Goal: Task Accomplishment & Management: Manage account settings

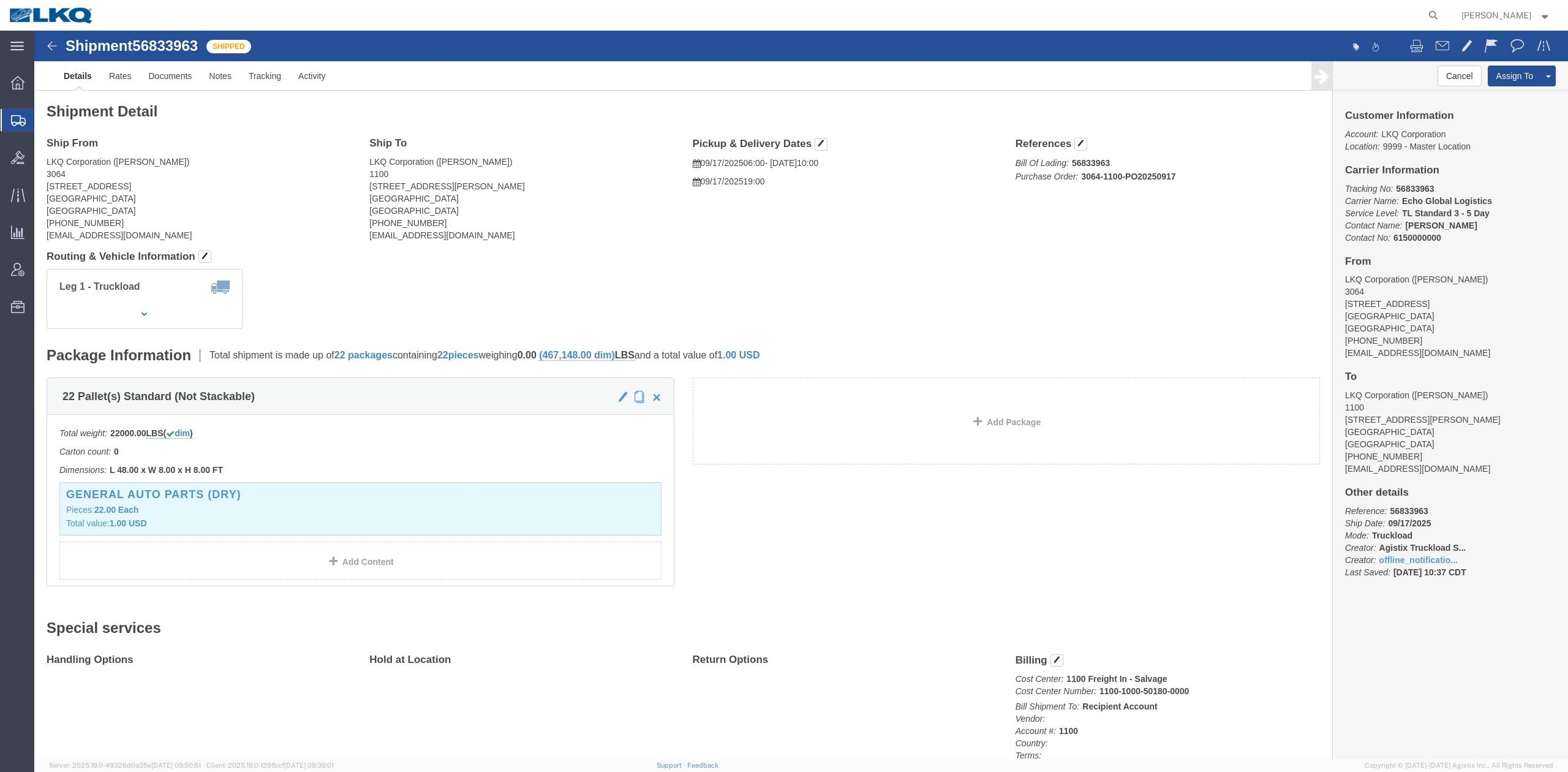
click at [0, 0] on span "Shipment Manager" at bounding box center [0, 0] width 0 height 0
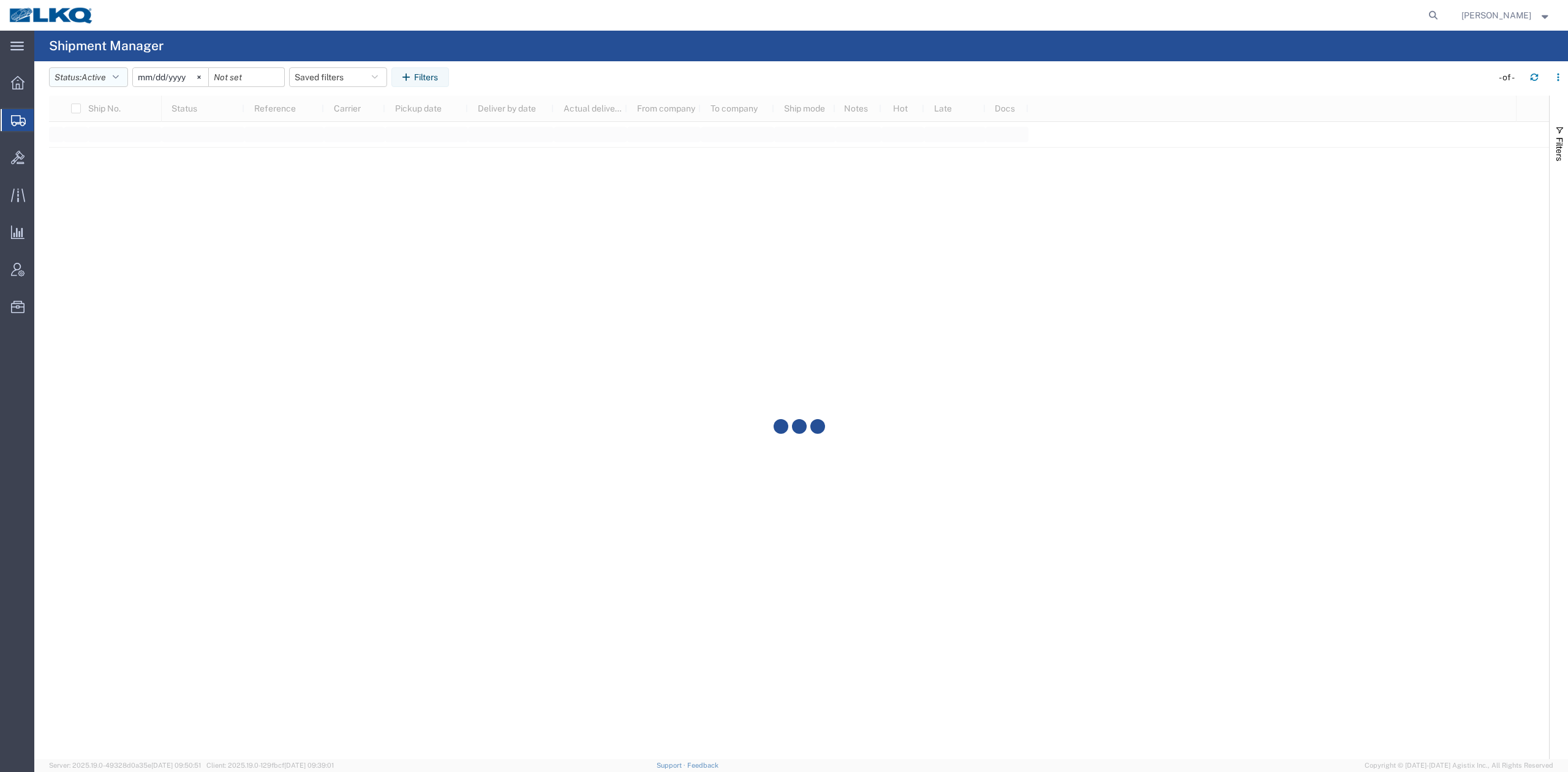
click at [106, 76] on span "Active" at bounding box center [94, 77] width 25 height 10
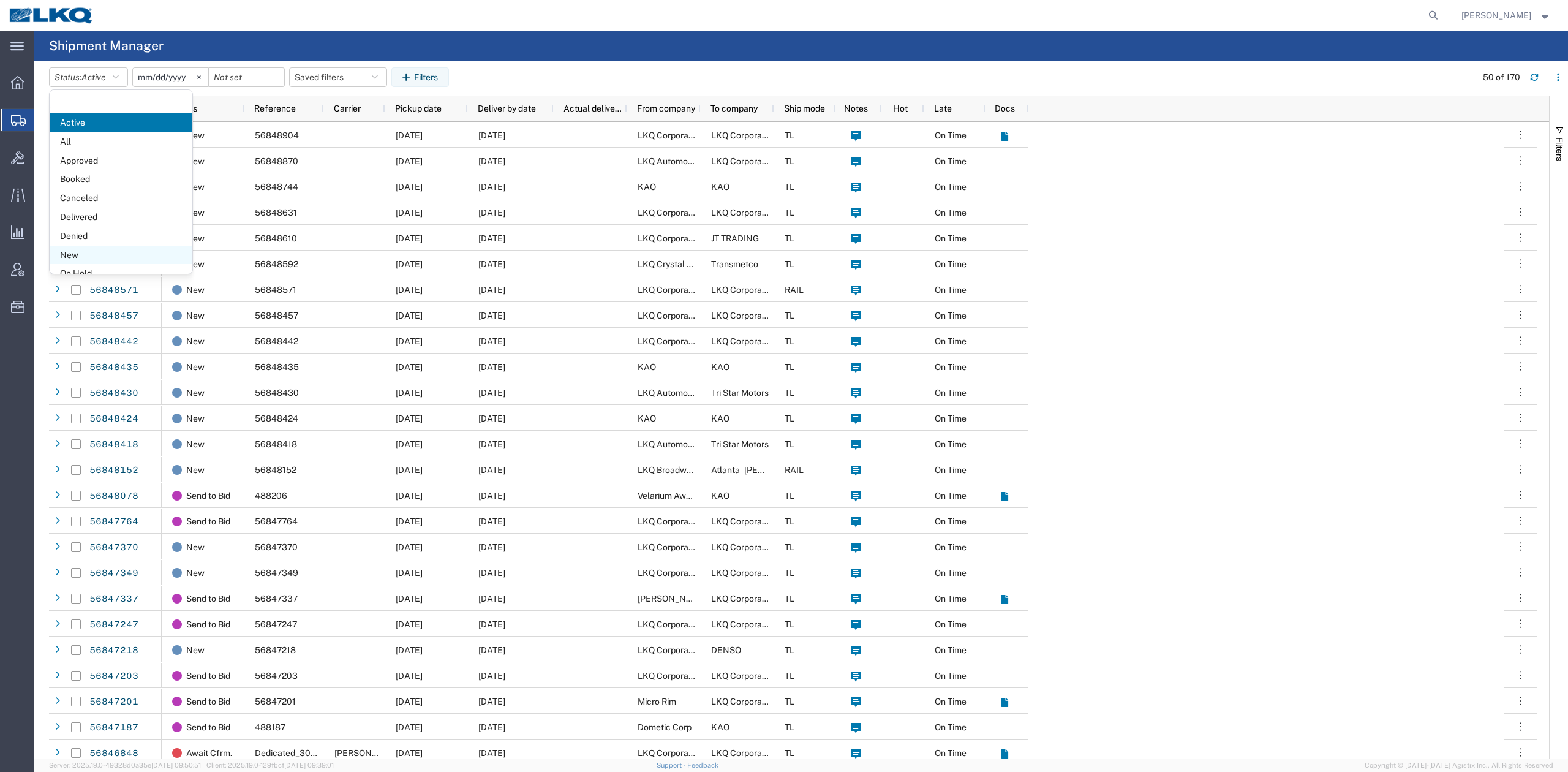
click at [100, 248] on span "New" at bounding box center [121, 255] width 143 height 19
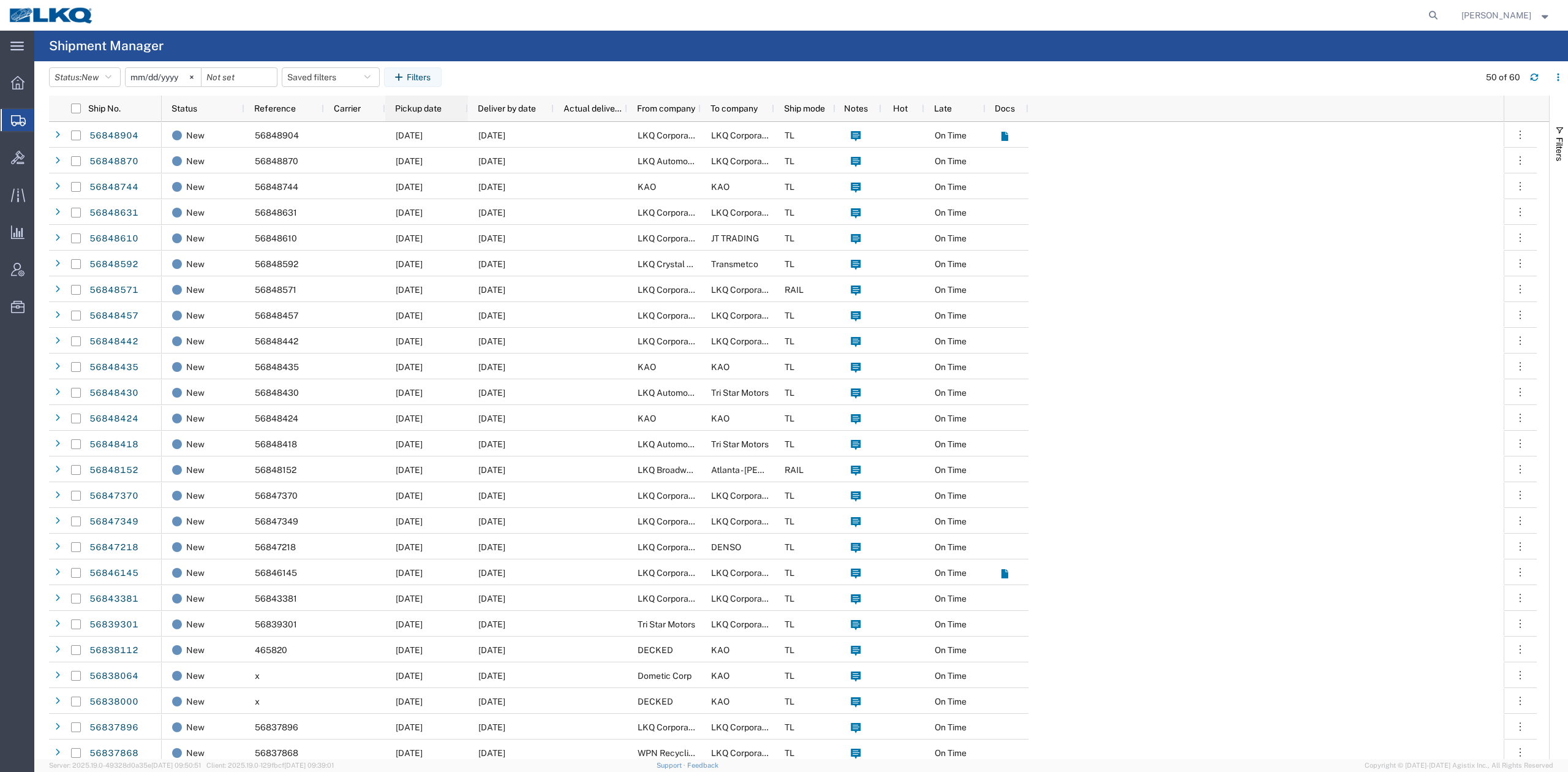
click at [418, 110] on span "Pickup date" at bounding box center [419, 108] width 47 height 10
click at [111, 77] on icon "button" at bounding box center [108, 76] width 6 height 8
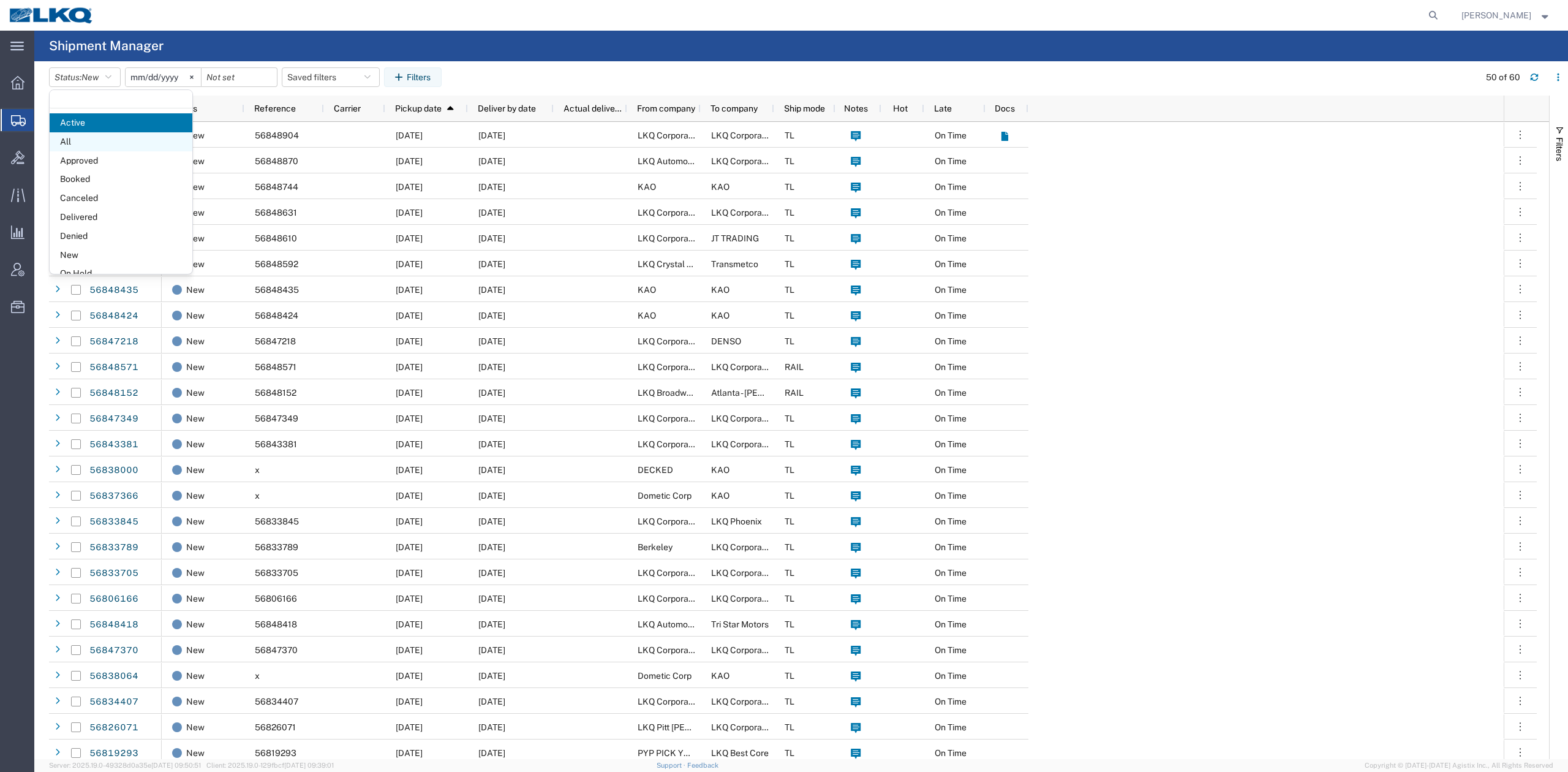
click at [89, 142] on span "All" at bounding box center [121, 141] width 143 height 19
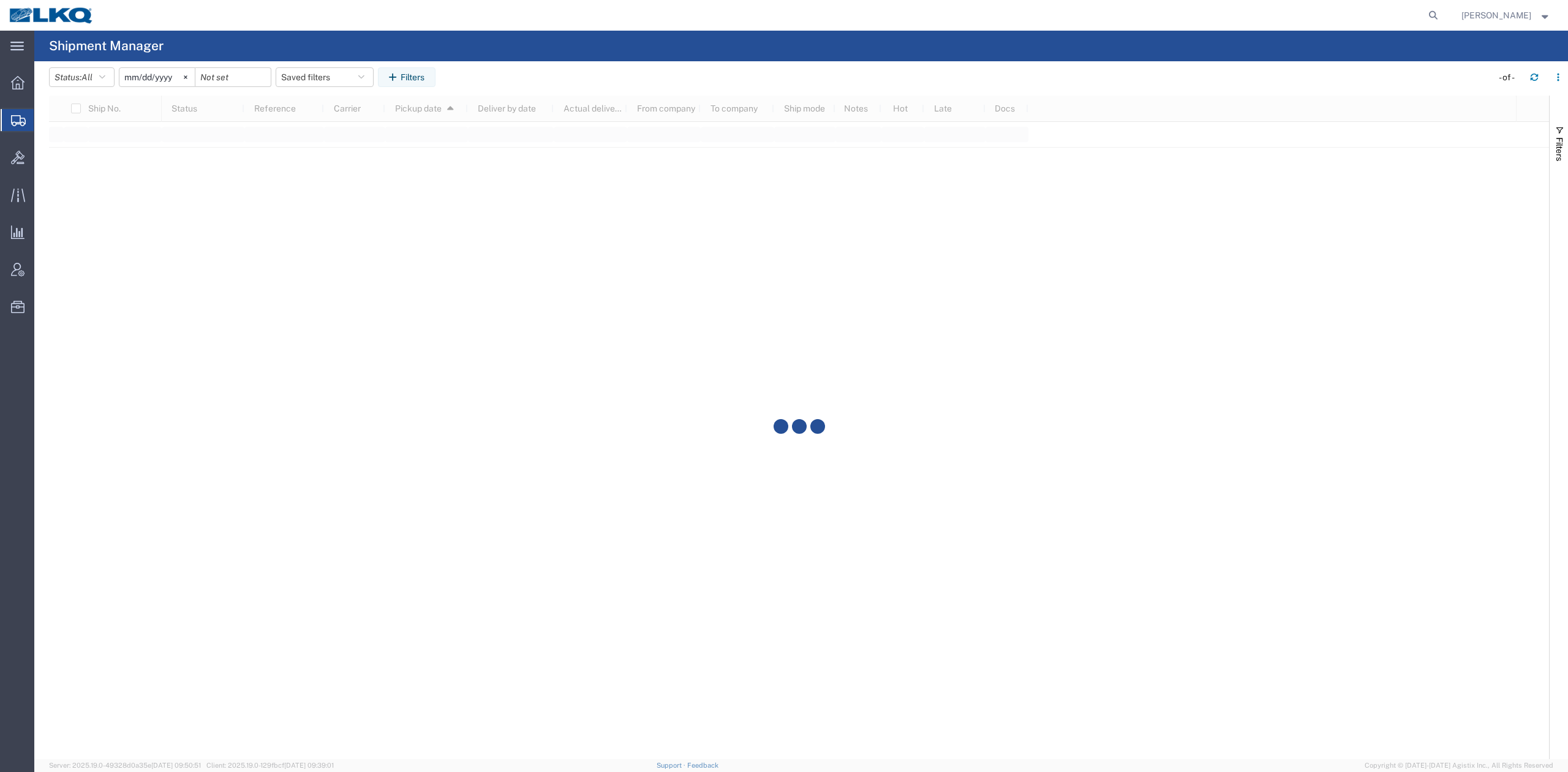
click at [145, 79] on input "2025-08-17" at bounding box center [157, 77] width 75 height 18
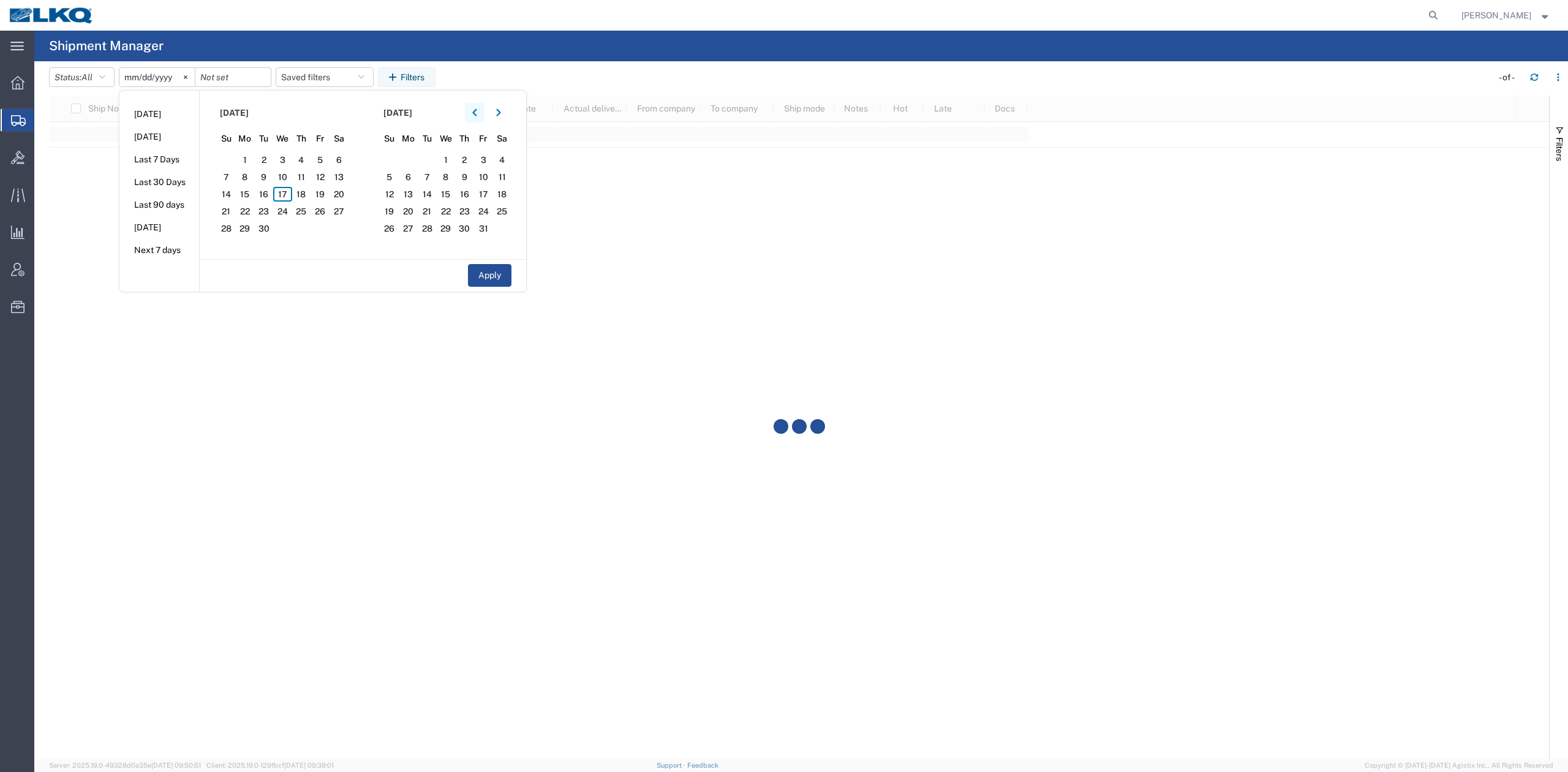
click at [472, 110] on button "button" at bounding box center [474, 113] width 19 height 19
click at [268, 159] on span "1" at bounding box center [263, 159] width 19 height 15
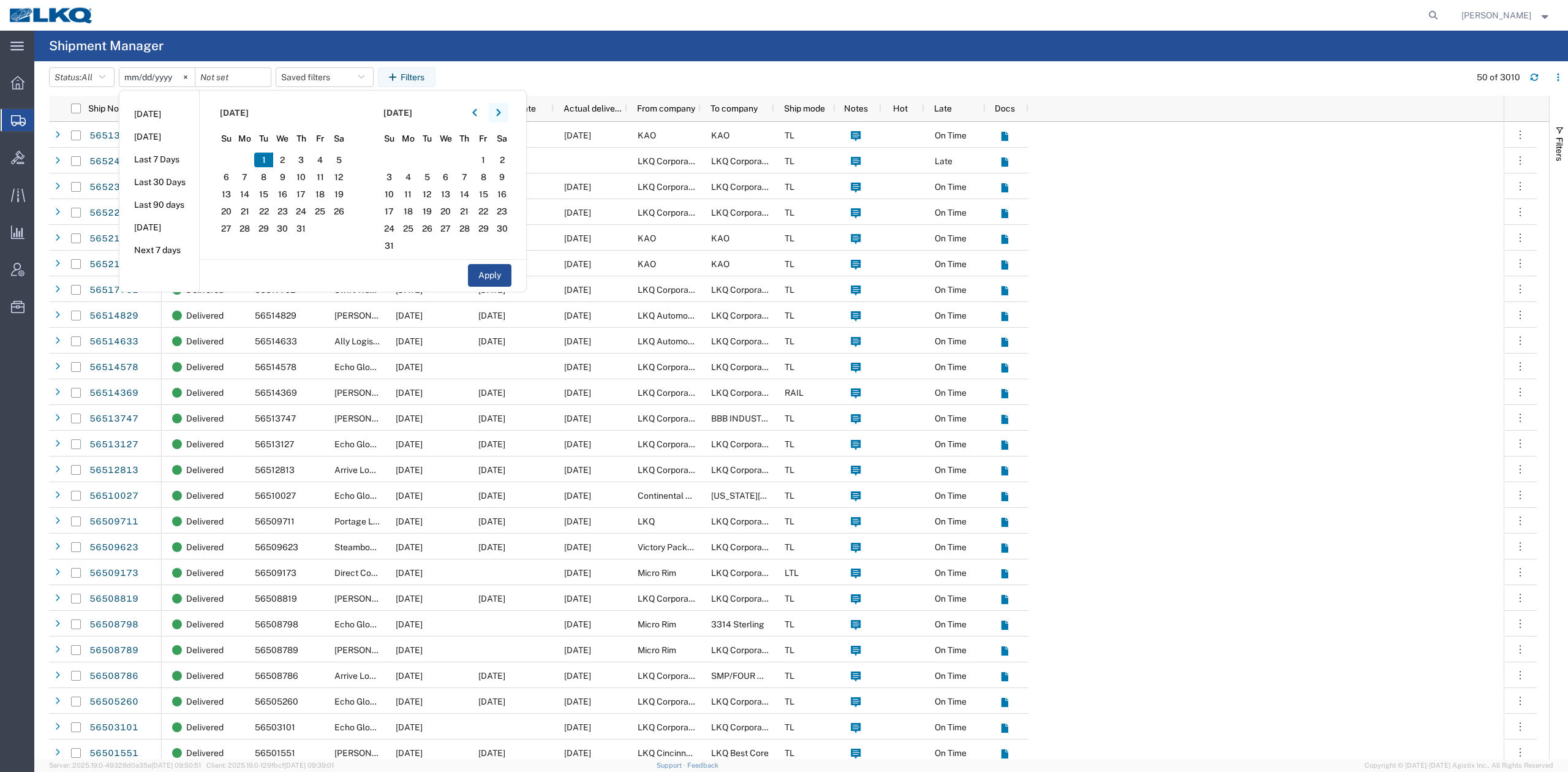
click at [504, 119] on button "button" at bounding box center [498, 113] width 19 height 19
click at [449, 197] on span "17" at bounding box center [445, 194] width 19 height 15
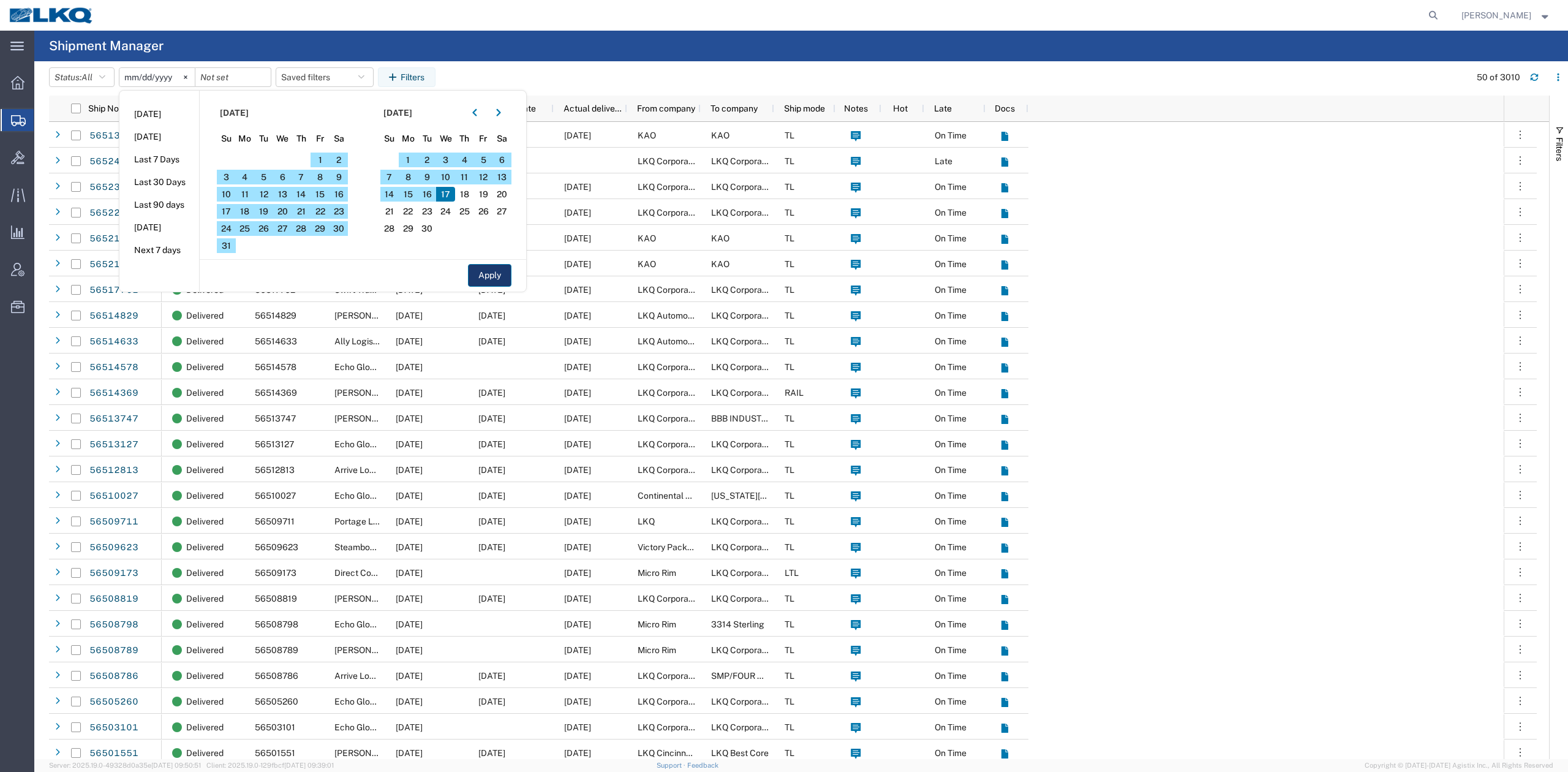
click at [493, 275] on button "Apply" at bounding box center [489, 275] width 43 height 23
type input "2025-07-01"
type input "2025-09-17"
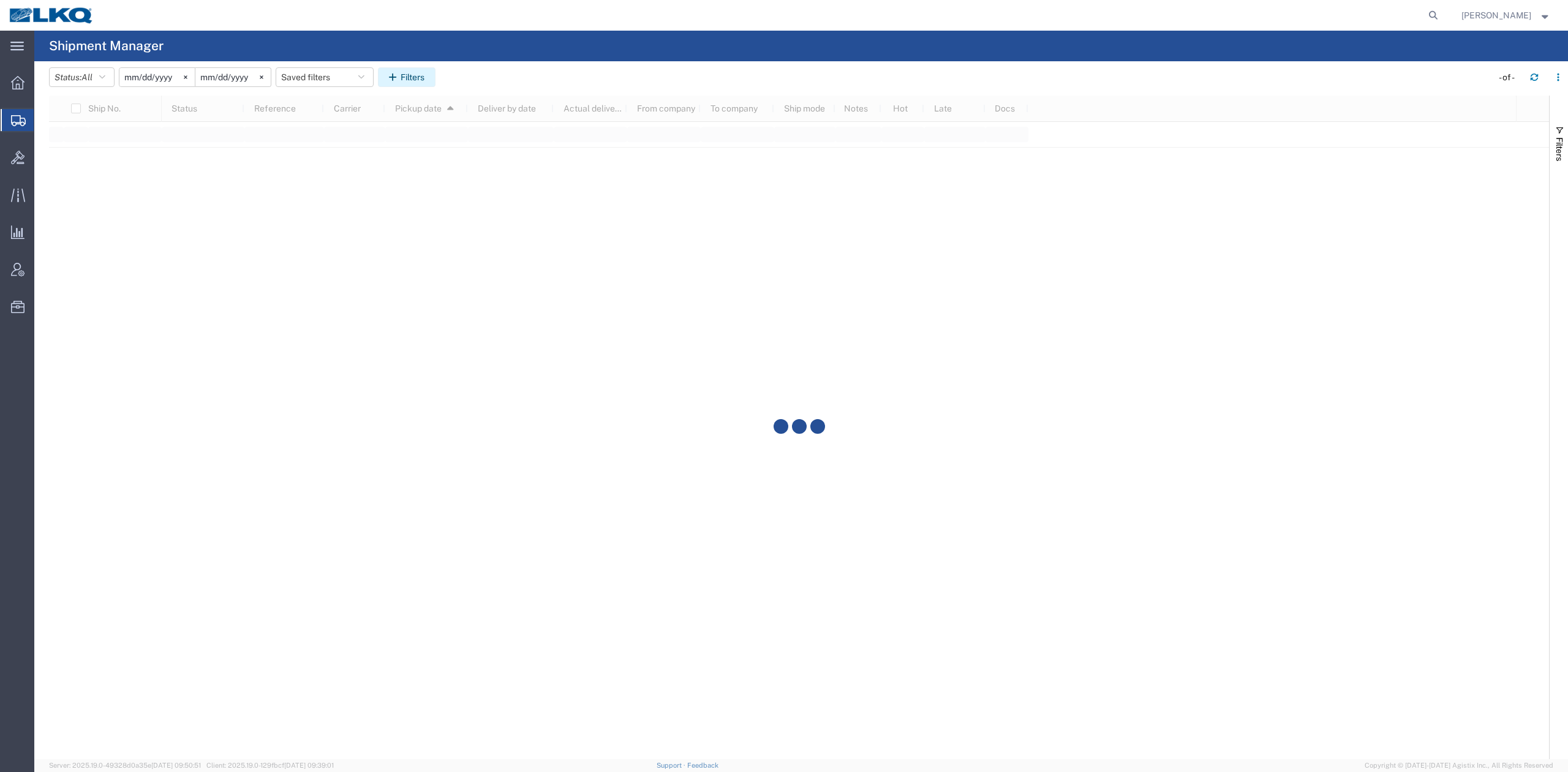
click at [422, 74] on button "Filters" at bounding box center [406, 77] width 58 height 19
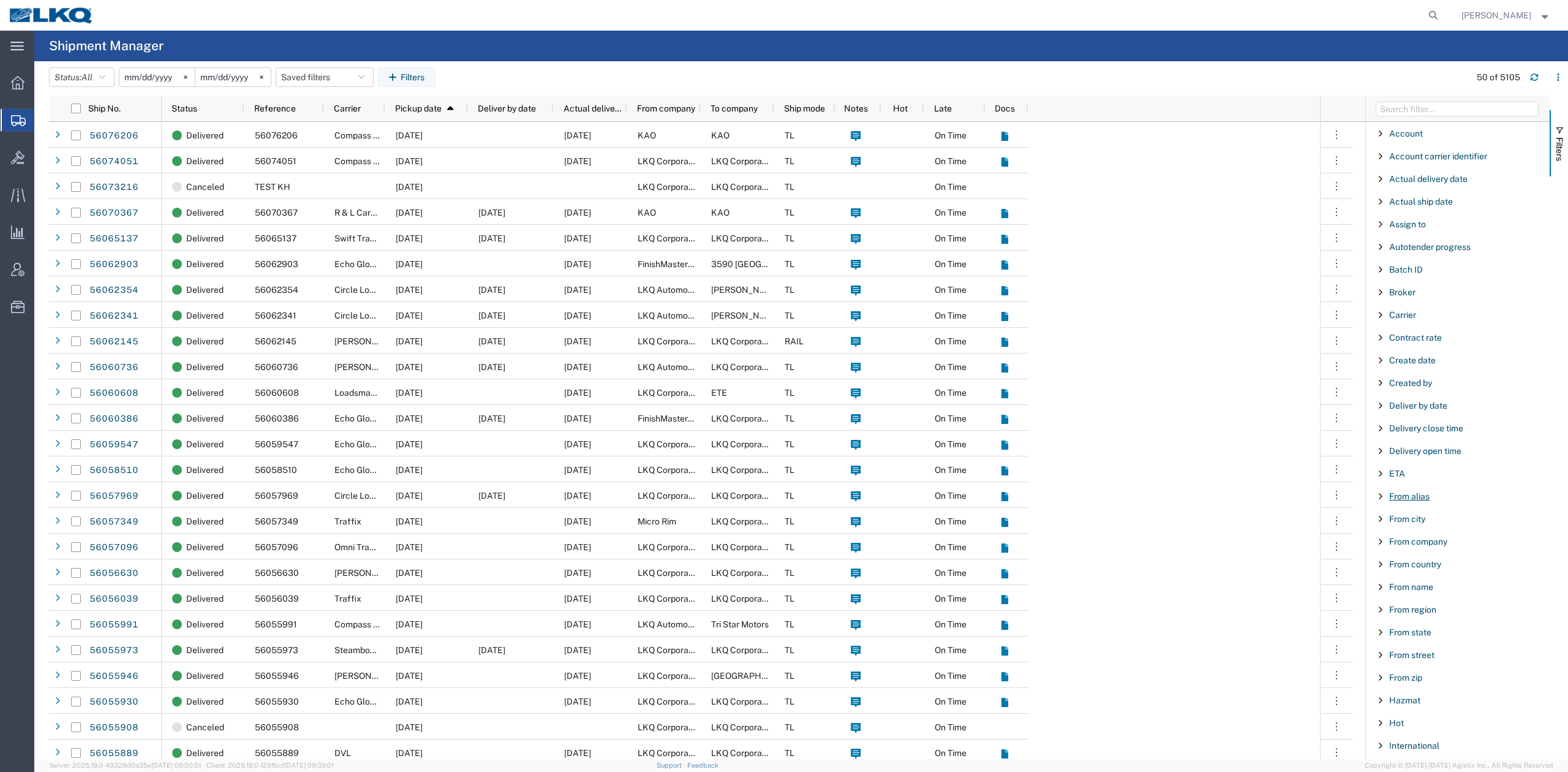
click at [1414, 501] on span "From alias" at bounding box center [1409, 496] width 40 height 10
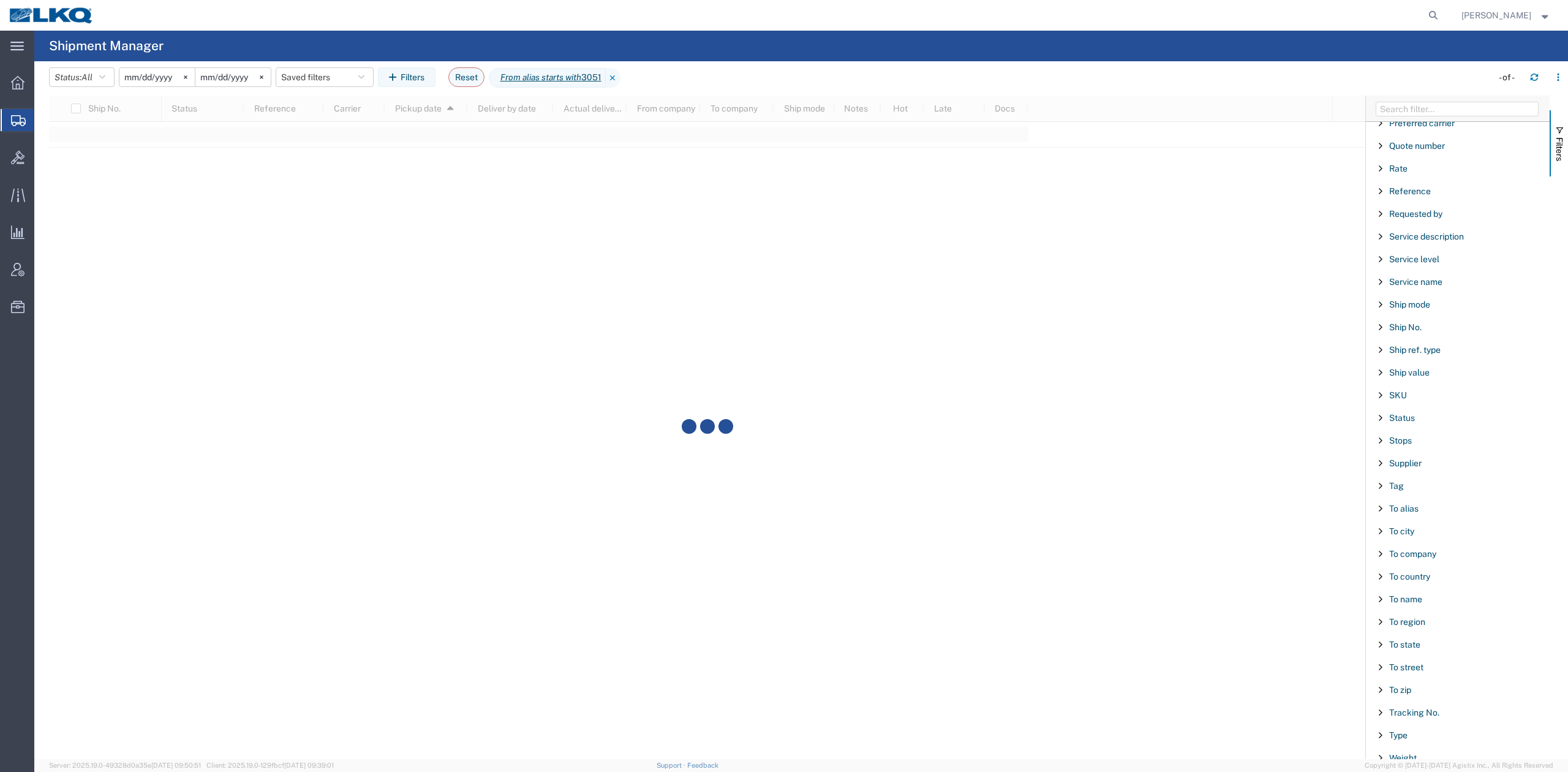
scroll to position [965, 0]
type input "3051"
click at [1411, 494] on span "To alias" at bounding box center [1403, 498] width 29 height 10
type input "3063"
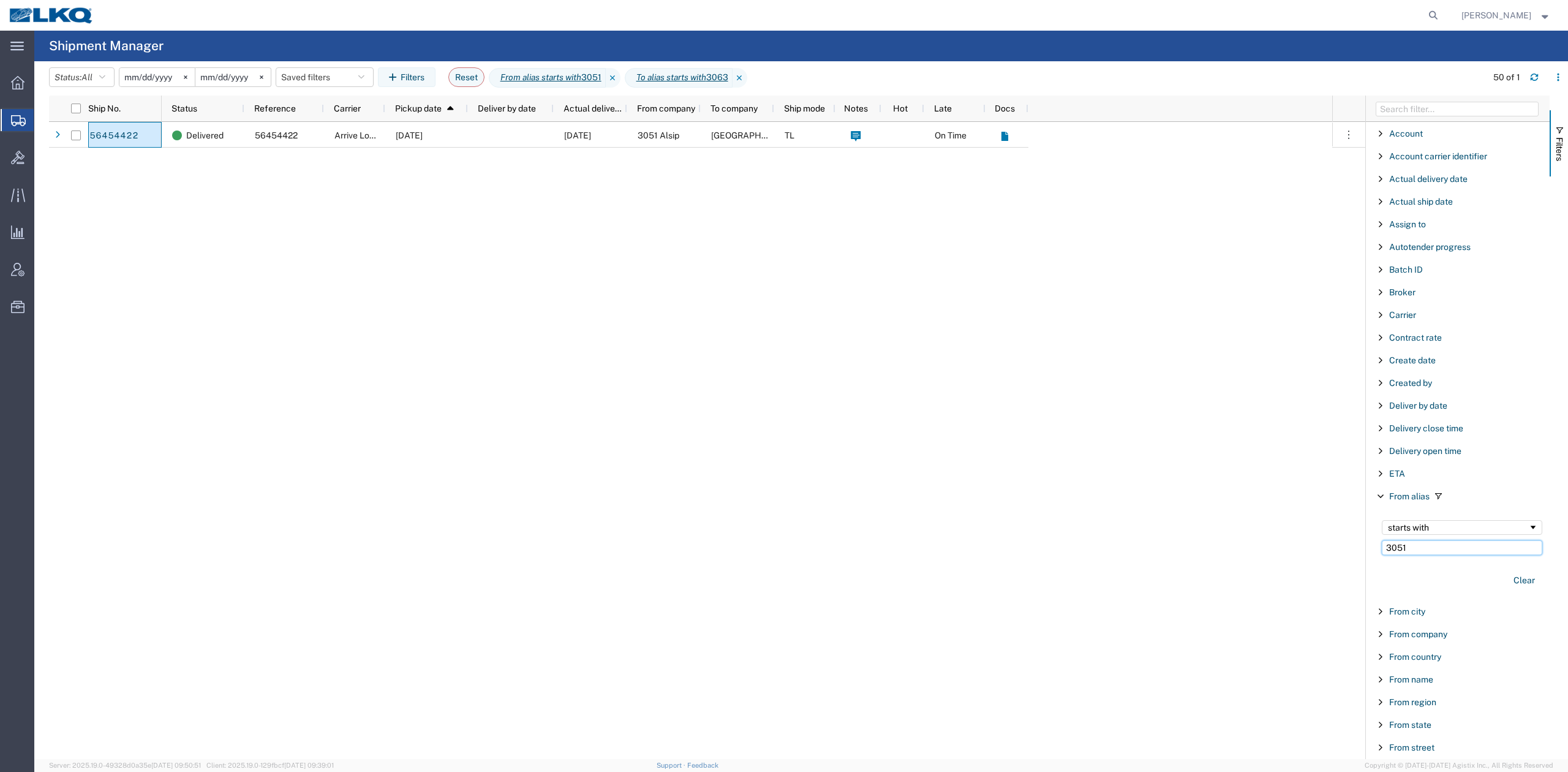
click at [1423, 552] on input "3051" at bounding box center [1462, 548] width 161 height 15
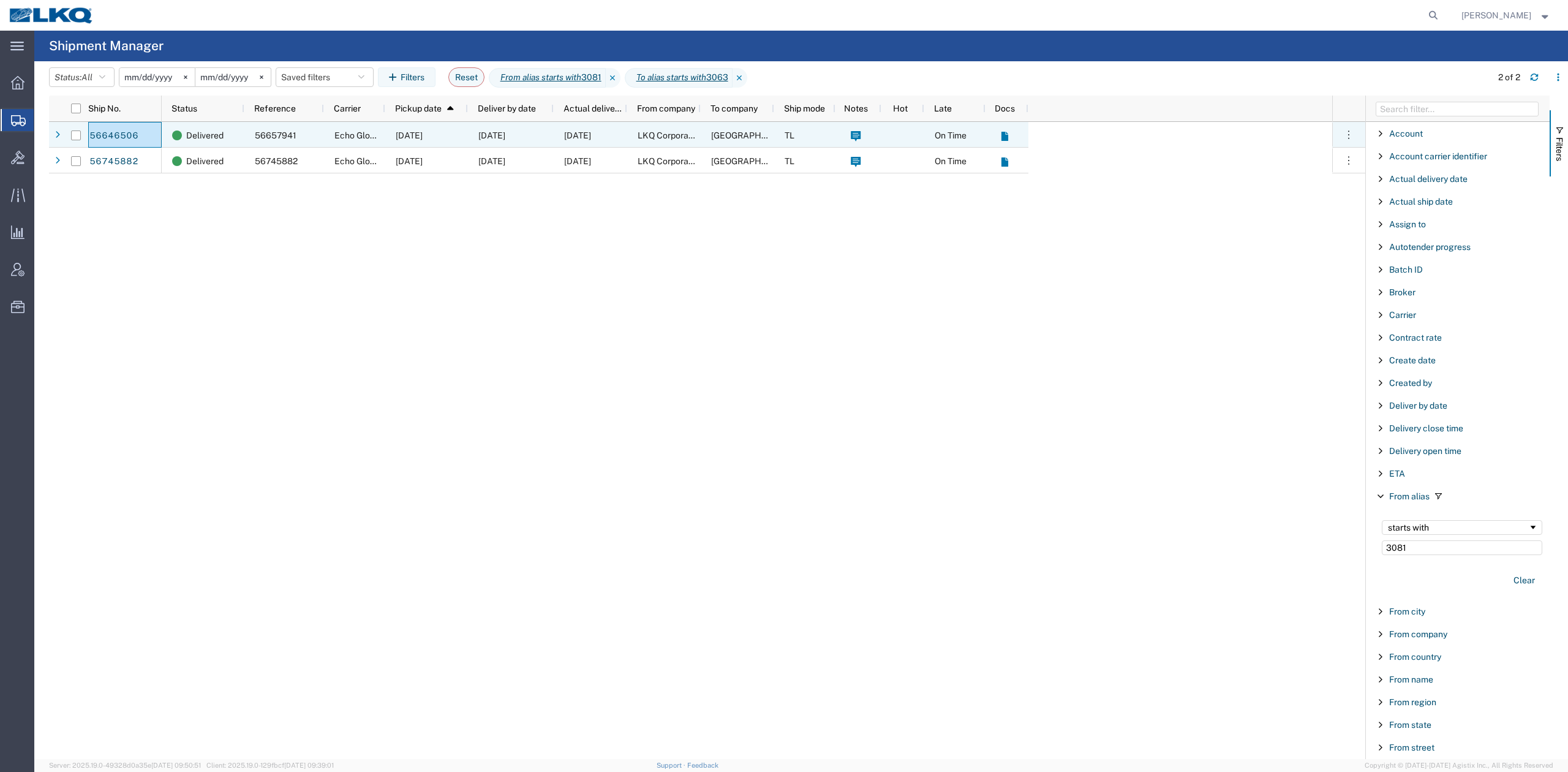
click at [413, 131] on span "08/29/2025" at bounding box center [409, 135] width 27 height 10
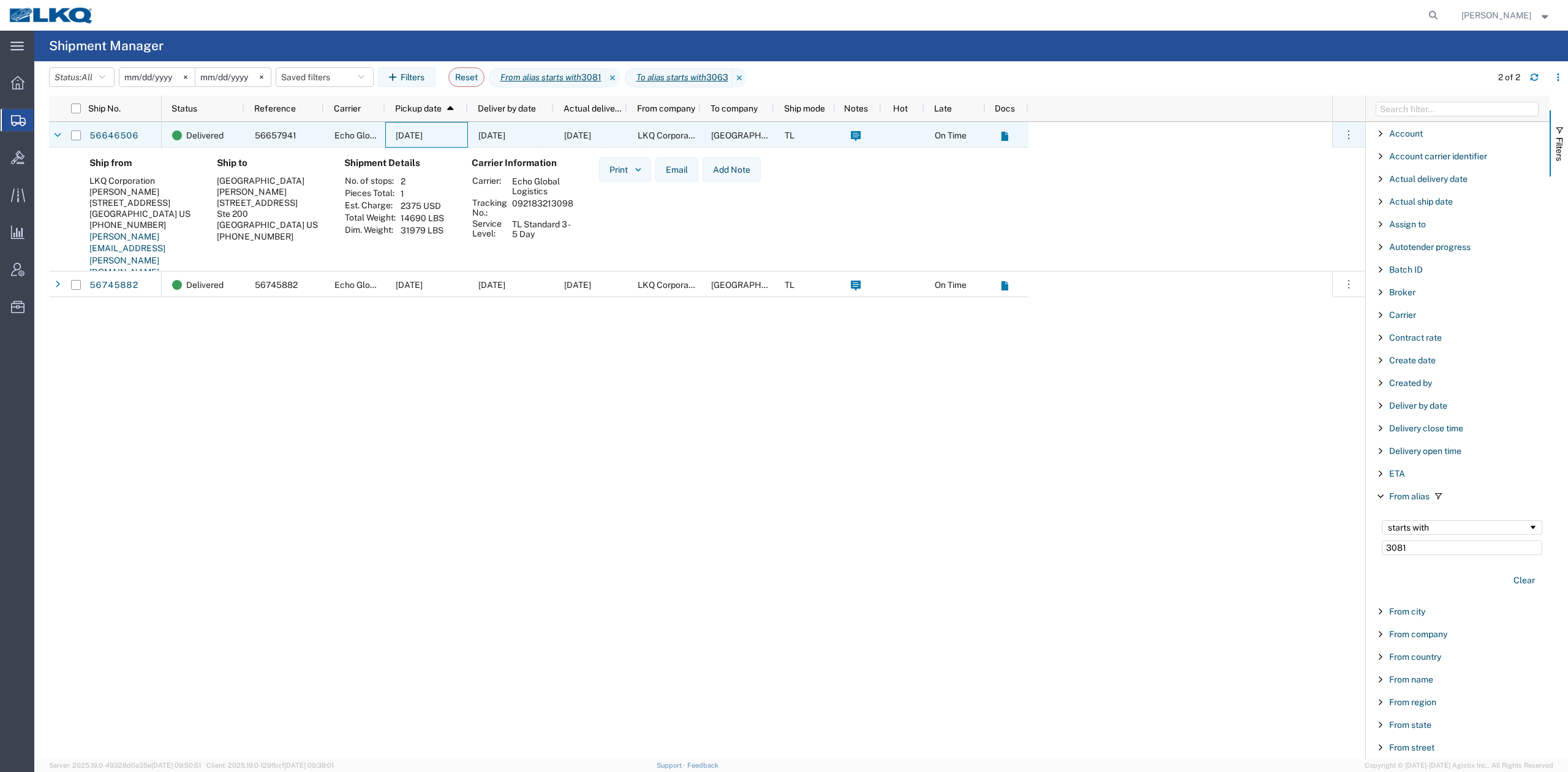
click at [413, 131] on span "08/29/2025" at bounding box center [409, 135] width 27 height 10
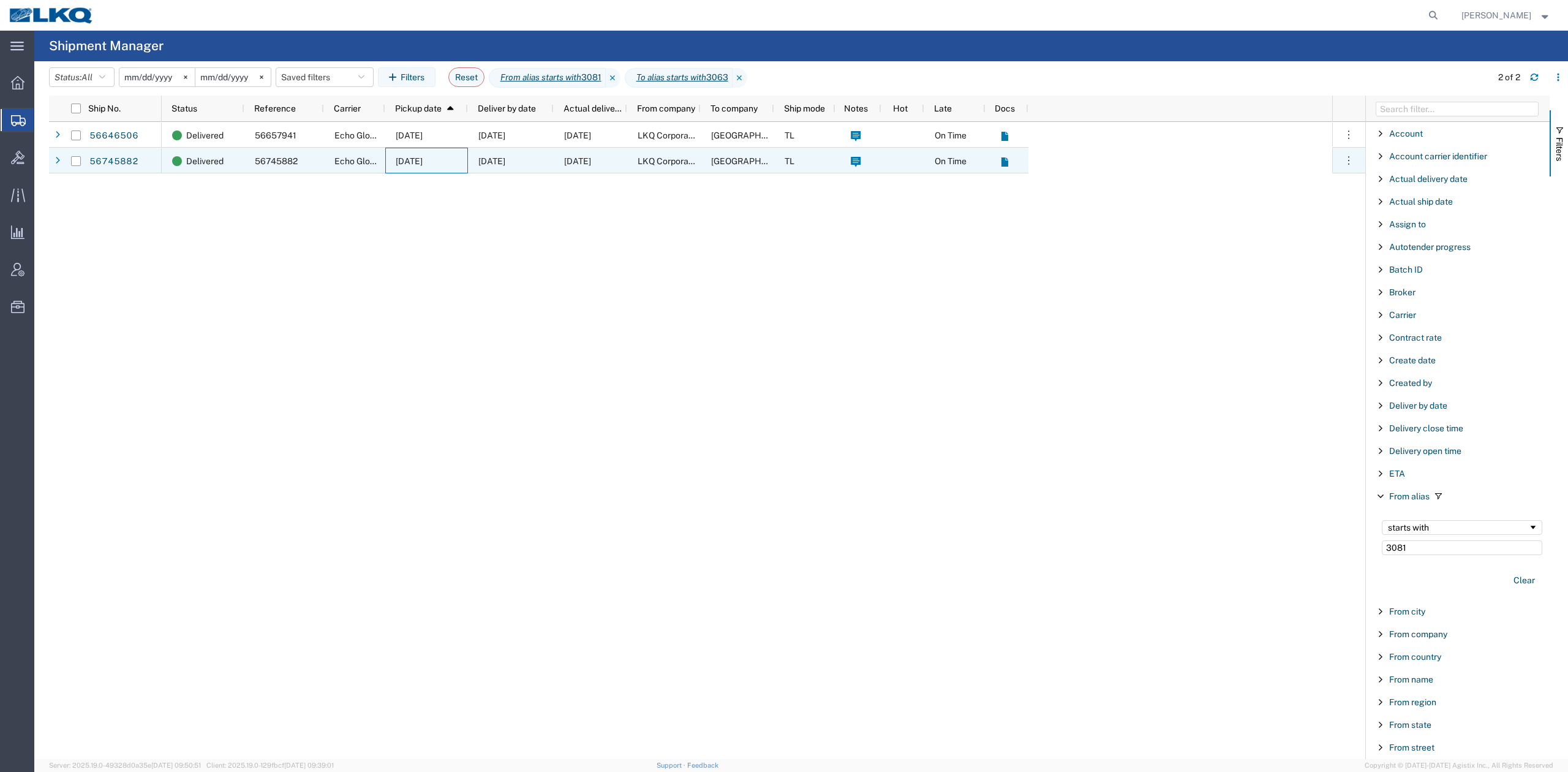
click at [415, 162] on span "09/09/2025" at bounding box center [409, 161] width 27 height 10
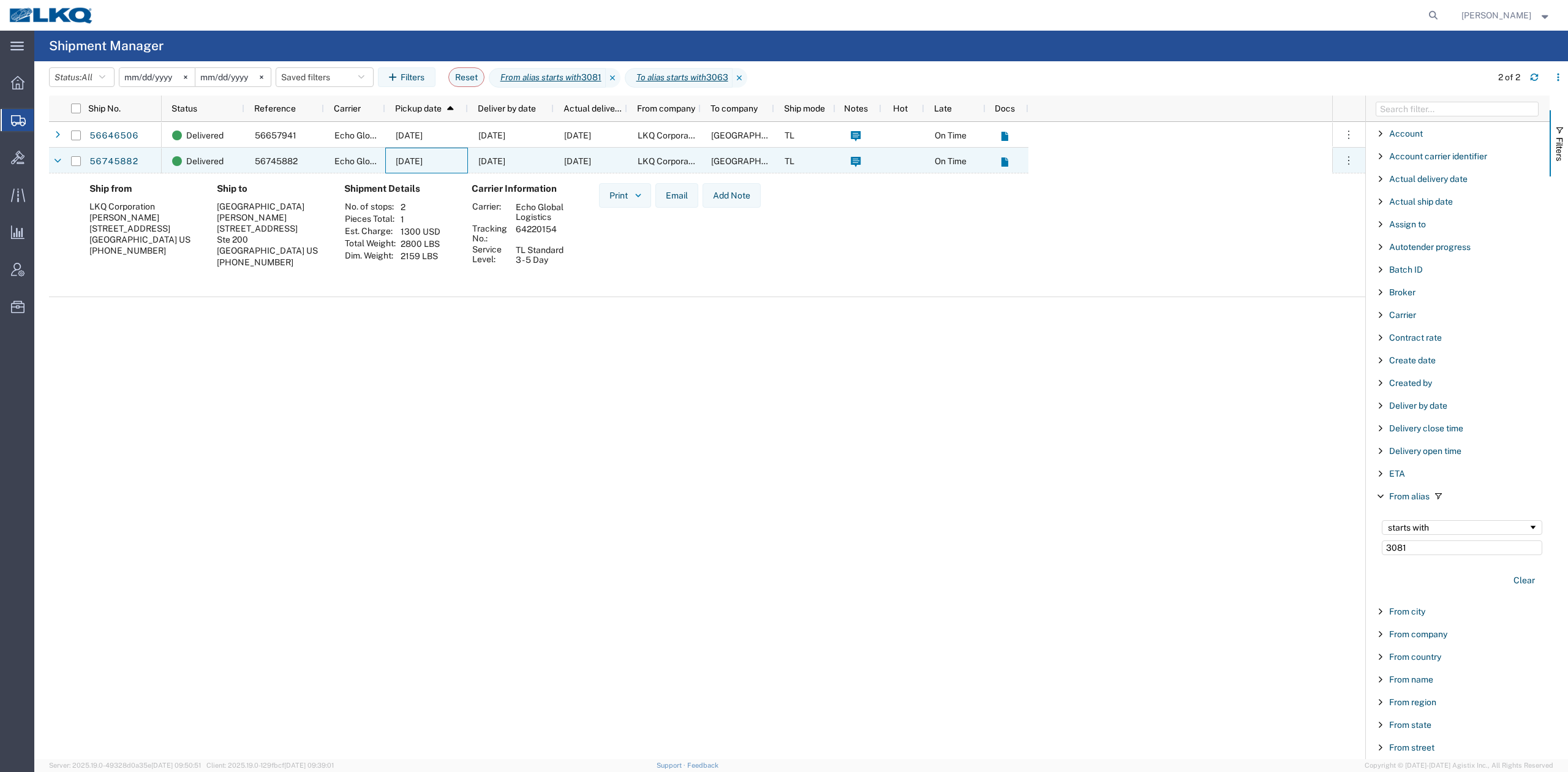
click at [415, 162] on span "09/09/2025" at bounding box center [409, 161] width 27 height 10
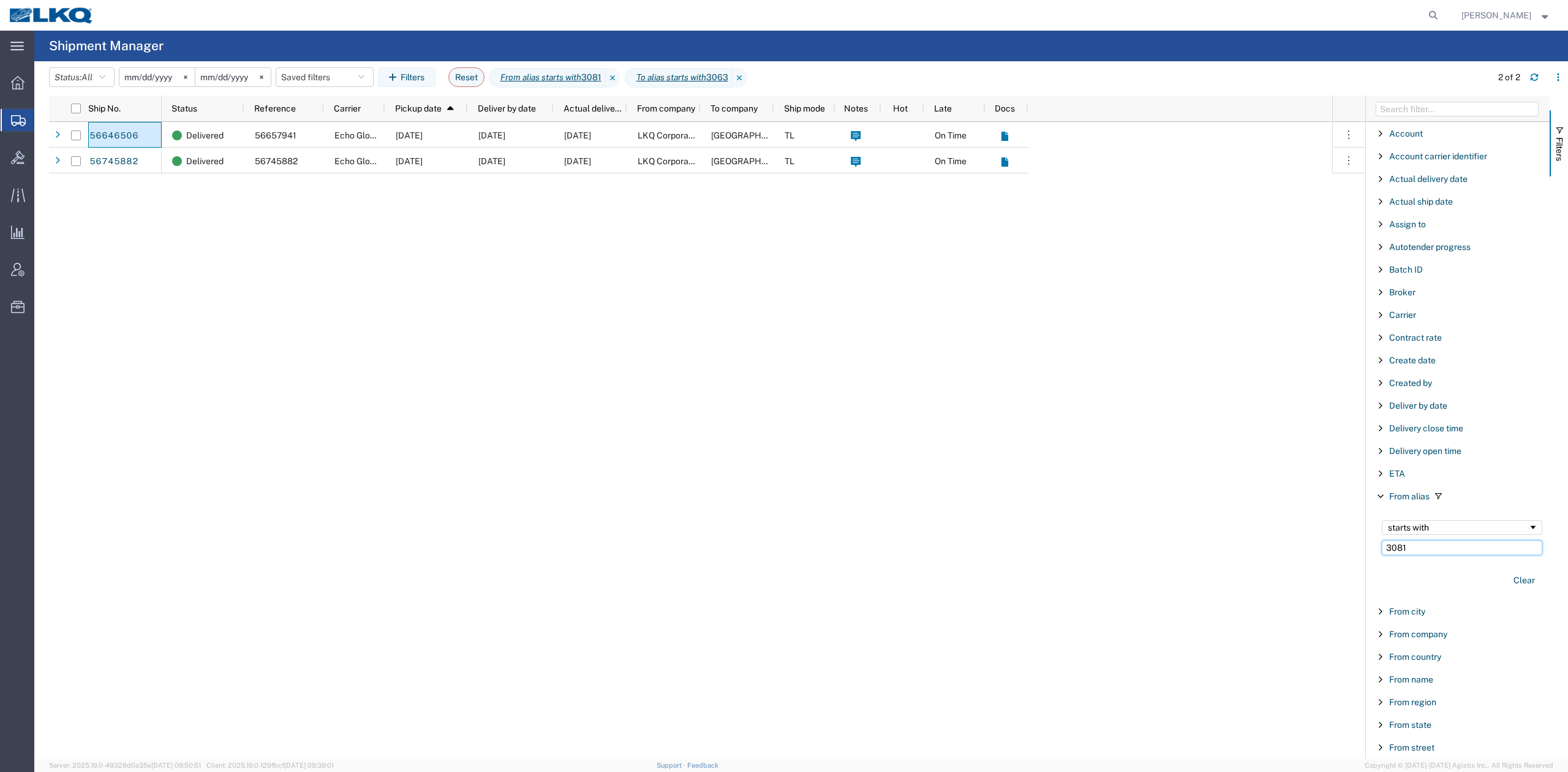
click at [1417, 552] on input "3081" at bounding box center [1462, 548] width 161 height 15
type input "3"
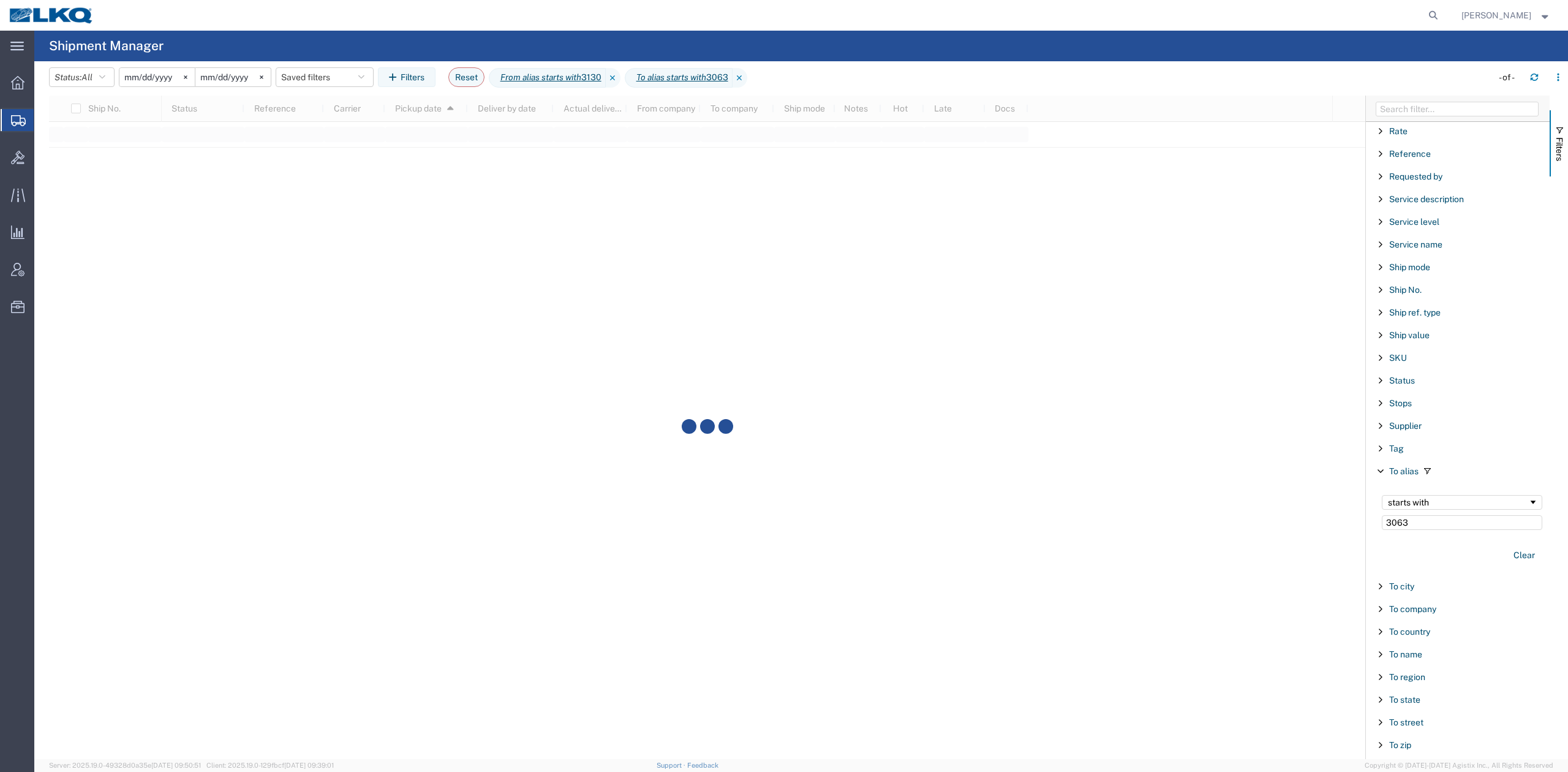
scroll to position [980, 0]
type input "3130"
click at [1402, 529] on input "3063" at bounding box center [1462, 521] width 161 height 15
drag, startPoint x: 1430, startPoint y: 533, endPoint x: 1329, endPoint y: 527, distance: 101.2
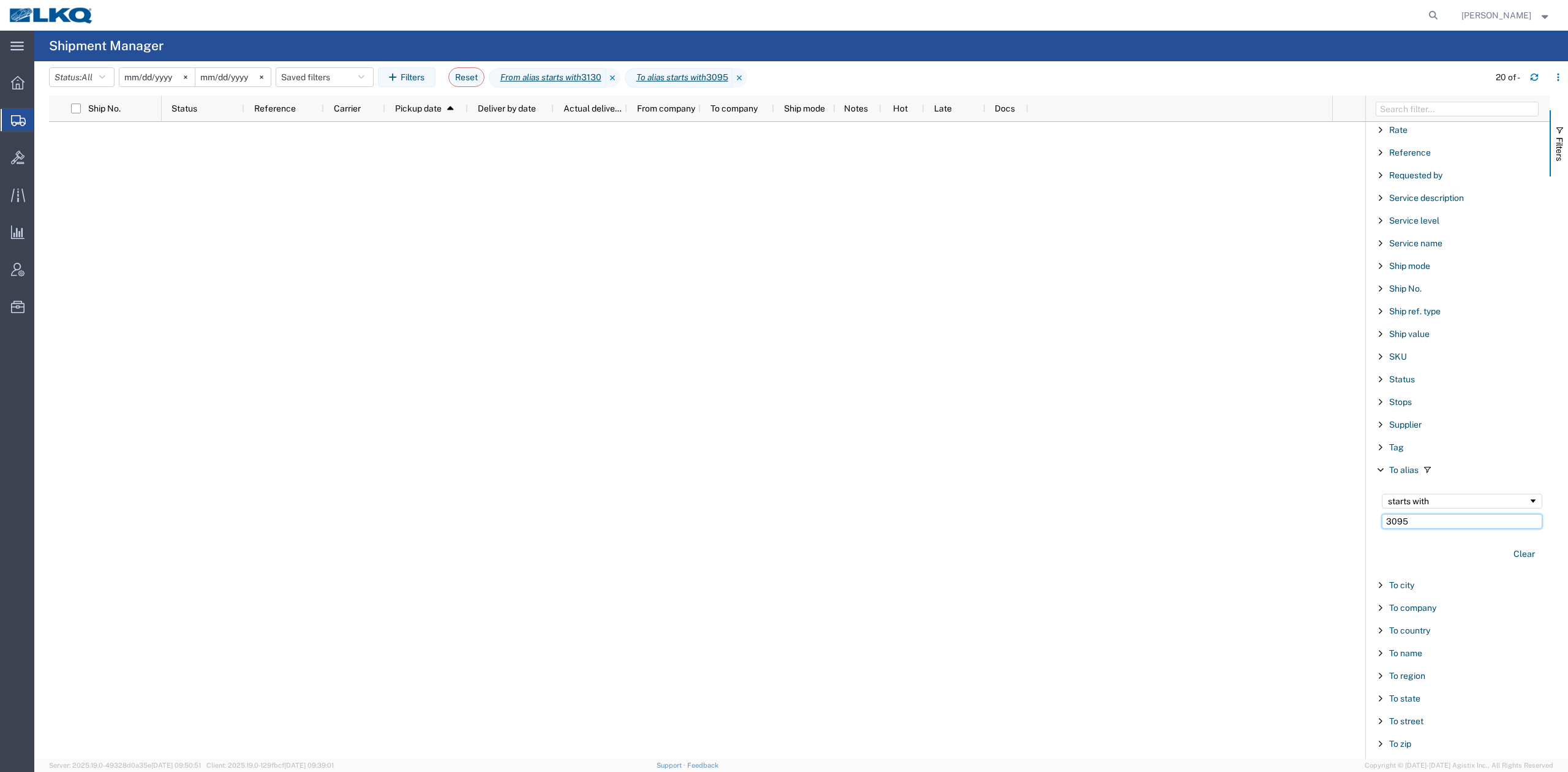
click at [1329, 528] on div "Ship No. Status Reference Carrier Pickup date 1 Deliver by date Actual delivery…" at bounding box center [809, 427] width 1519 height 663
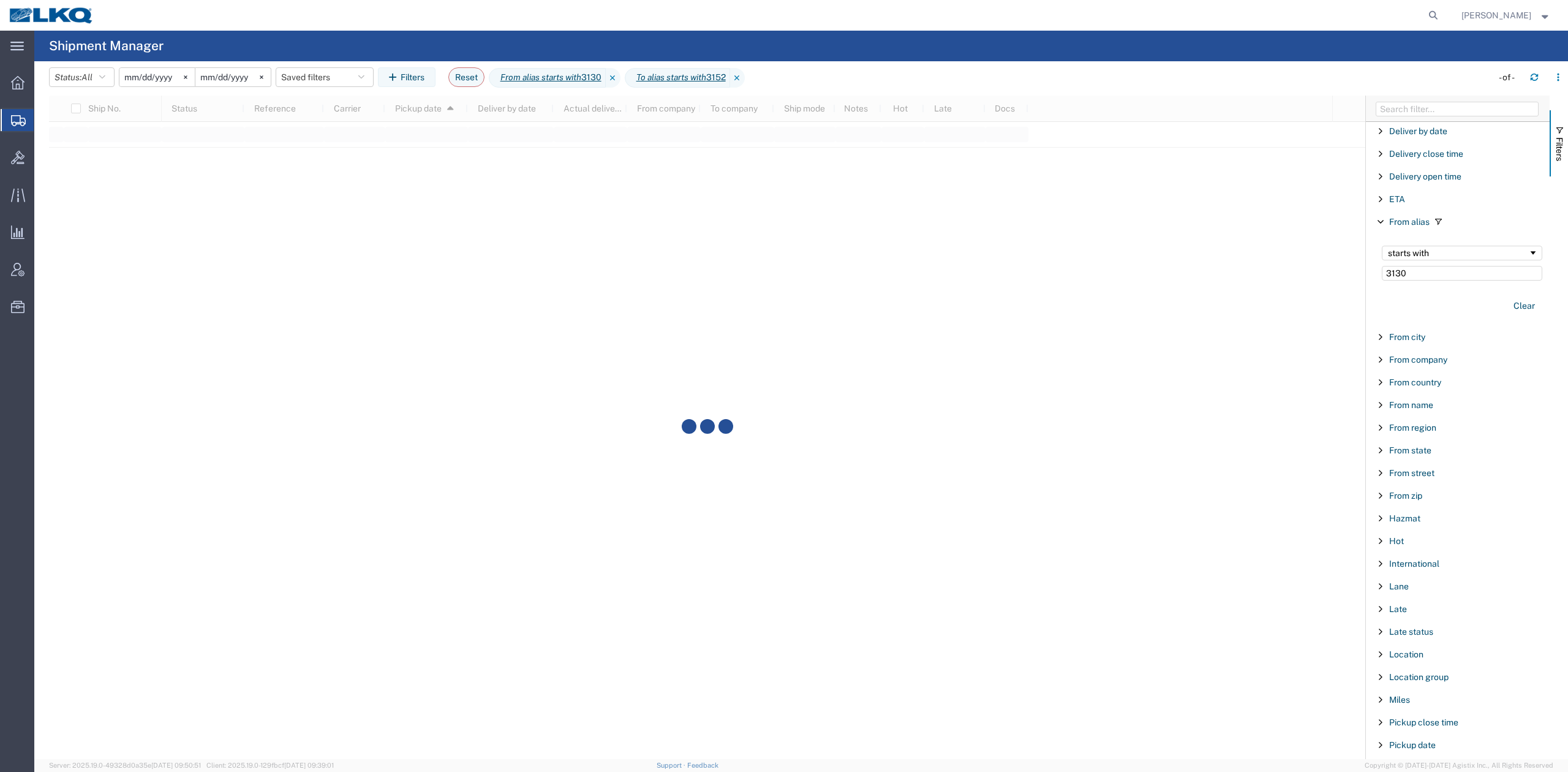
scroll to position [245, 0]
type input "3152"
click at [1394, 307] on input "3130" at bounding box center [1462, 303] width 161 height 15
type input "3081"
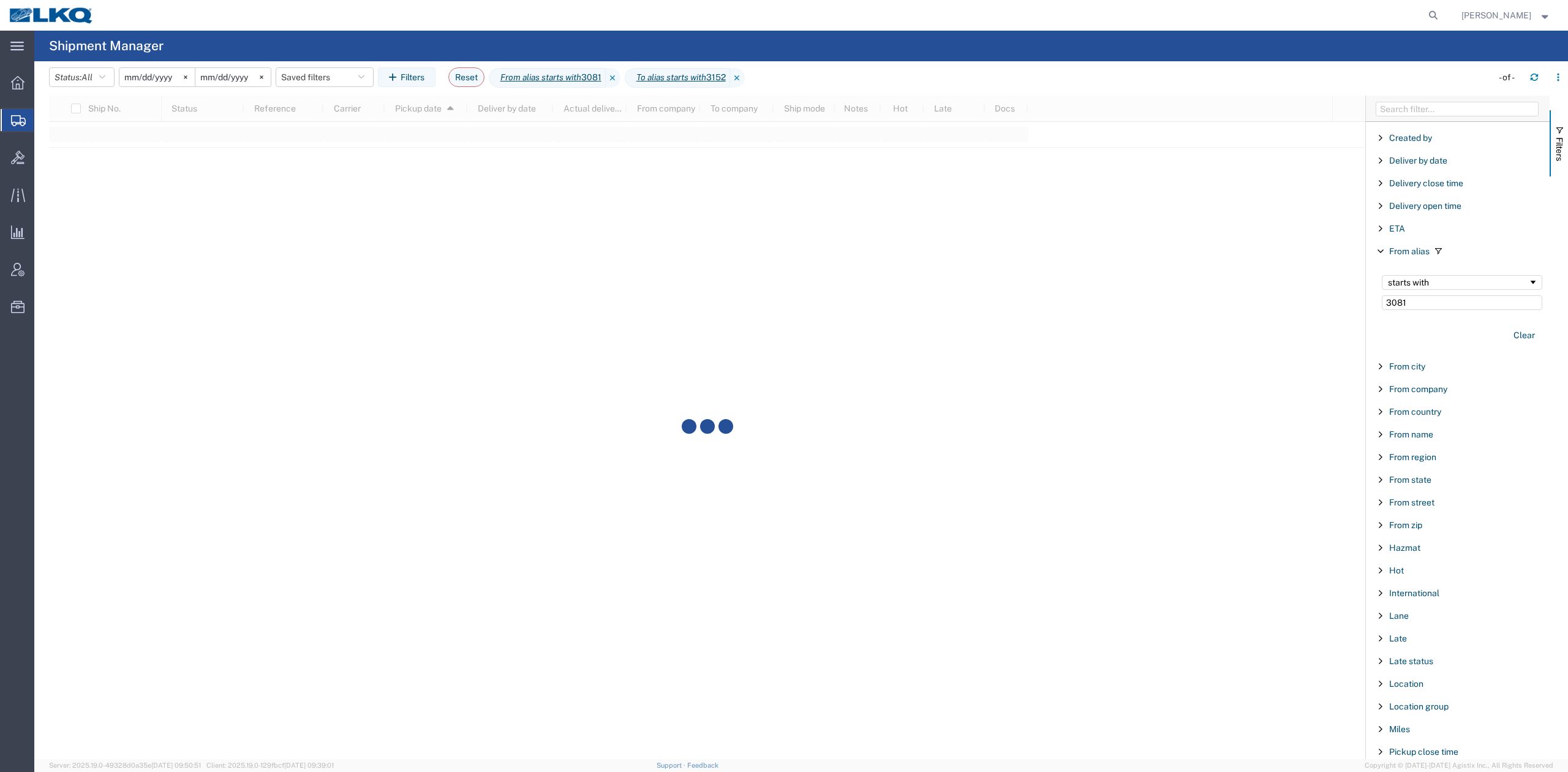
click at [1276, 86] on agx-table-filter-chips "Status: All Active All Approved Booked Canceled Delivered Denied New On Hold Pe…" at bounding box center [767, 81] width 1437 height 28
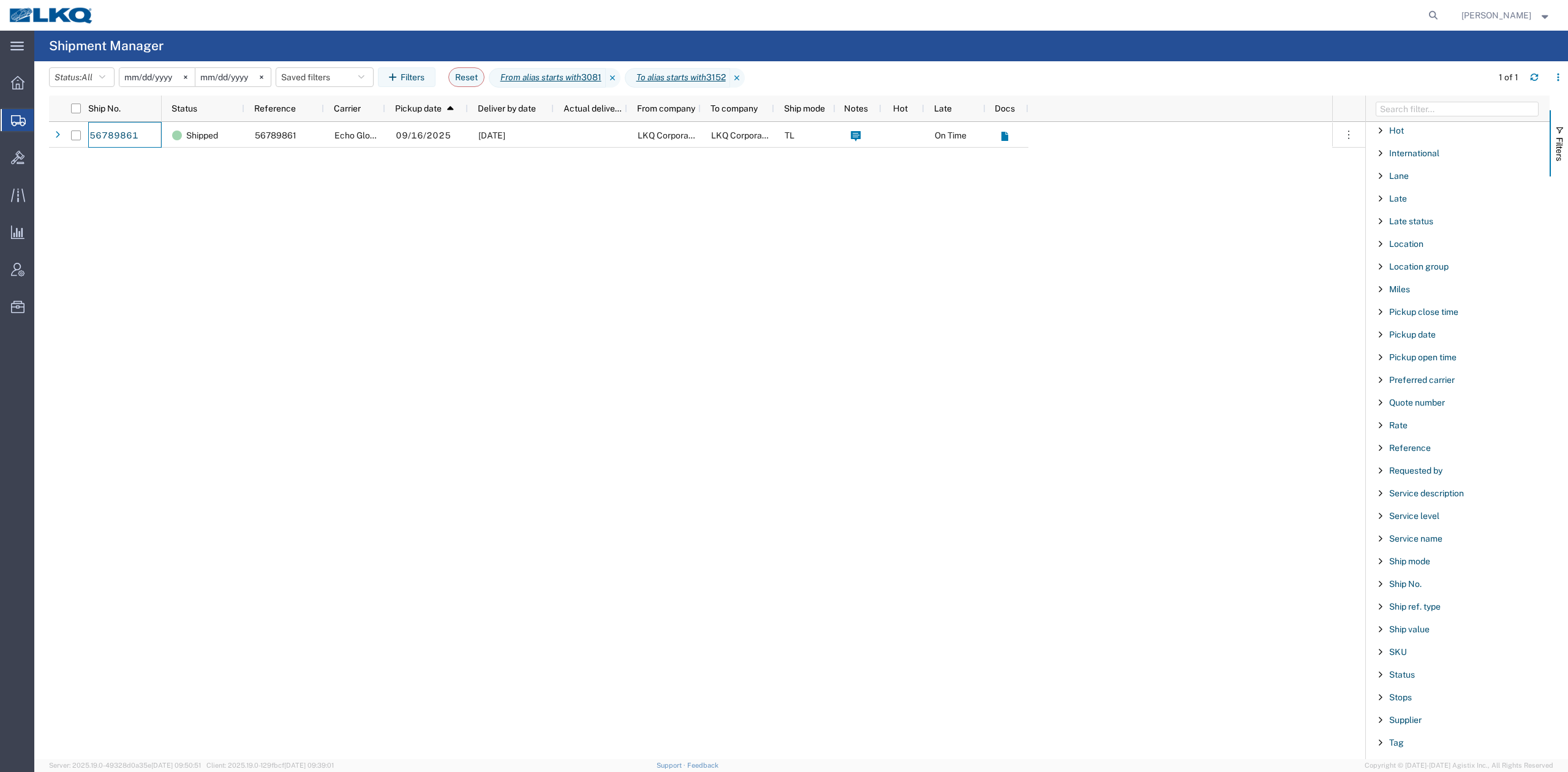
scroll to position [898, 0]
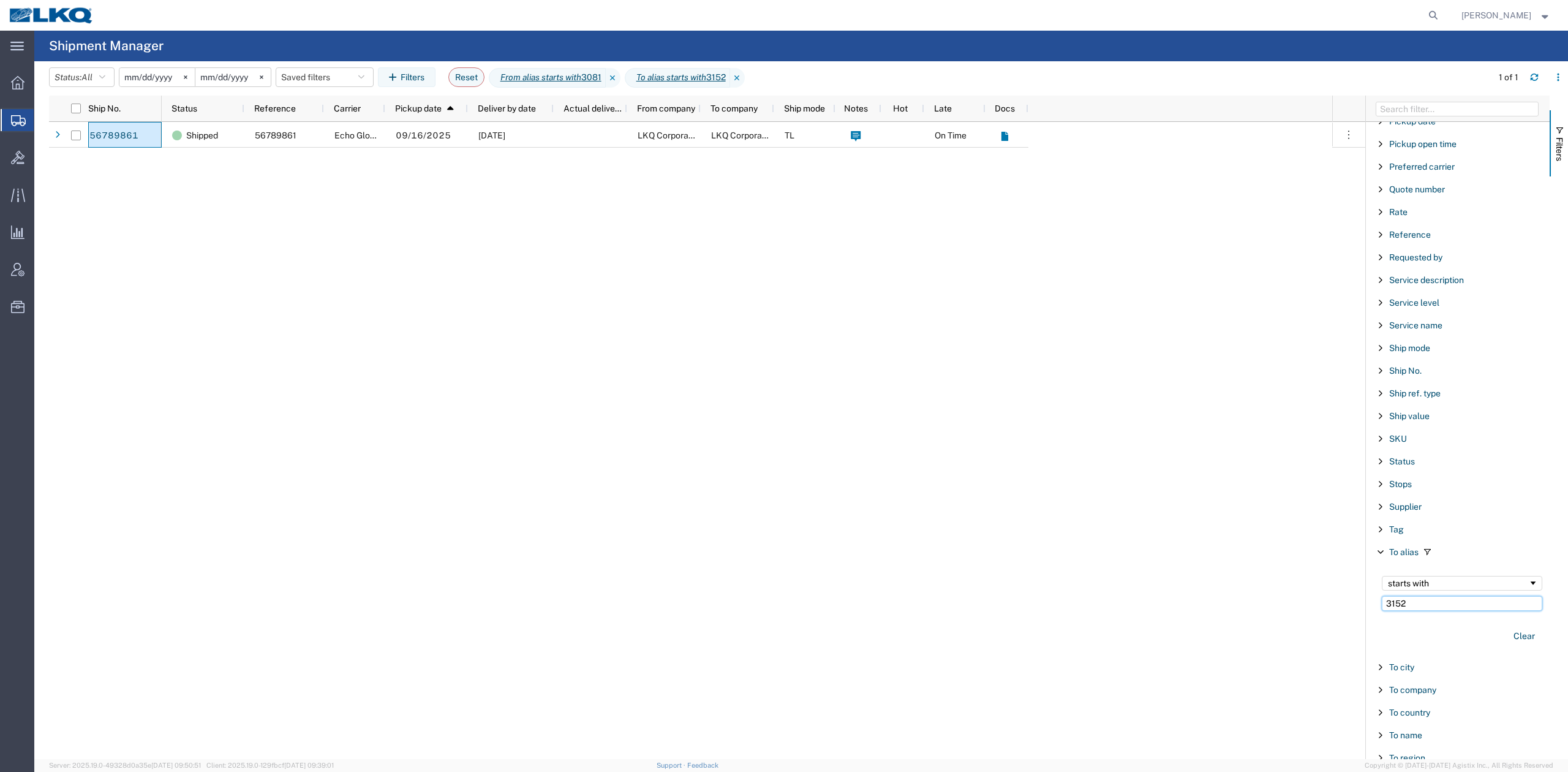
click at [1414, 611] on input "3152" at bounding box center [1462, 603] width 161 height 15
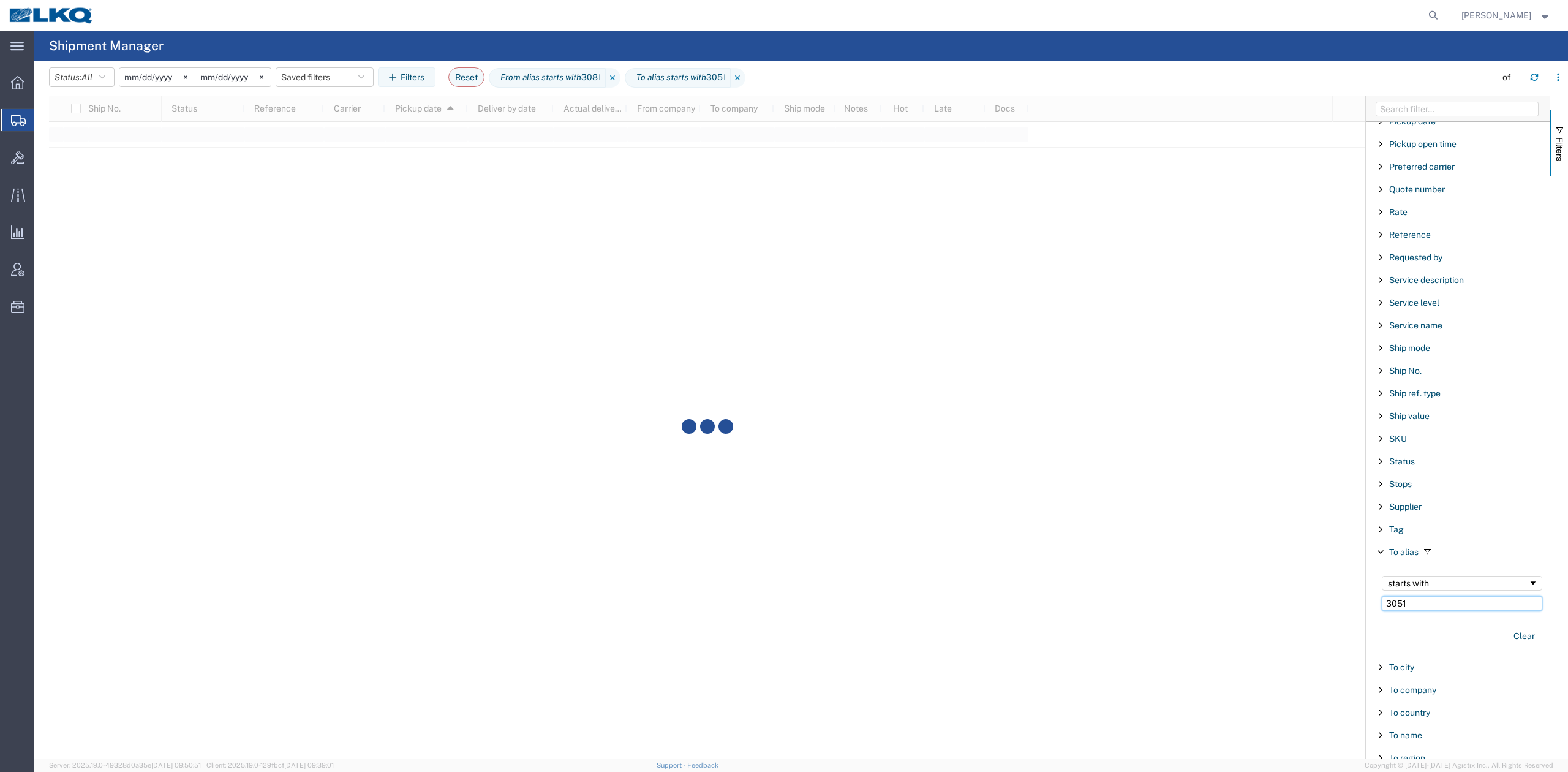
type input "3051"
click at [1235, 94] on agx-table-filter-chips "Status: All Active All Approved Booked Canceled Delivered Denied New On Hold Pe…" at bounding box center [767, 81] width 1437 height 28
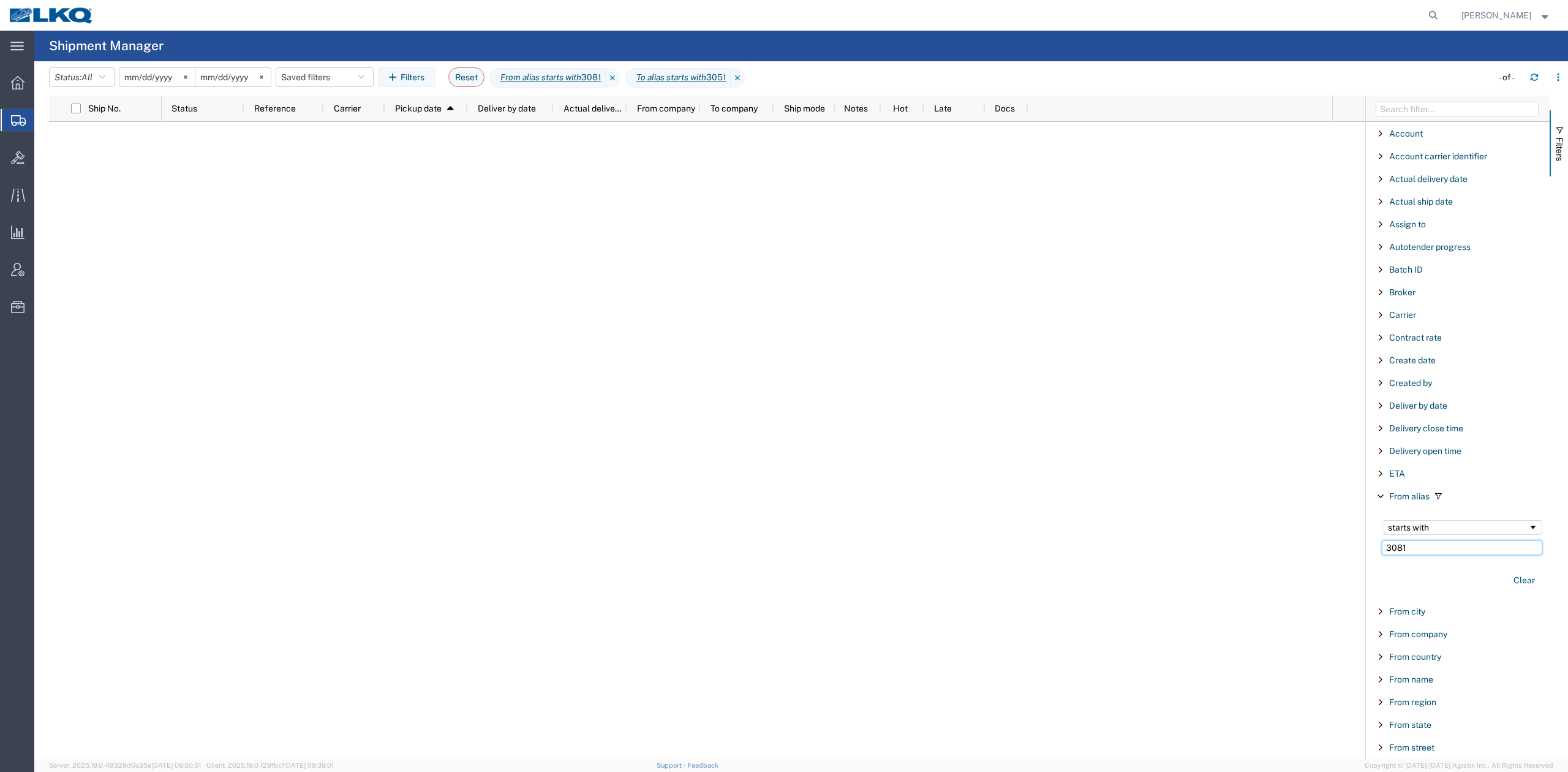
drag, startPoint x: 1415, startPoint y: 546, endPoint x: 1342, endPoint y: 535, distance: 73.8
click at [1348, 543] on div "Ship No. Status Reference Carrier Pickup date 1 Deliver by date Actual delivery…" at bounding box center [809, 427] width 1519 height 663
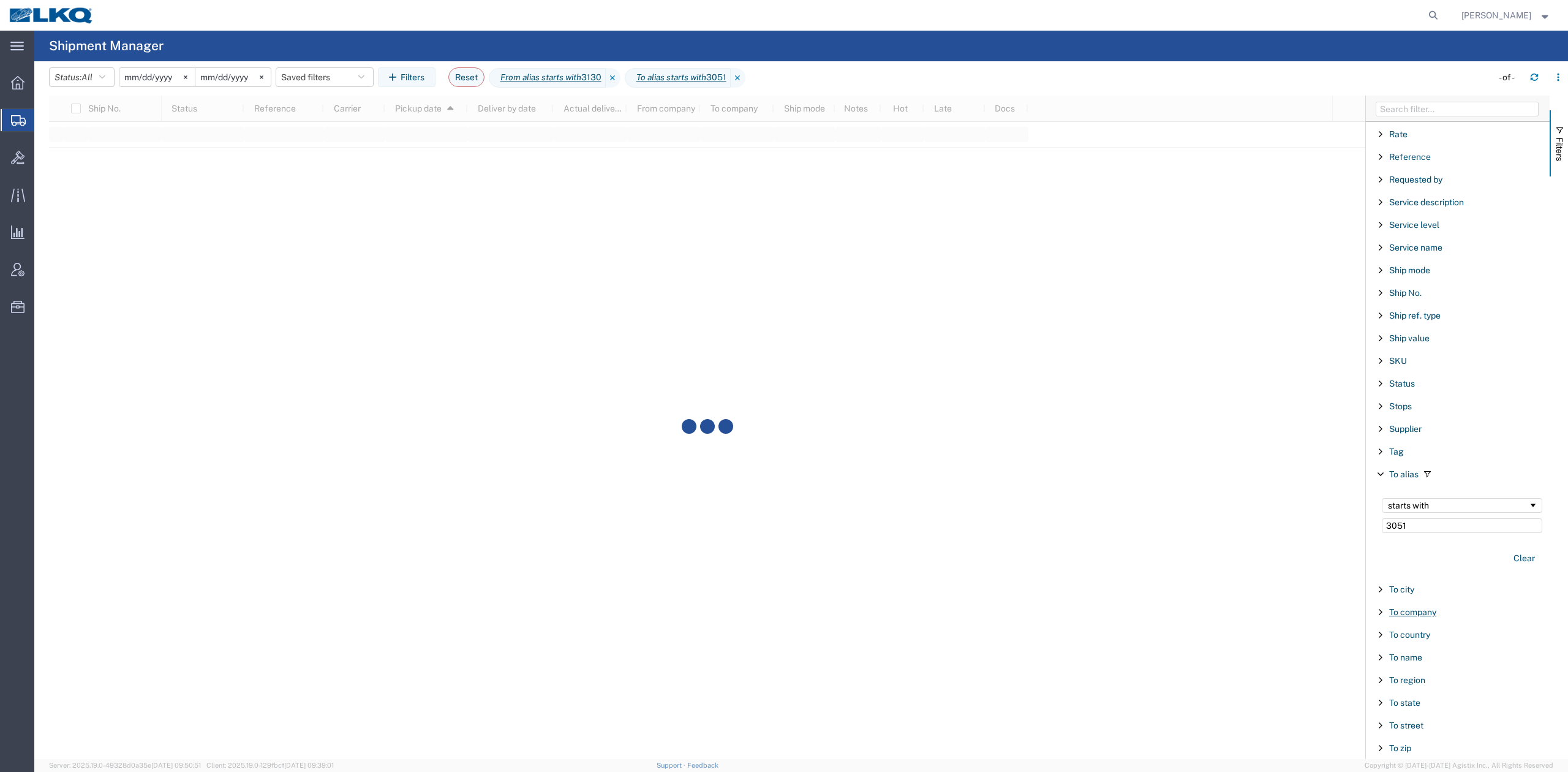
scroll to position [980, 0]
type input "3130"
click at [1397, 529] on input "3051" at bounding box center [1462, 521] width 161 height 15
type input "3095"
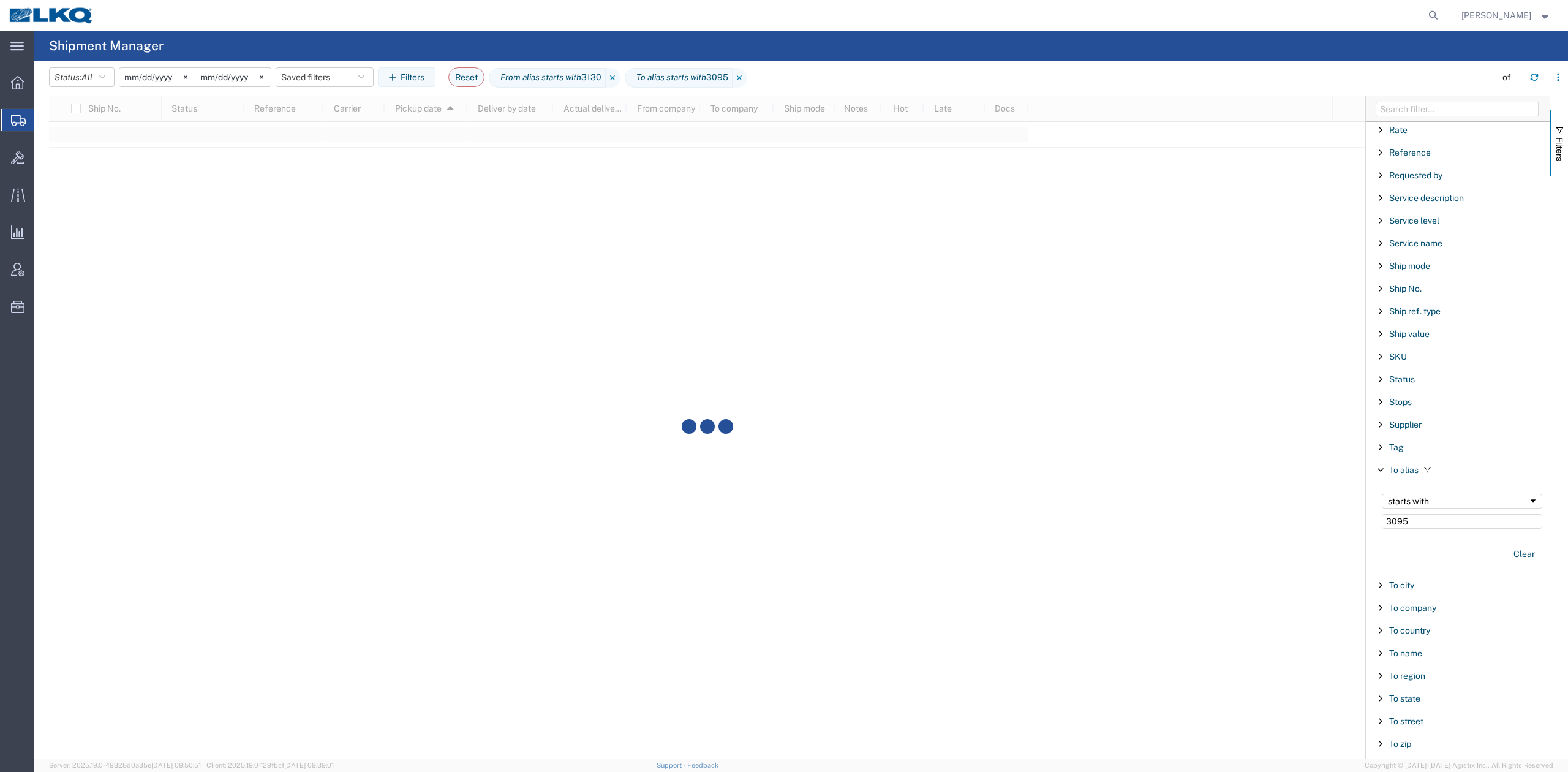
click at [1247, 84] on agx-table-filter-chips "Status: All Active All Approved Booked Canceled Delivered Denied New On Hold Pe…" at bounding box center [767, 81] width 1437 height 28
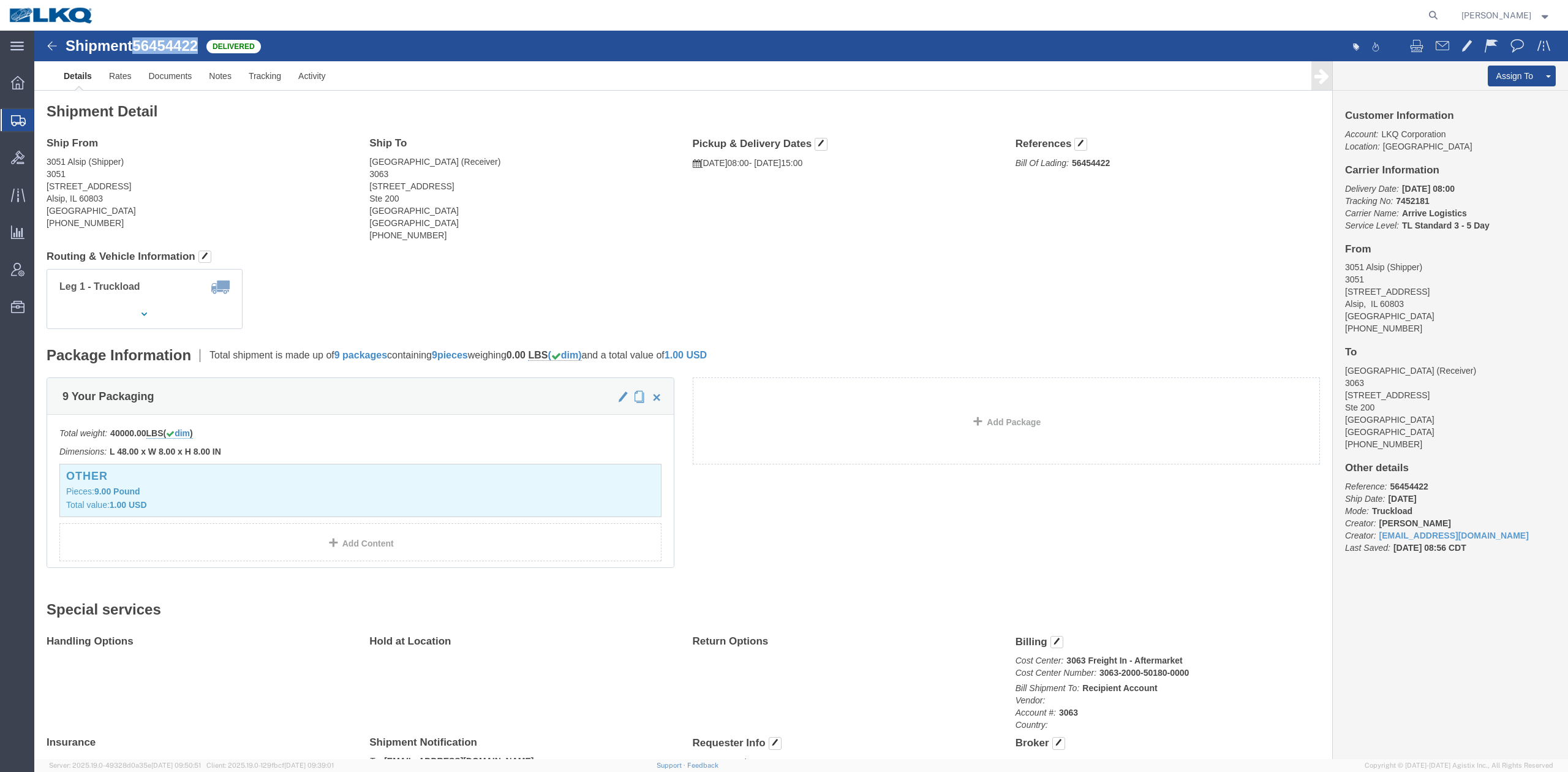
drag, startPoint x: 165, startPoint y: 17, endPoint x: 103, endPoint y: 14, distance: 62.1
click span "56454422"
copy span "56454422"
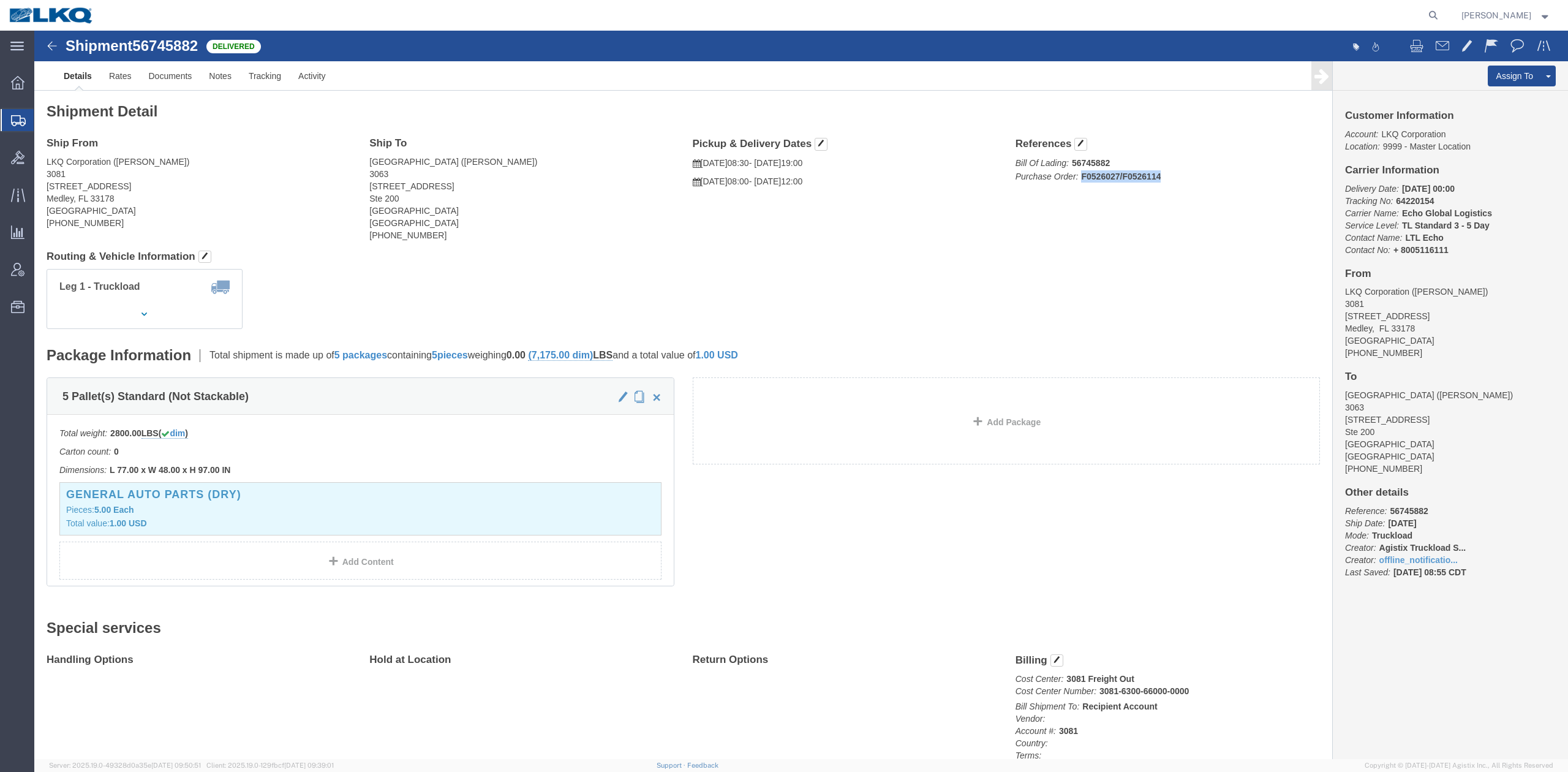
drag, startPoint x: 1120, startPoint y: 144, endPoint x: 1042, endPoint y: 142, distance: 78.0
click b "F0526027/F0526114"
copy b "F0526027/F0526114"
drag, startPoint x: 165, startPoint y: 14, endPoint x: 103, endPoint y: 12, distance: 62.0
click span "56745882"
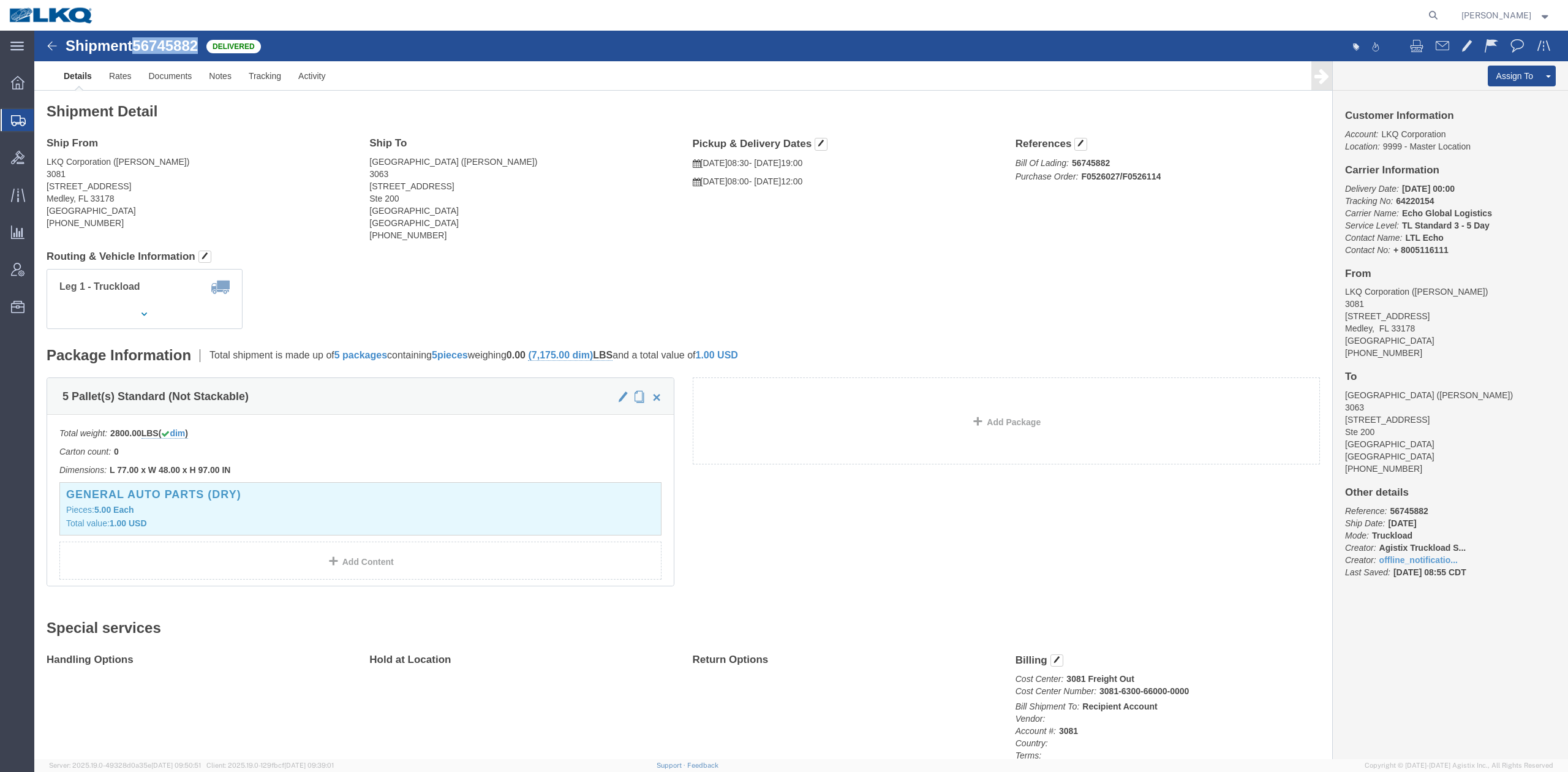
copy span "56745882"
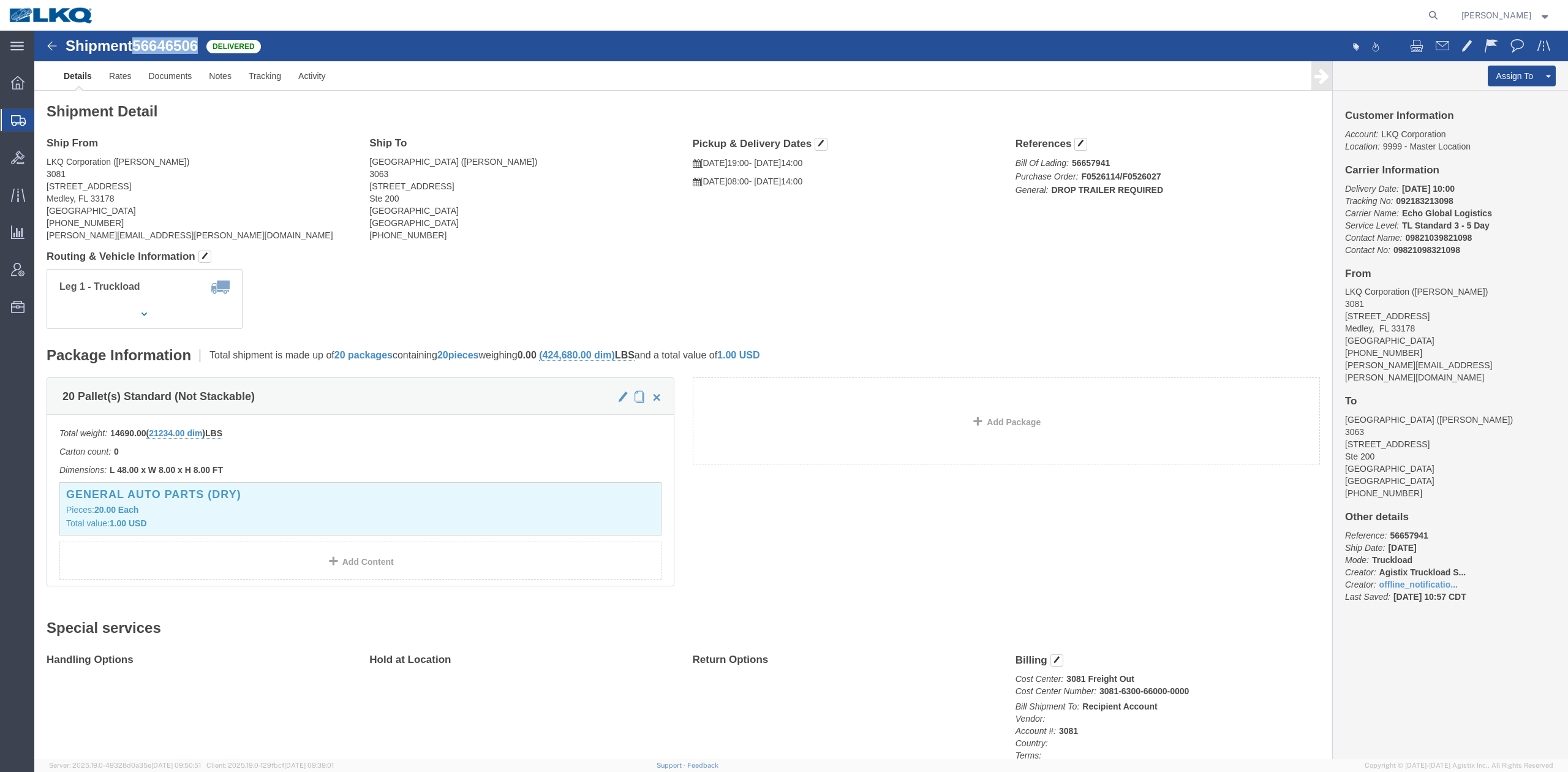
drag, startPoint x: 165, startPoint y: 17, endPoint x: 101, endPoint y: 17, distance: 64.0
click h1 "Shipment 56646506"
copy span "56646506"
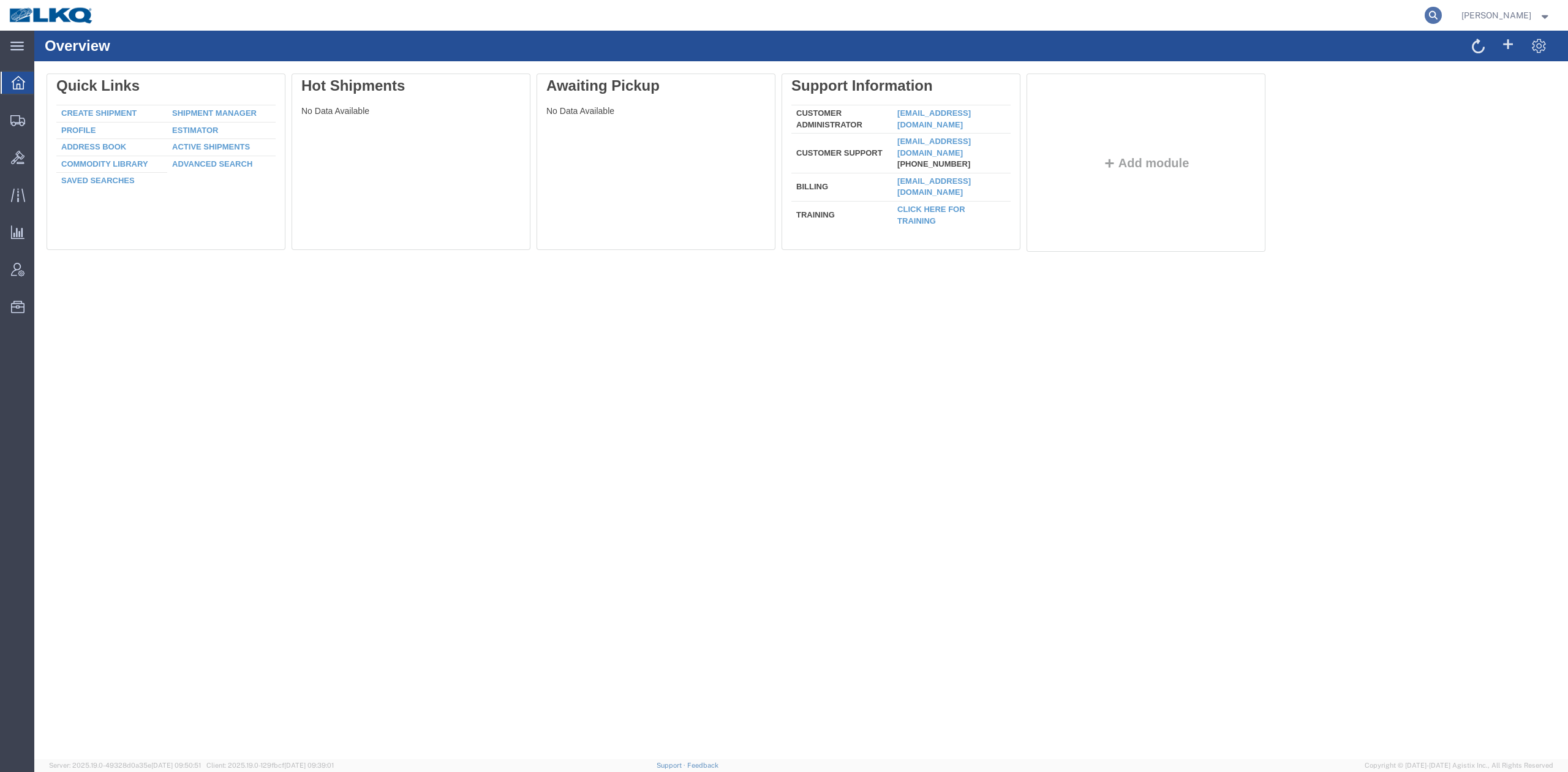
click at [1442, 23] on icon at bounding box center [1433, 15] width 17 height 17
click at [1307, 16] on input "search" at bounding box center [1239, 15] width 373 height 29
paste input "X1192828"
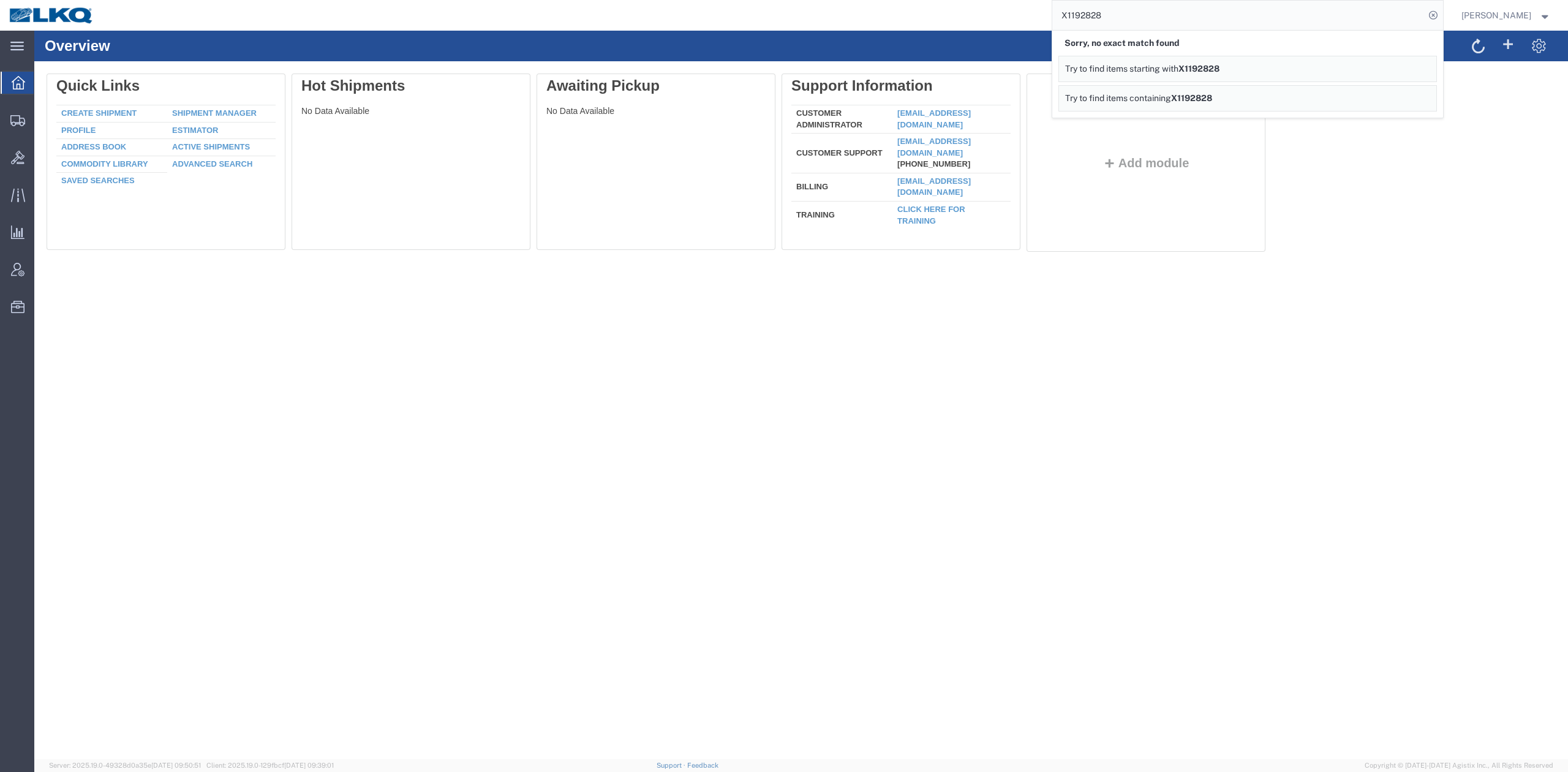
click at [1093, 13] on input "X1192828" at bounding box center [1239, 15] width 373 height 29
paste input "F0526027/F0526114"
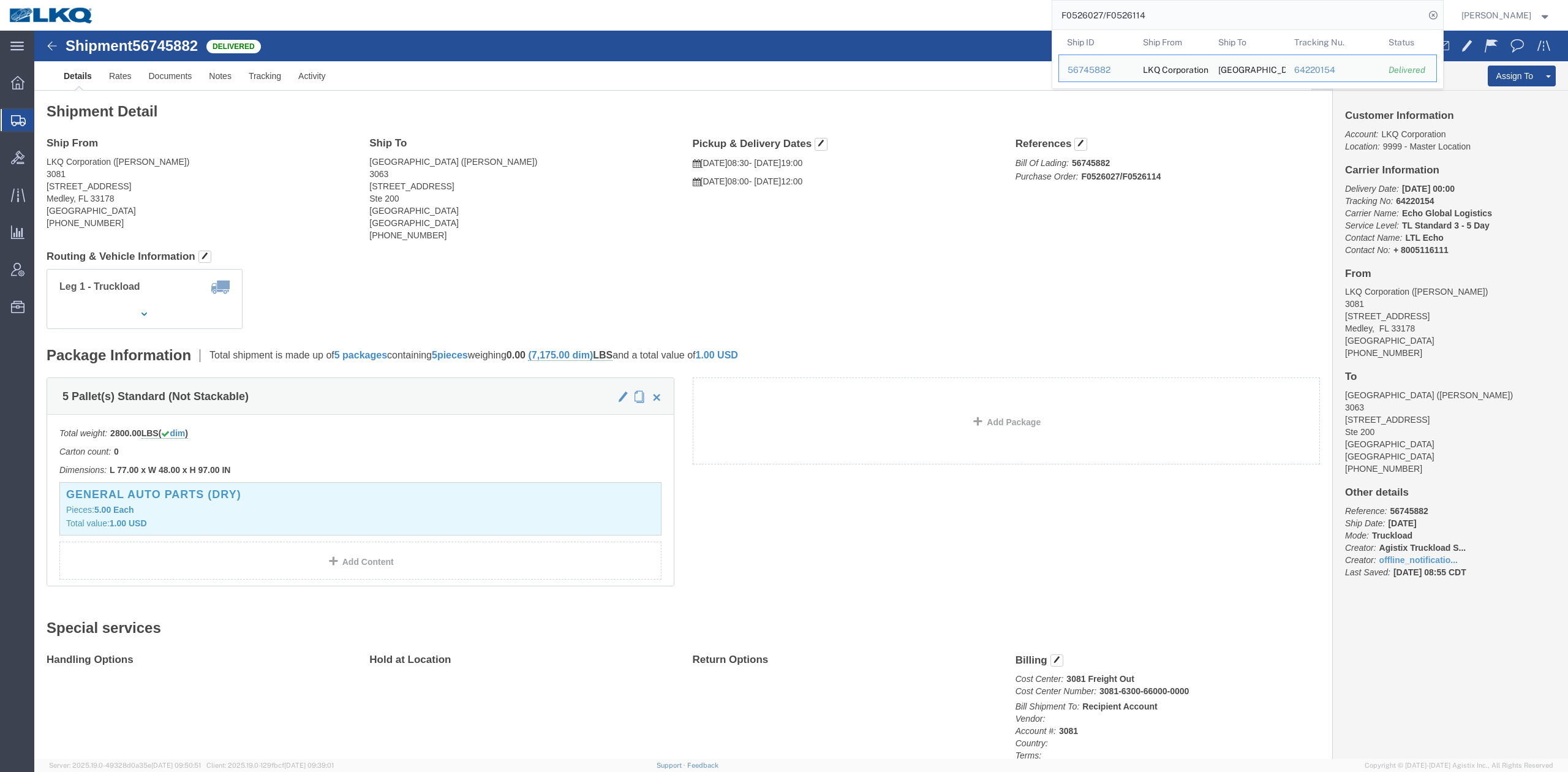
click at [1109, 10] on input "F0526027/F0526114" at bounding box center [1239, 15] width 373 height 29
paste input "99"
click at [1105, 16] on input "F0526994" at bounding box center [1239, 15] width 373 height 29
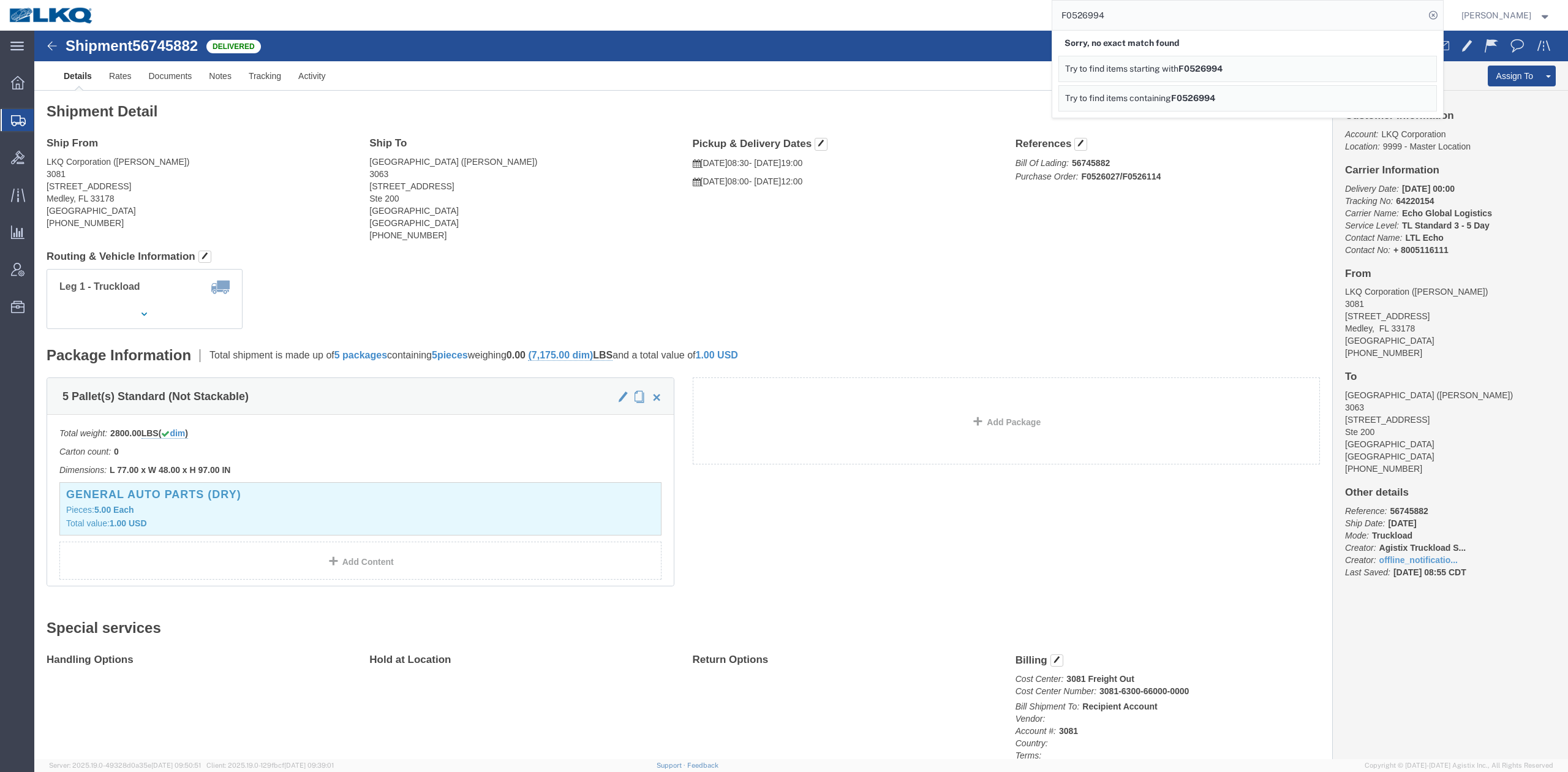
click at [1105, 16] on input "F0526994" at bounding box center [1239, 15] width 373 height 29
paste input "7"
click at [1103, 18] on input "F0526997" at bounding box center [1239, 15] width 373 height 29
paste input "A1781492"
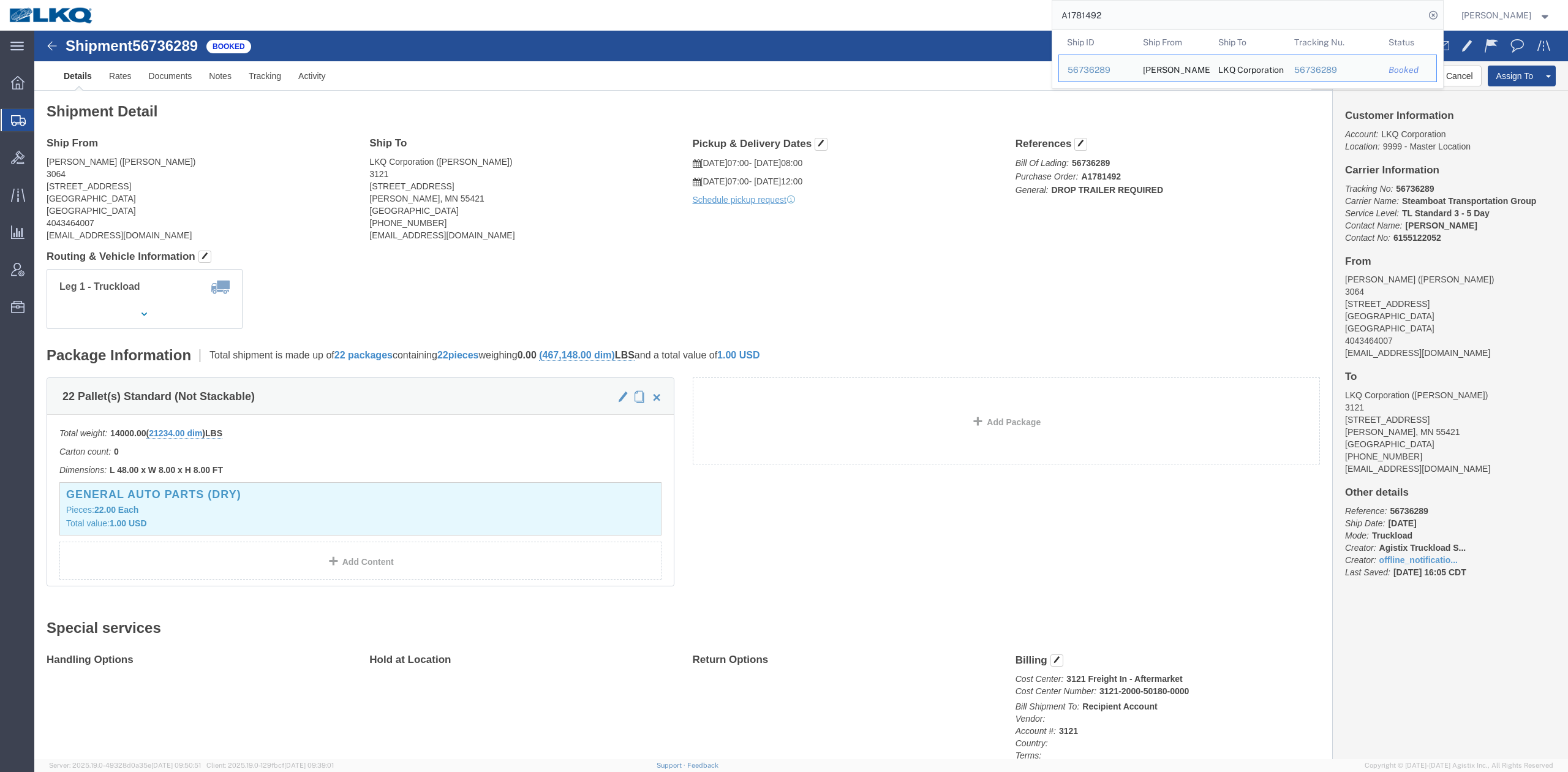
click at [1101, 8] on input "A1781492" at bounding box center [1239, 15] width 373 height 29
paste input "85"
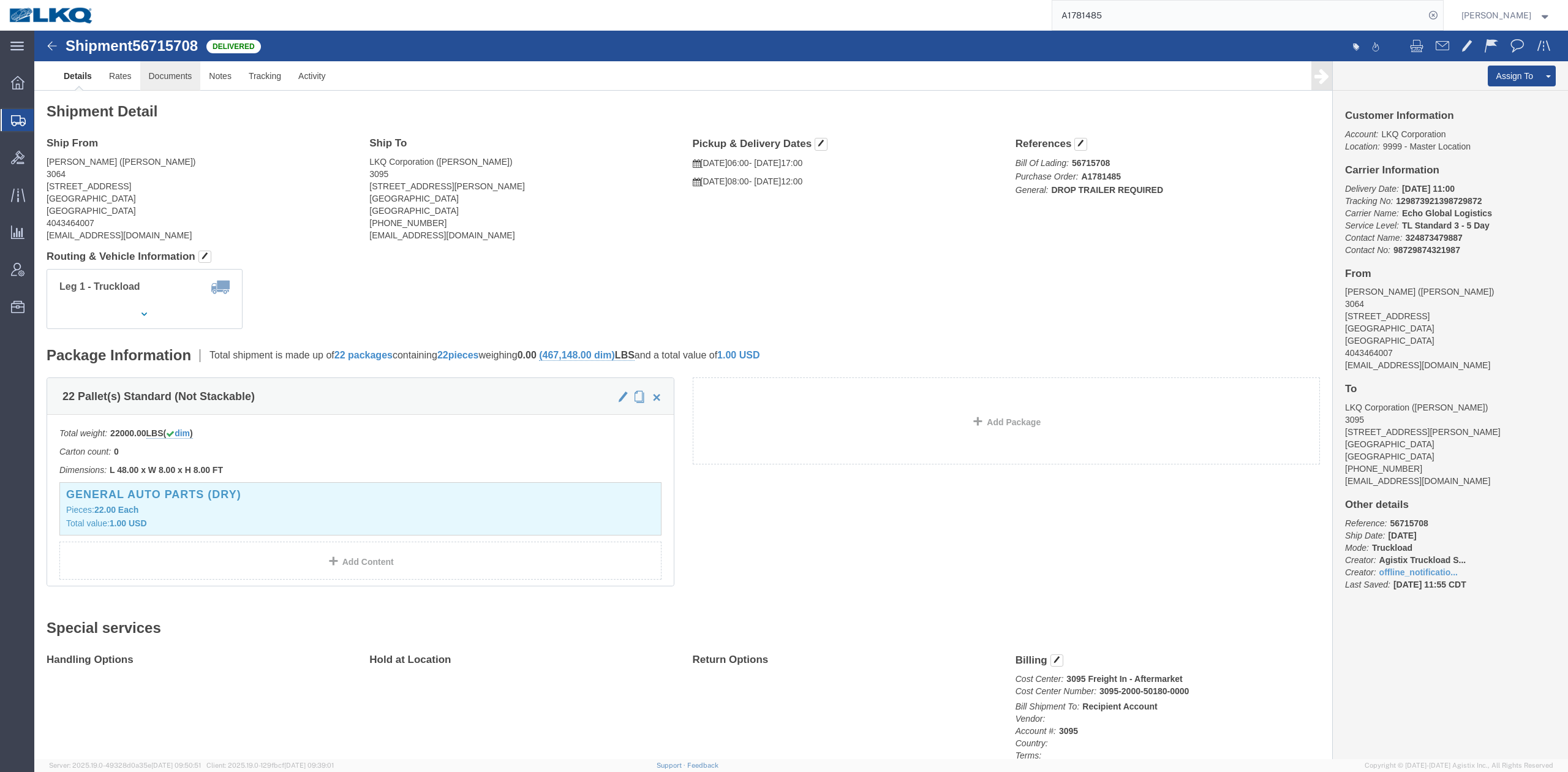
click div "Ship From Reese Corley (Reese Corley) 3064 1700 Westgate Parkway SW ATLANTA, GA…"
drag, startPoint x: 165, startPoint y: 14, endPoint x: 104, endPoint y: 19, distance: 61.2
click span "56715708"
copy span "56715708"
click at [1098, 19] on input "A1781485" at bounding box center [1239, 15] width 373 height 29
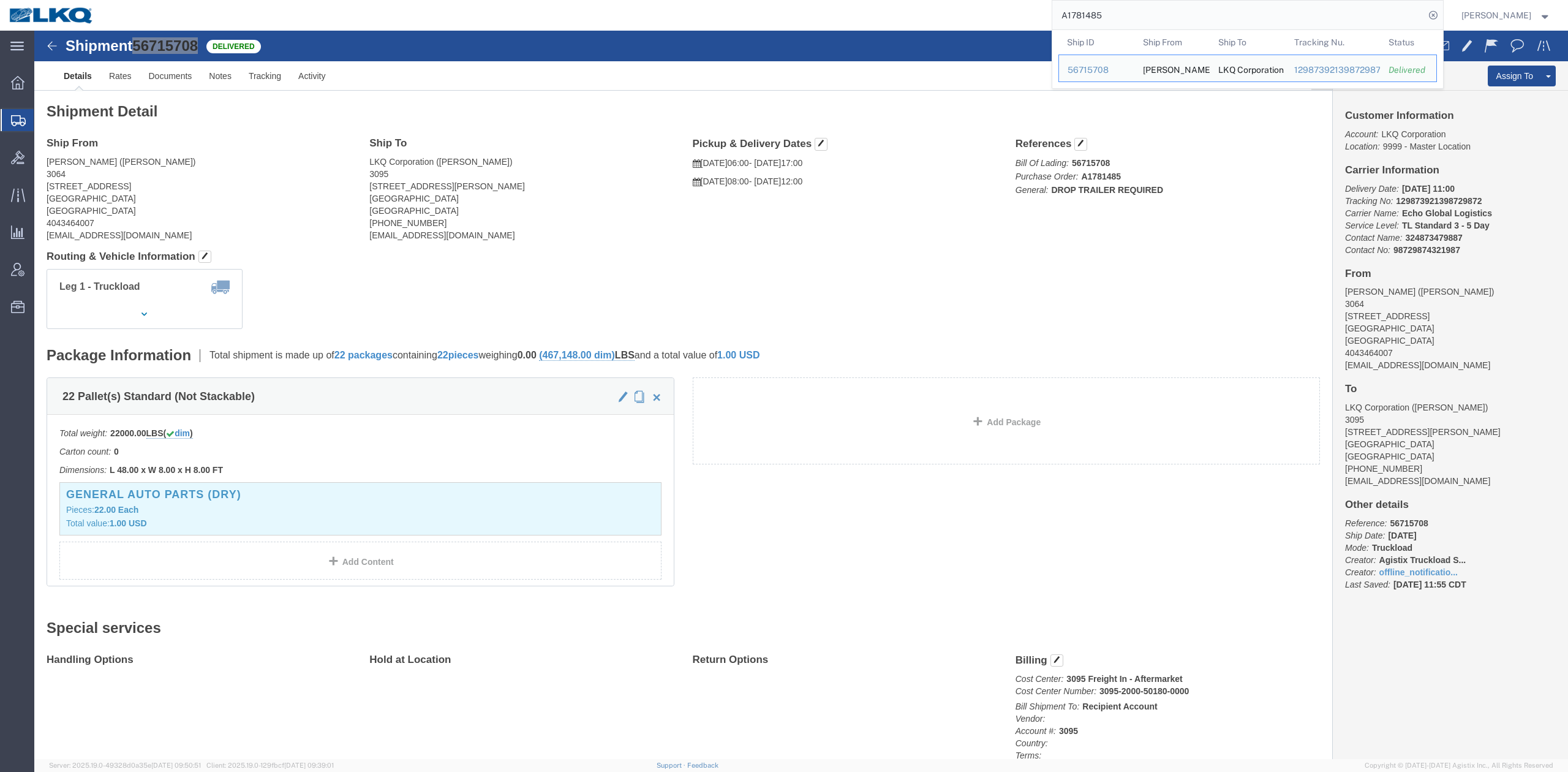
click at [1098, 19] on input "A1781485" at bounding box center [1239, 15] width 373 height 29
paste input "F0526997"
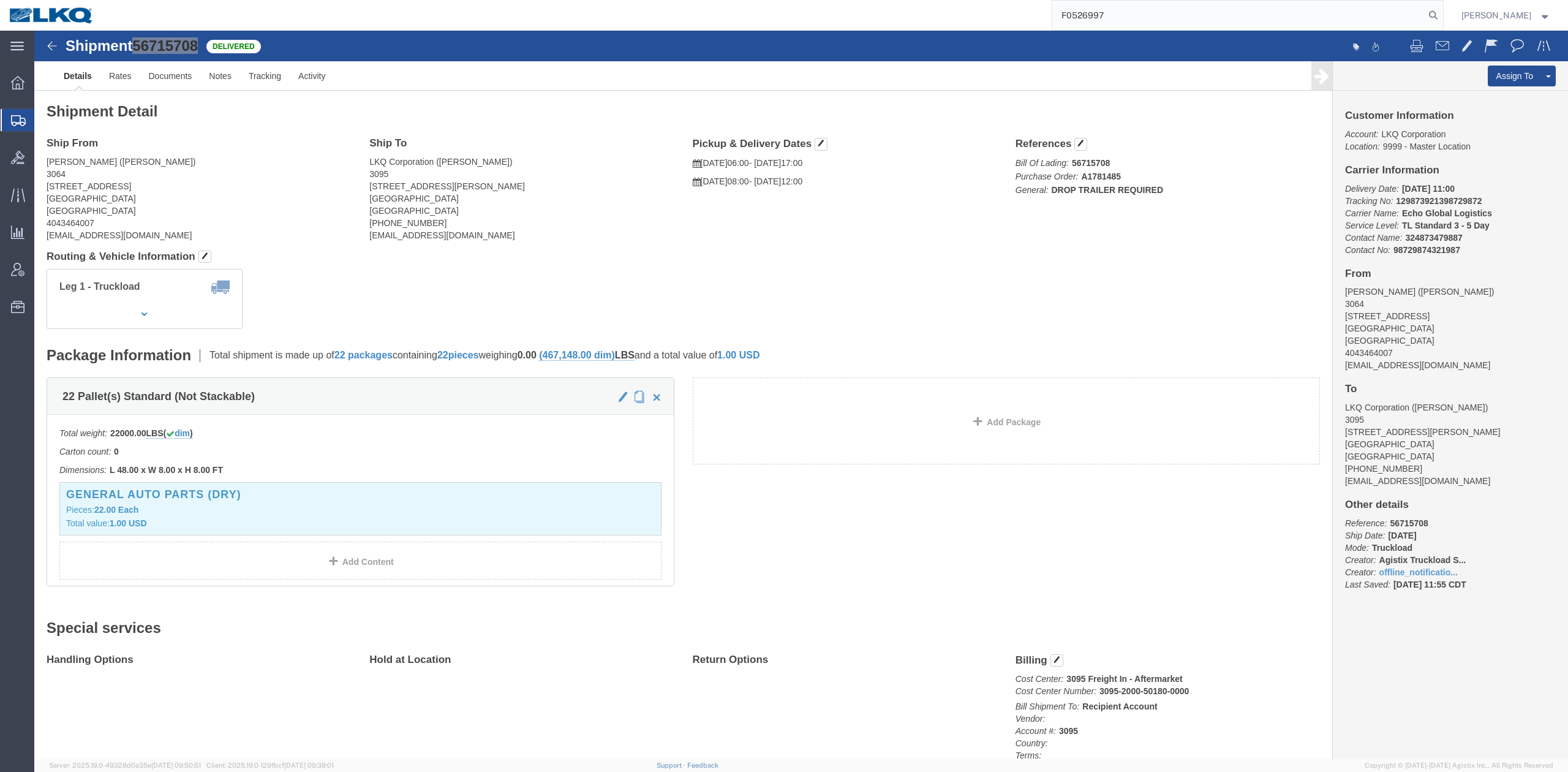
type input "F0526997"
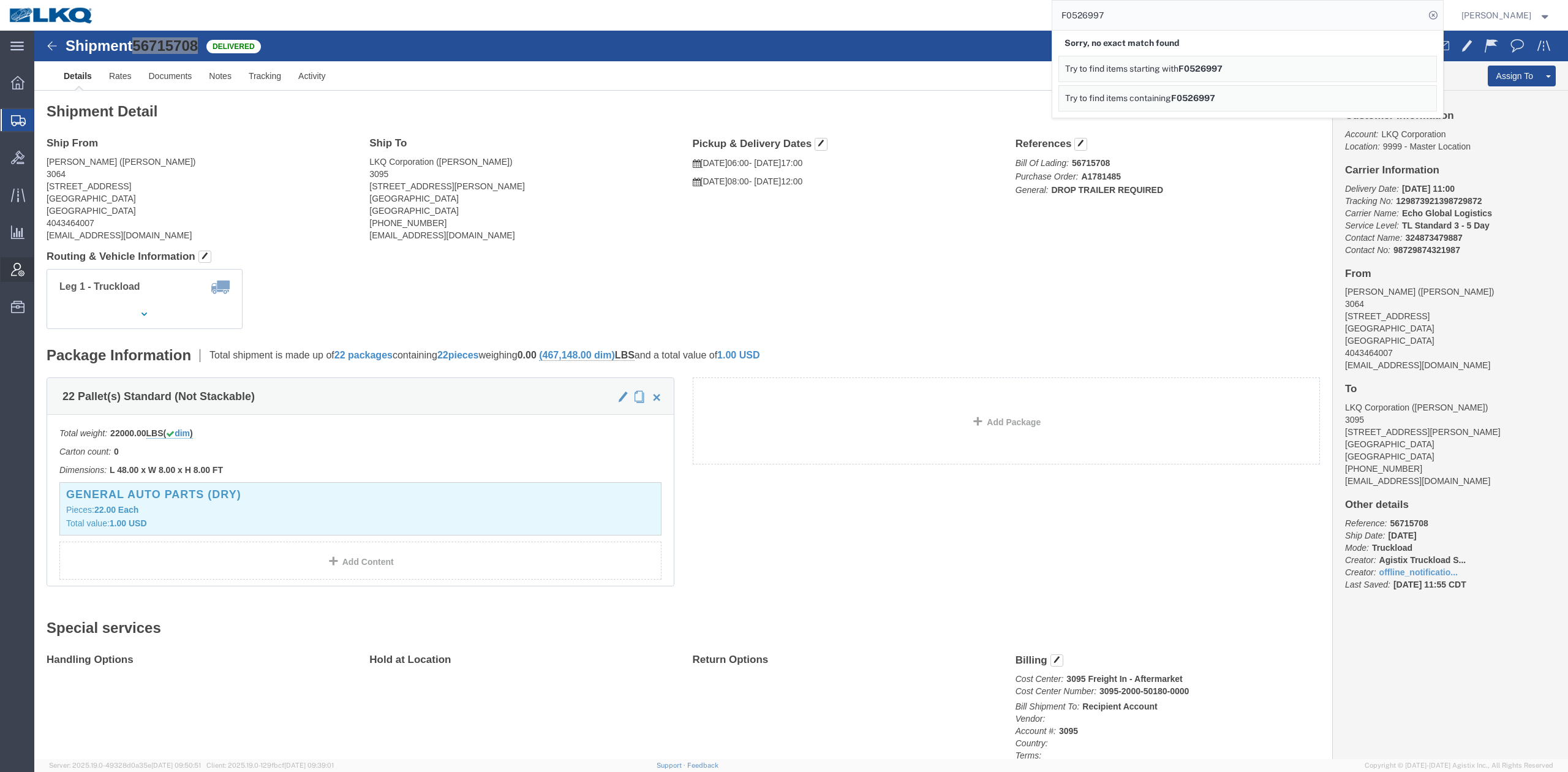
click at [16, 270] on icon at bounding box center [18, 269] width 14 height 14
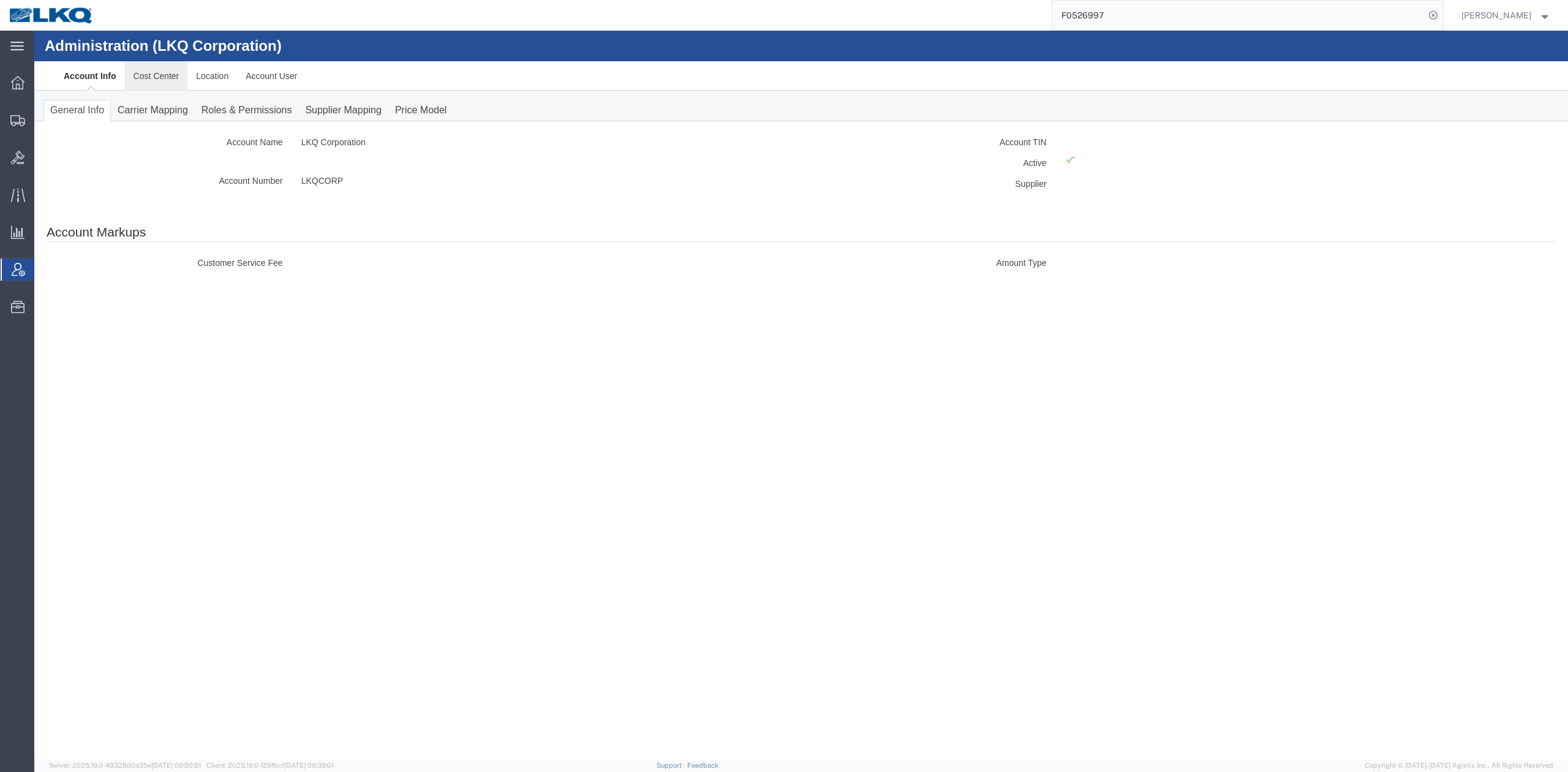
click at [177, 75] on link "Cost Center" at bounding box center [156, 76] width 63 height 29
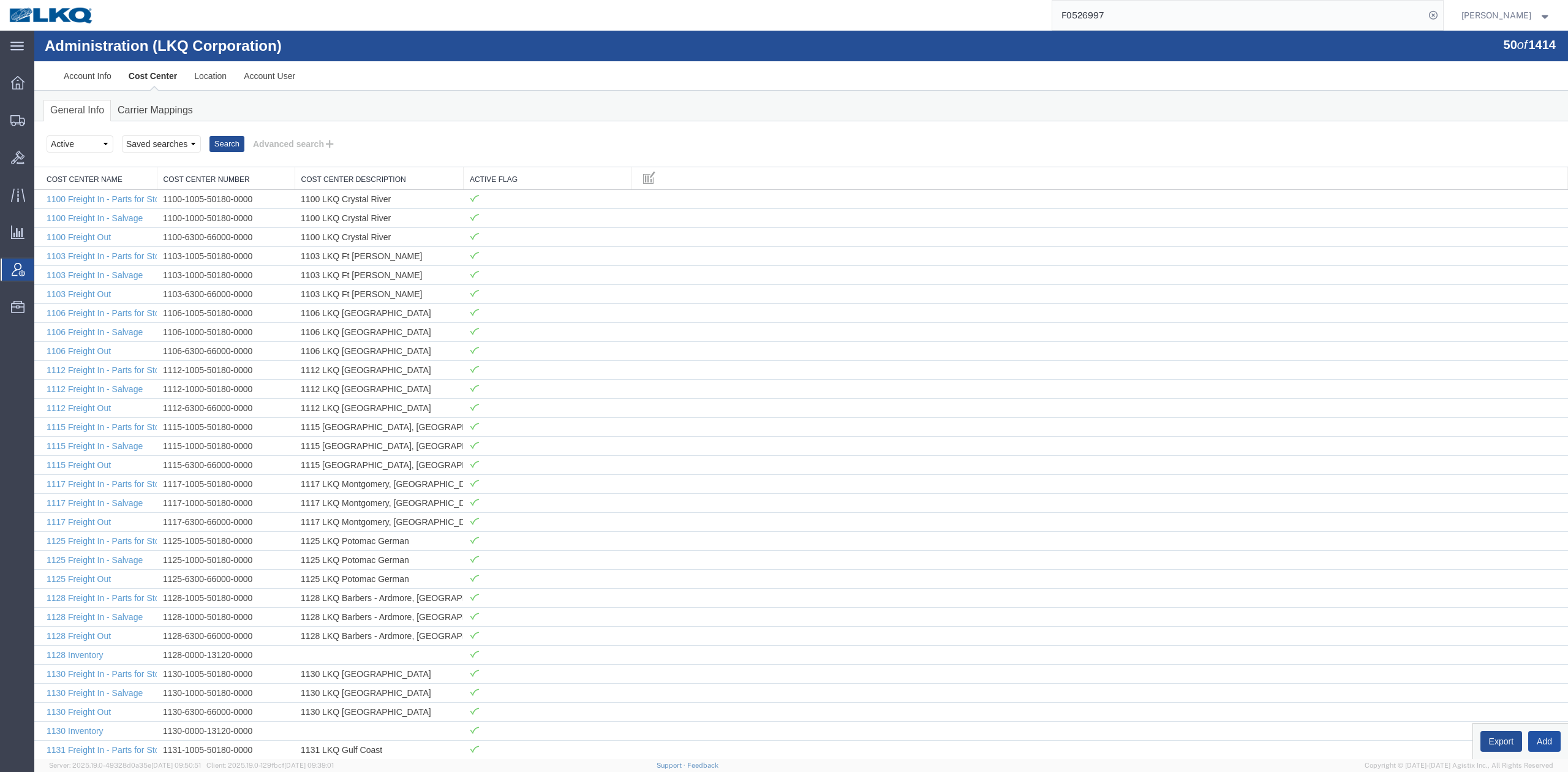
click at [1538, 742] on button "Add" at bounding box center [1545, 741] width 32 height 21
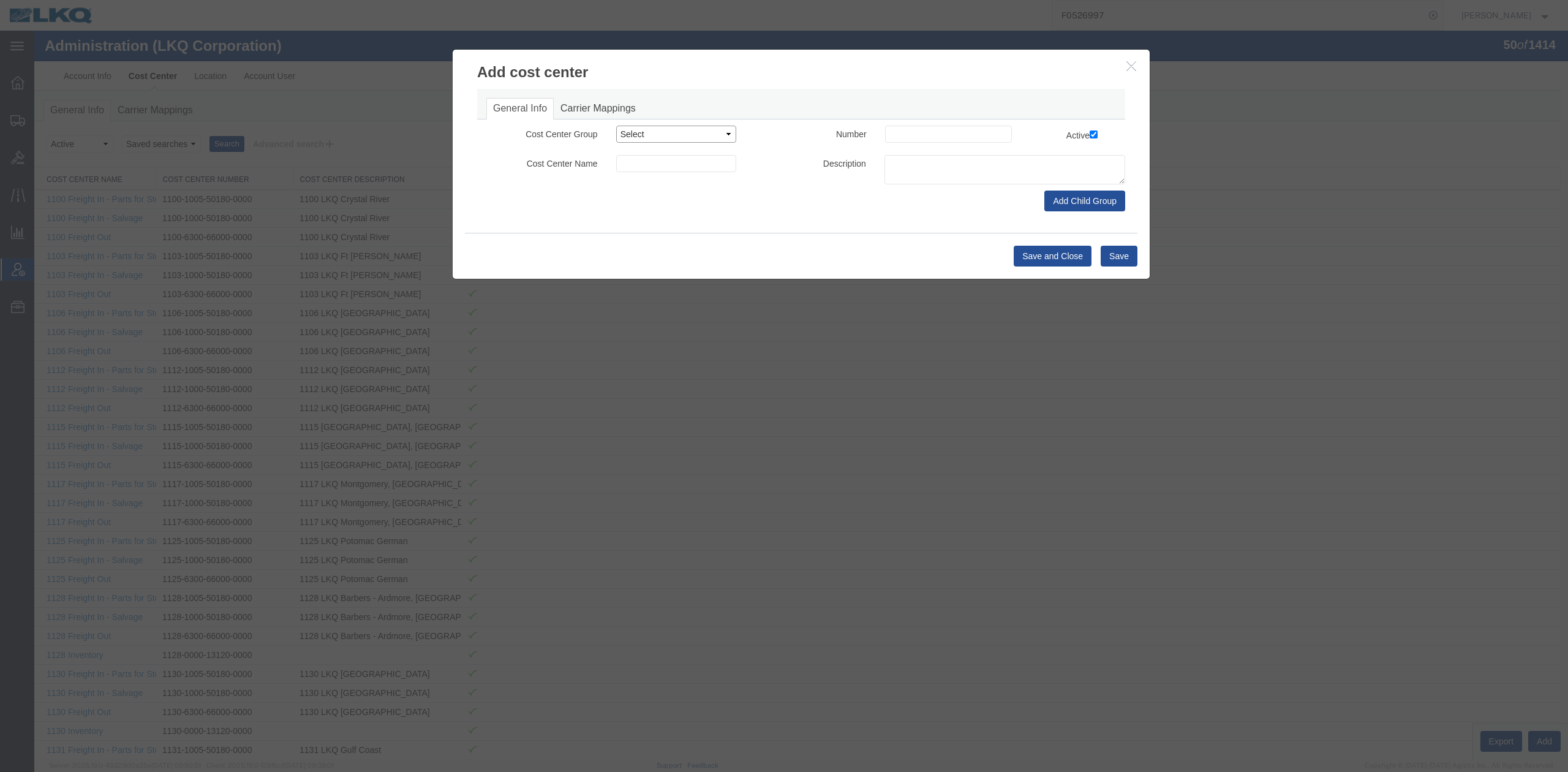
click at [637, 136] on select "Select Buyer Cost Center Department Operations Number Order Number Sales Person" at bounding box center [677, 134] width 121 height 17
select select "COSTCENTER"
click at [616, 126] on select "Select Buyer Cost Center Department Operations Number Order Number Sales Person" at bounding box center [677, 134] width 121 height 17
click at [939, 139] on input at bounding box center [949, 134] width 127 height 17
click at [689, 167] on input at bounding box center [677, 163] width 121 height 17
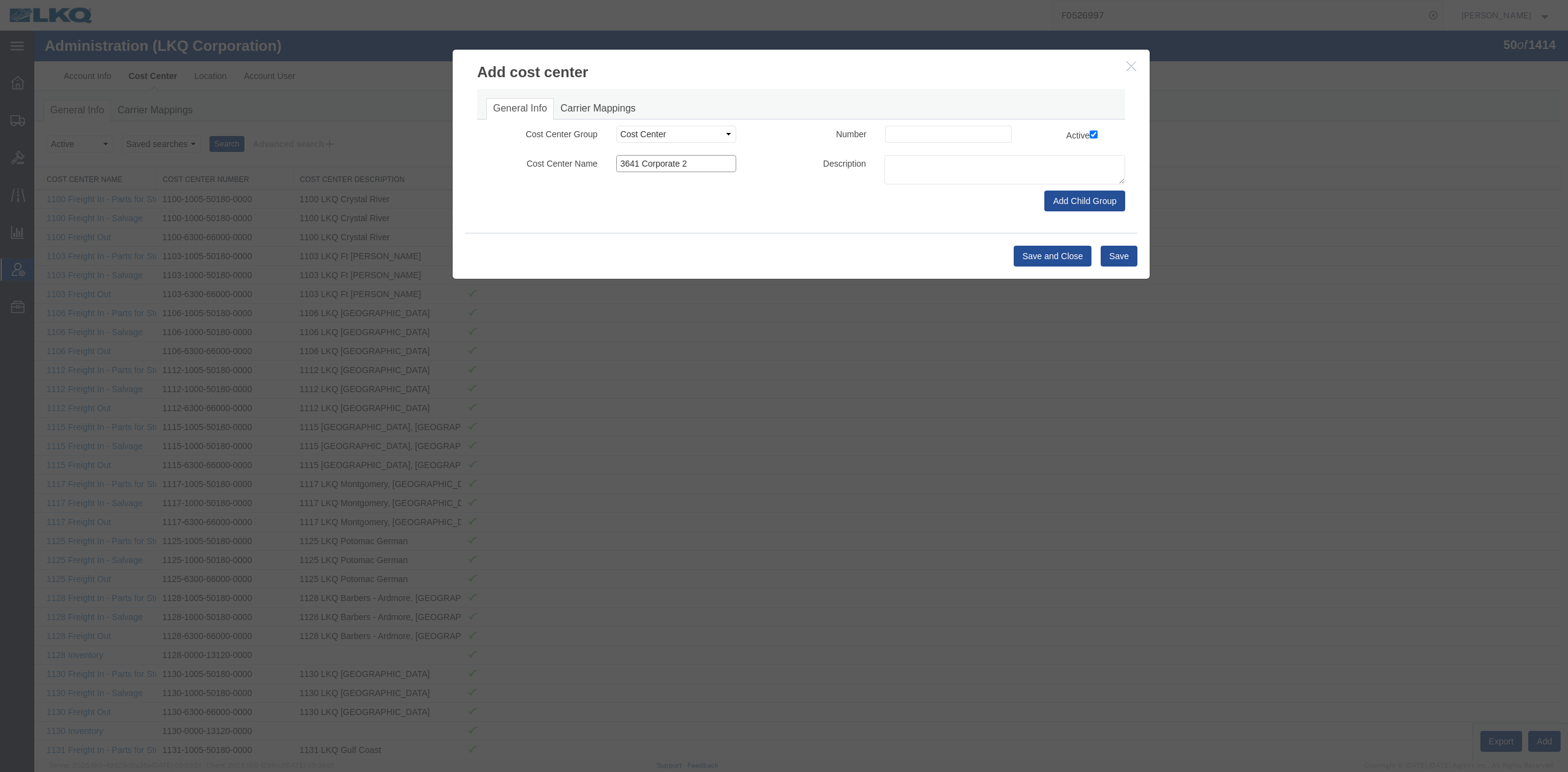
type input "3641 Corporate 2"
click at [895, 130] on input at bounding box center [949, 134] width 127 height 17
type input "3641-0000-13800-0000"
click at [1074, 257] on button "Save and Close" at bounding box center [1053, 256] width 78 height 21
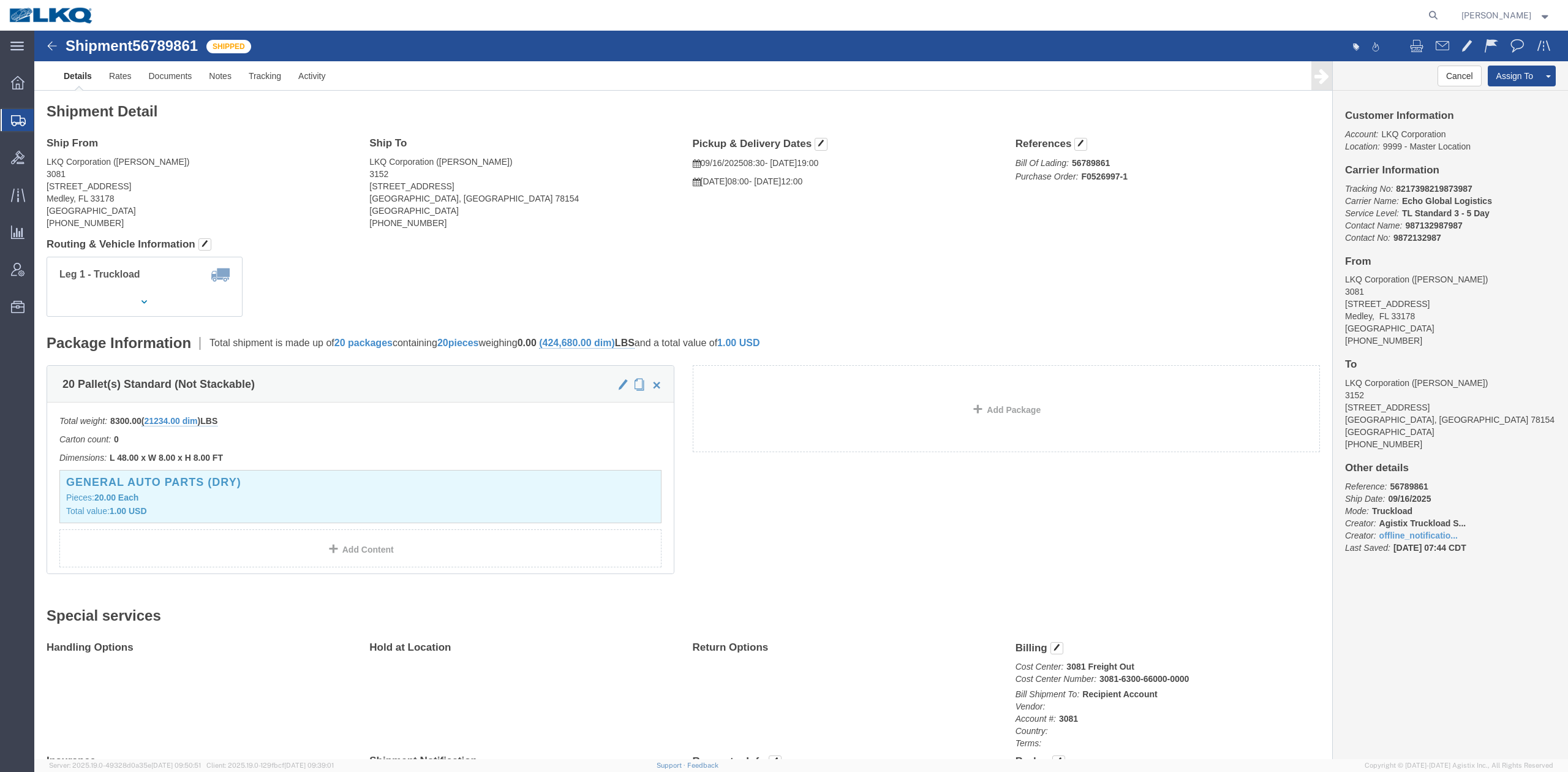
click span "56789861"
drag, startPoint x: 165, startPoint y: 16, endPoint x: 102, endPoint y: 16, distance: 63.0
click span "56789861"
copy span "56789861"
click at [1442, 12] on icon at bounding box center [1433, 15] width 17 height 17
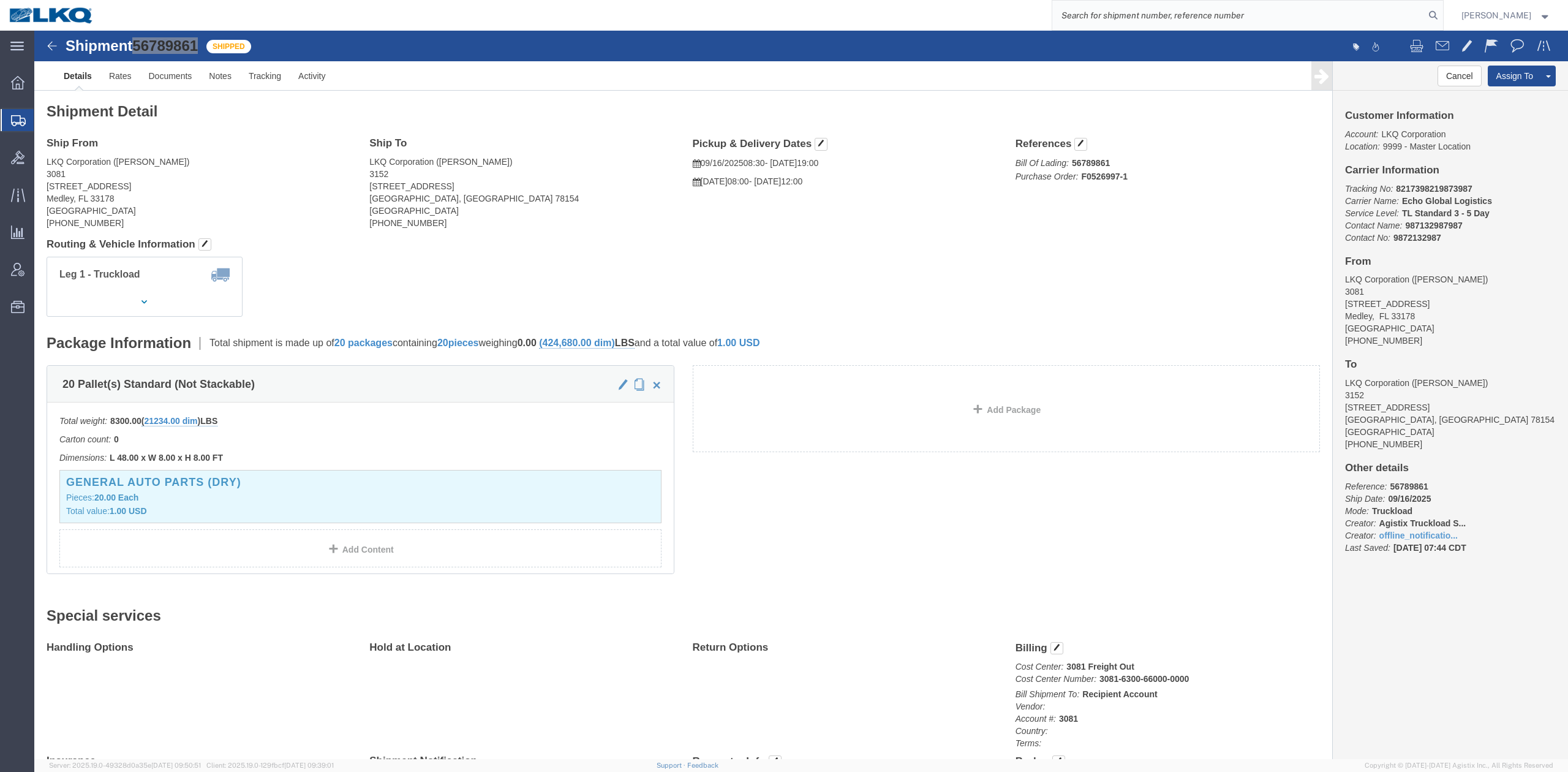
click at [1185, 14] on input "search" at bounding box center [1239, 15] width 373 height 29
paste input "F0526994"
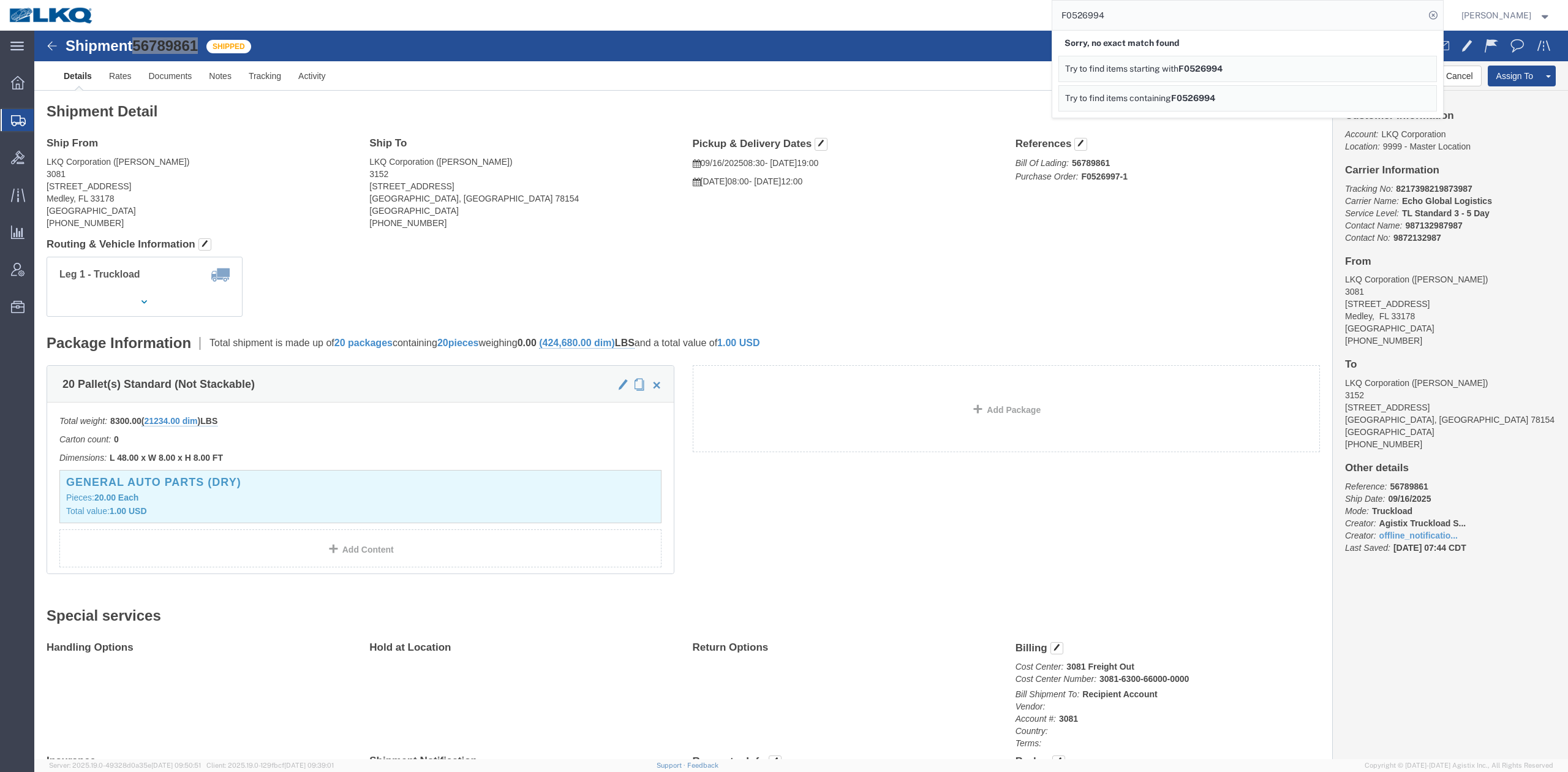
click at [1101, 18] on input "F0526994" at bounding box center [1239, 15] width 373 height 29
paste input "56789861"
type input "56789861"
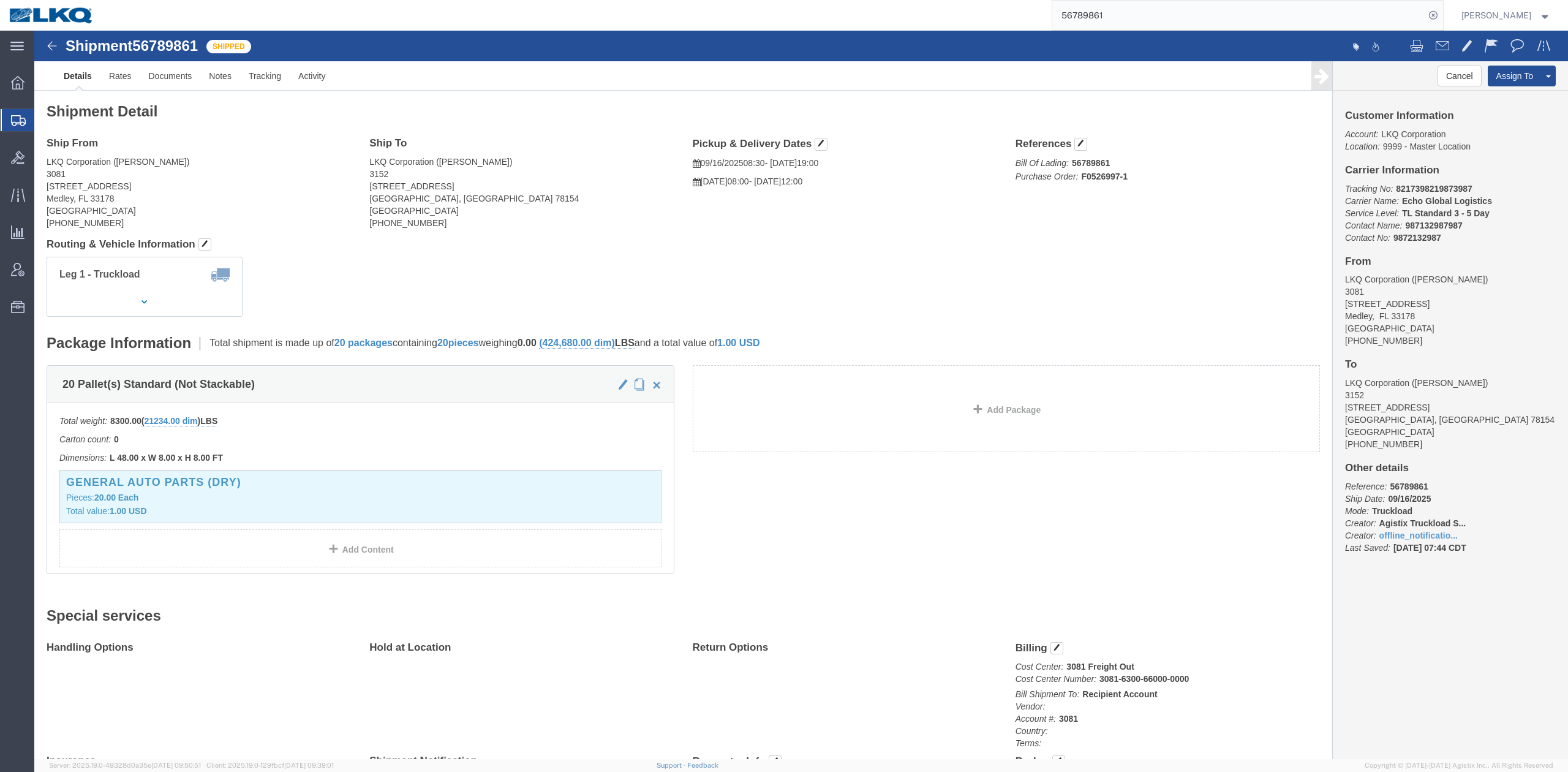
click div "Ship From LKQ Corporation ([PERSON_NAME]) 3081 [STREET_ADDRESS] [PHONE_NUMBER] …"
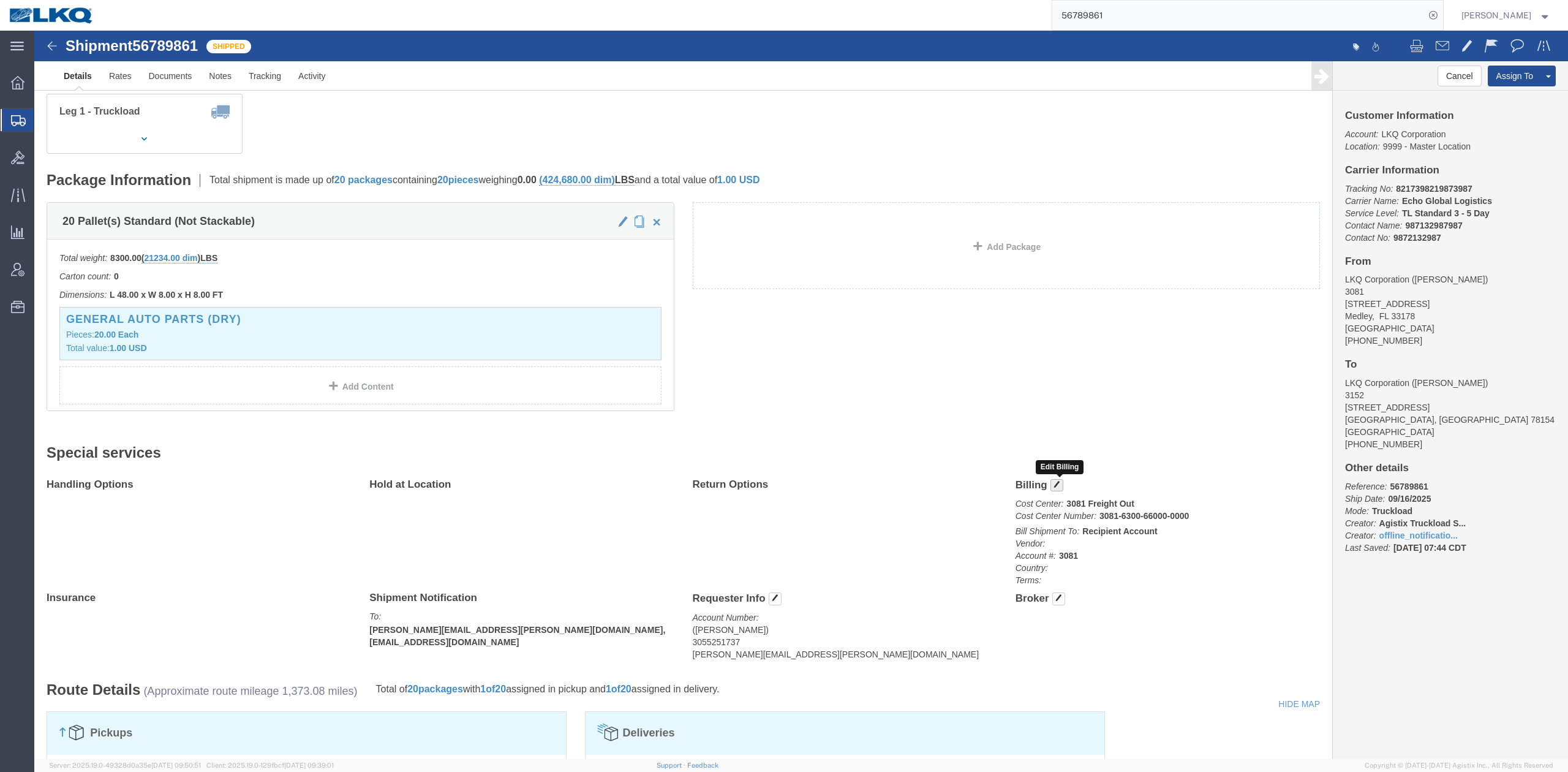
click span "button"
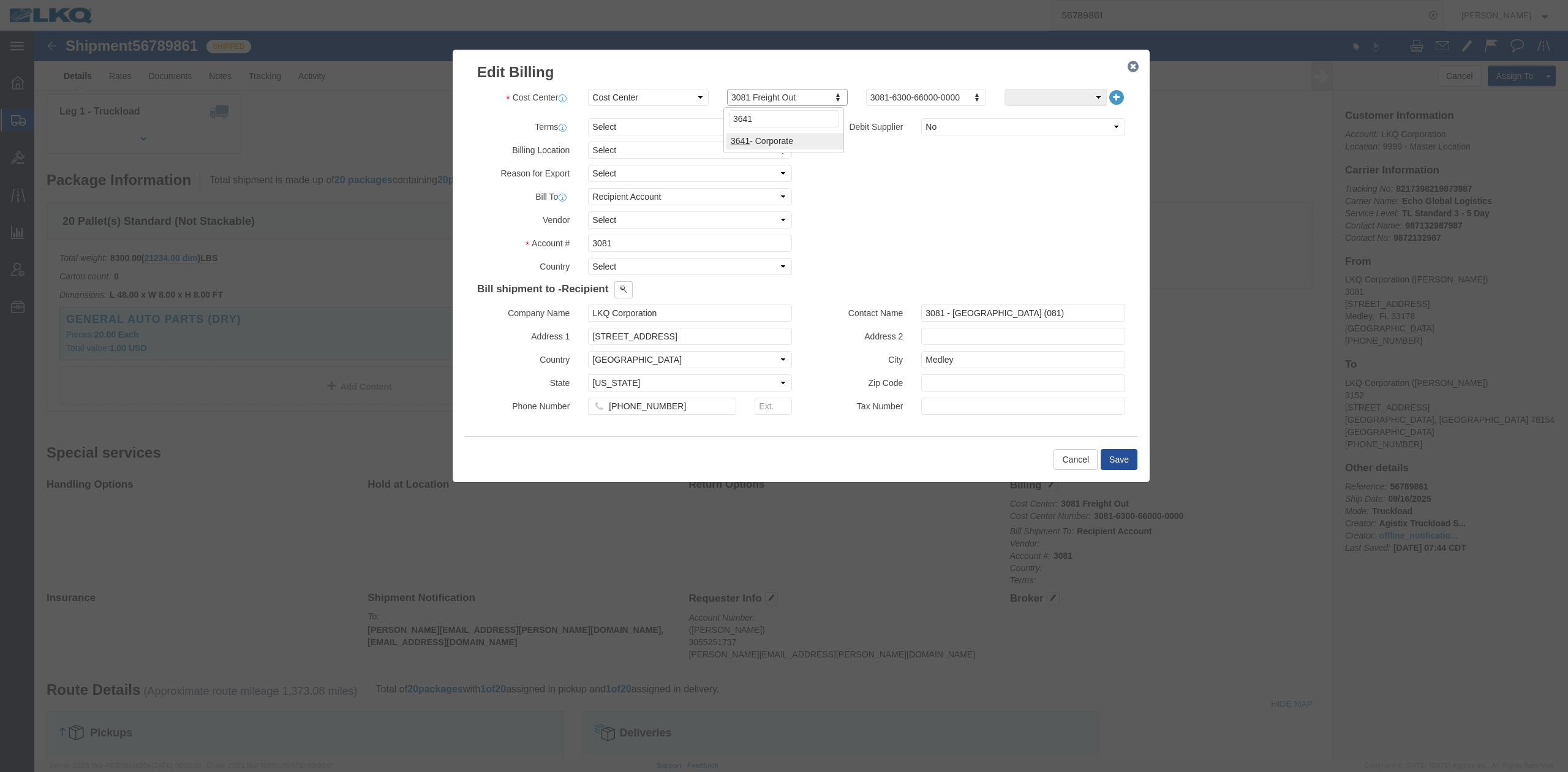
type input "3641"
click icon
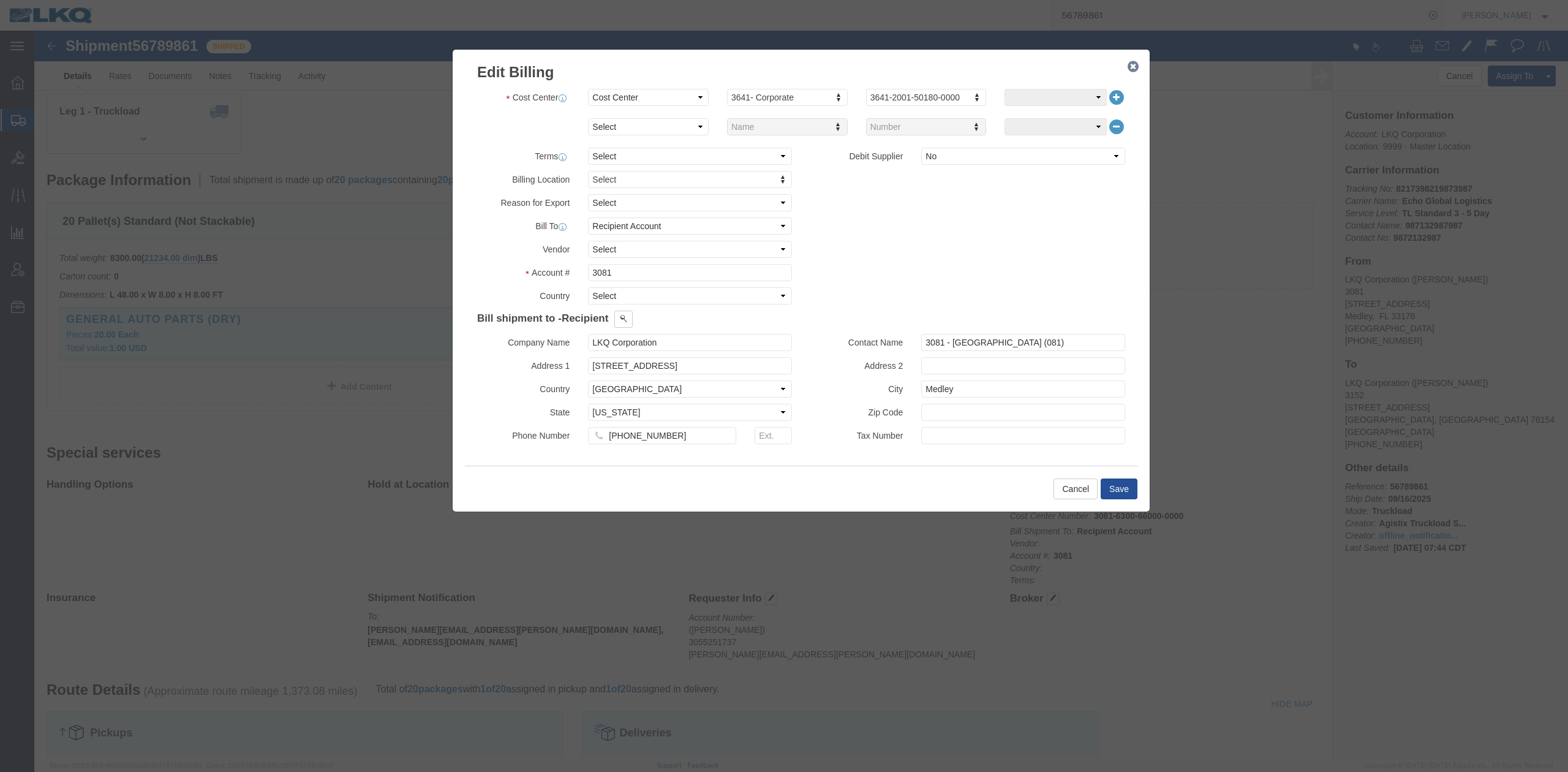
click icon
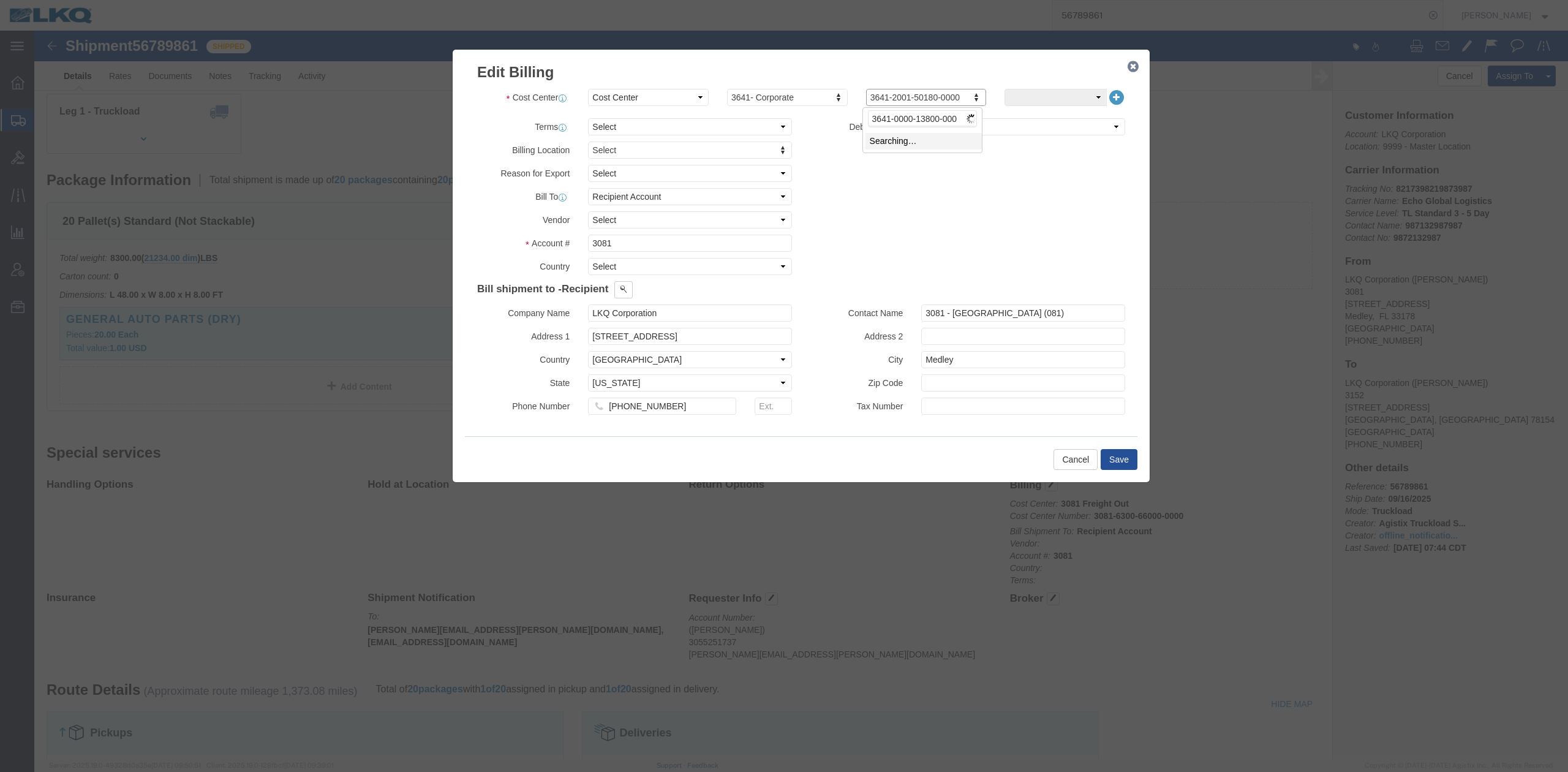
type input "3641-0000-13800-0000"
click icon "button"
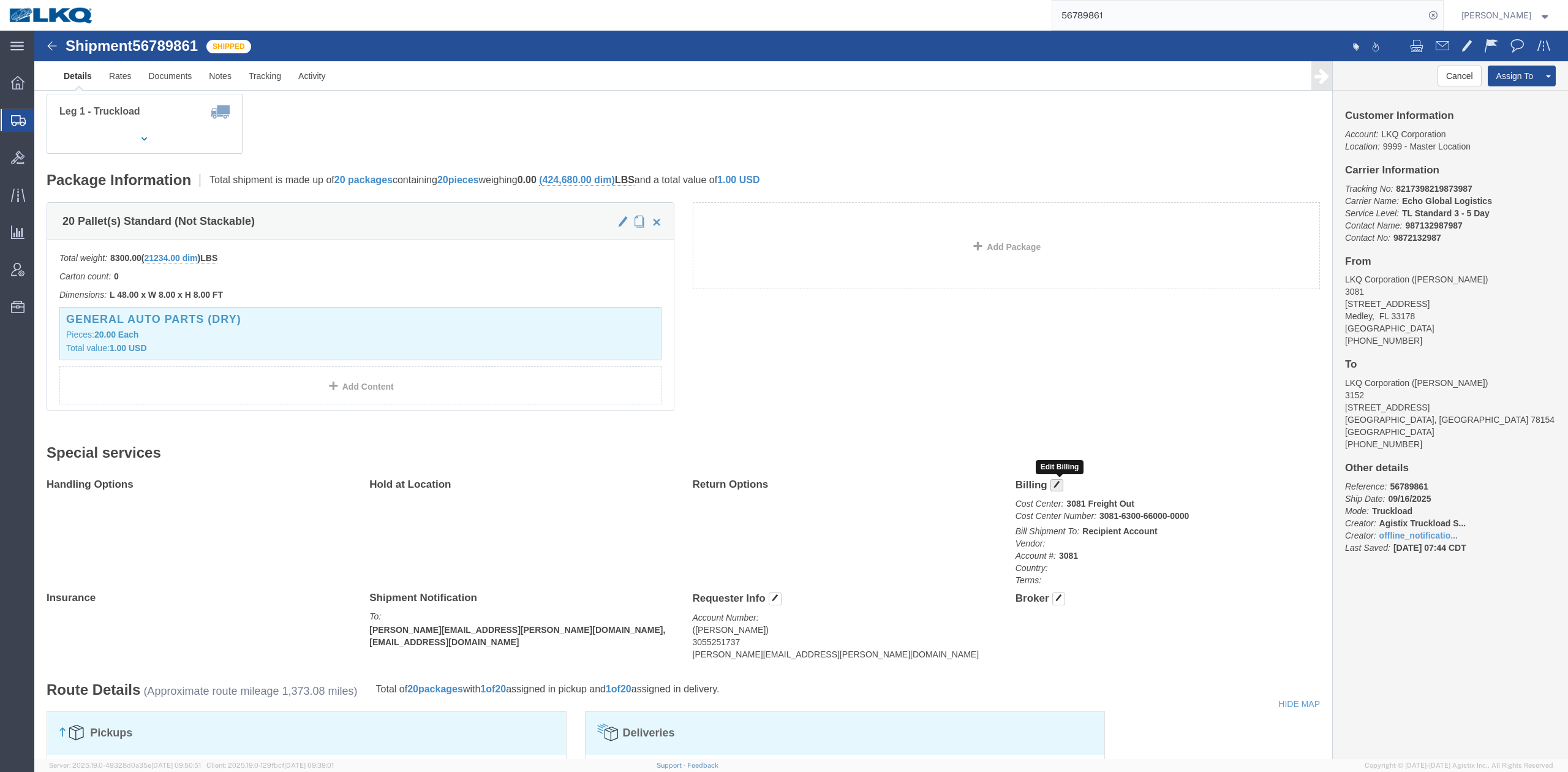
click span "button"
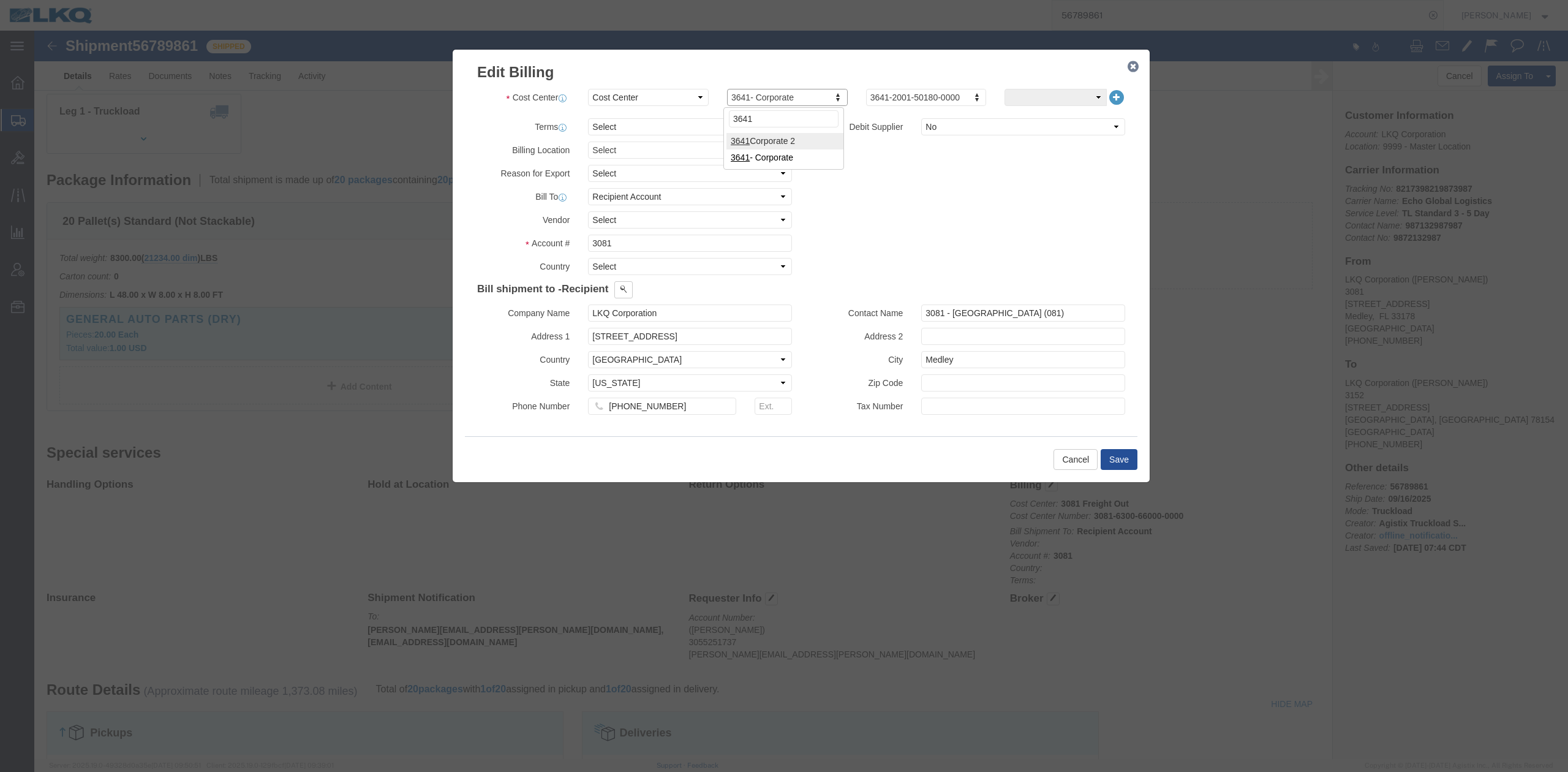
type input "3641"
click div "Billing Location Select Select My Profile Location 1100 - LKQ Crystal River 110…"
click button "Save"
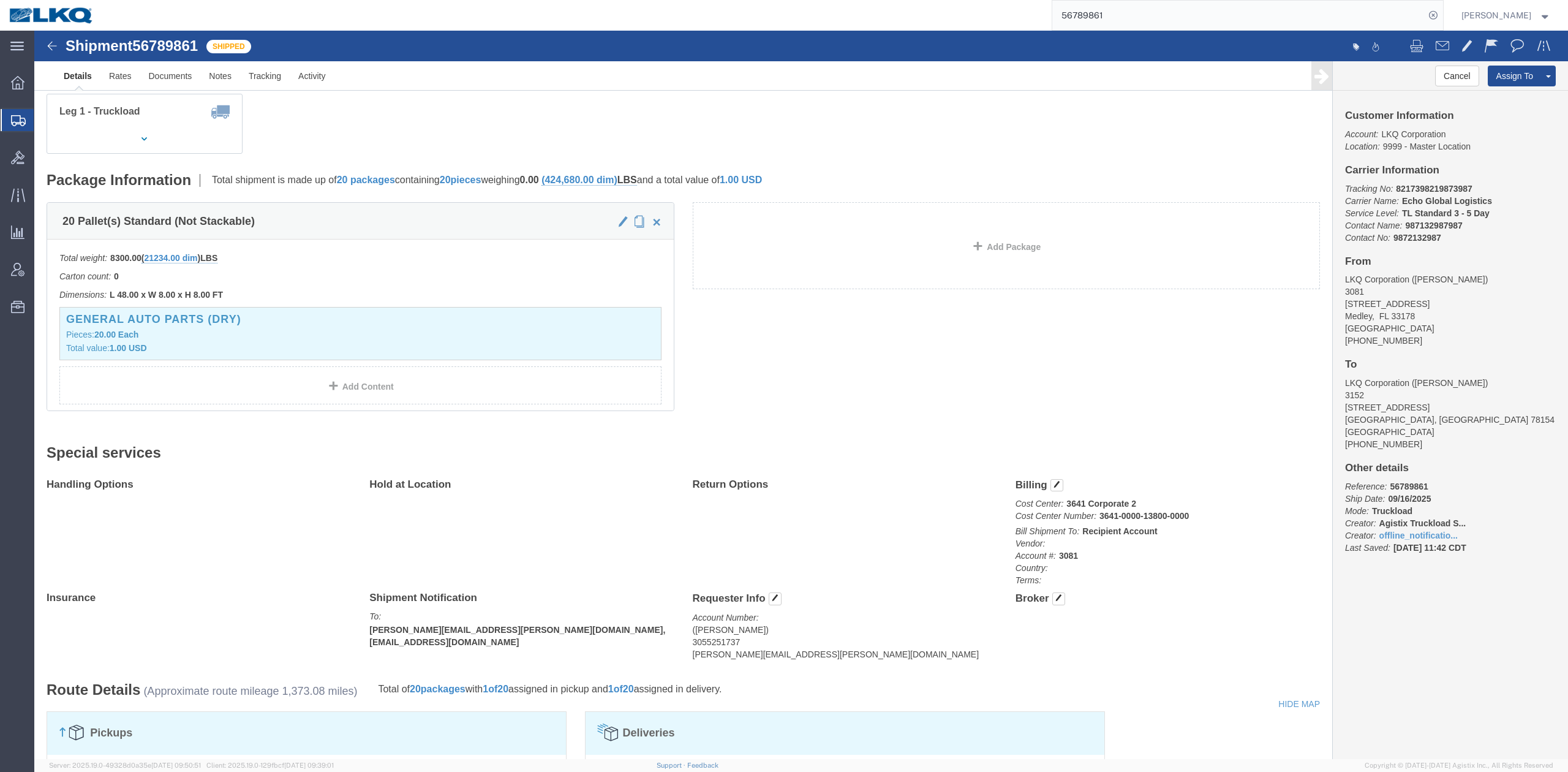
click at [1093, 22] on input "56789861" at bounding box center [1239, 15] width 373 height 29
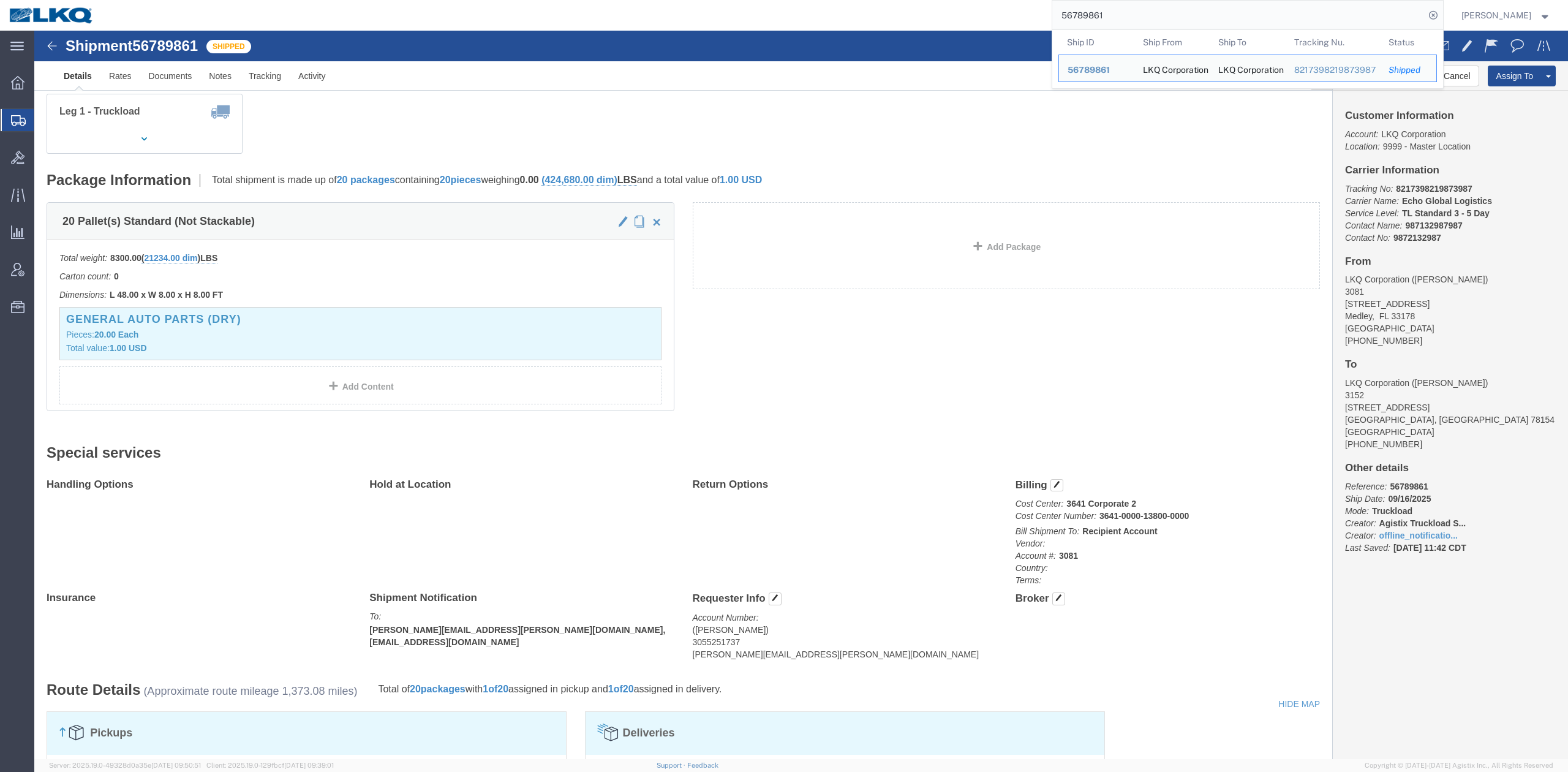
click at [1093, 22] on input "56789861" at bounding box center [1239, 15] width 373 height 29
paste input "36289"
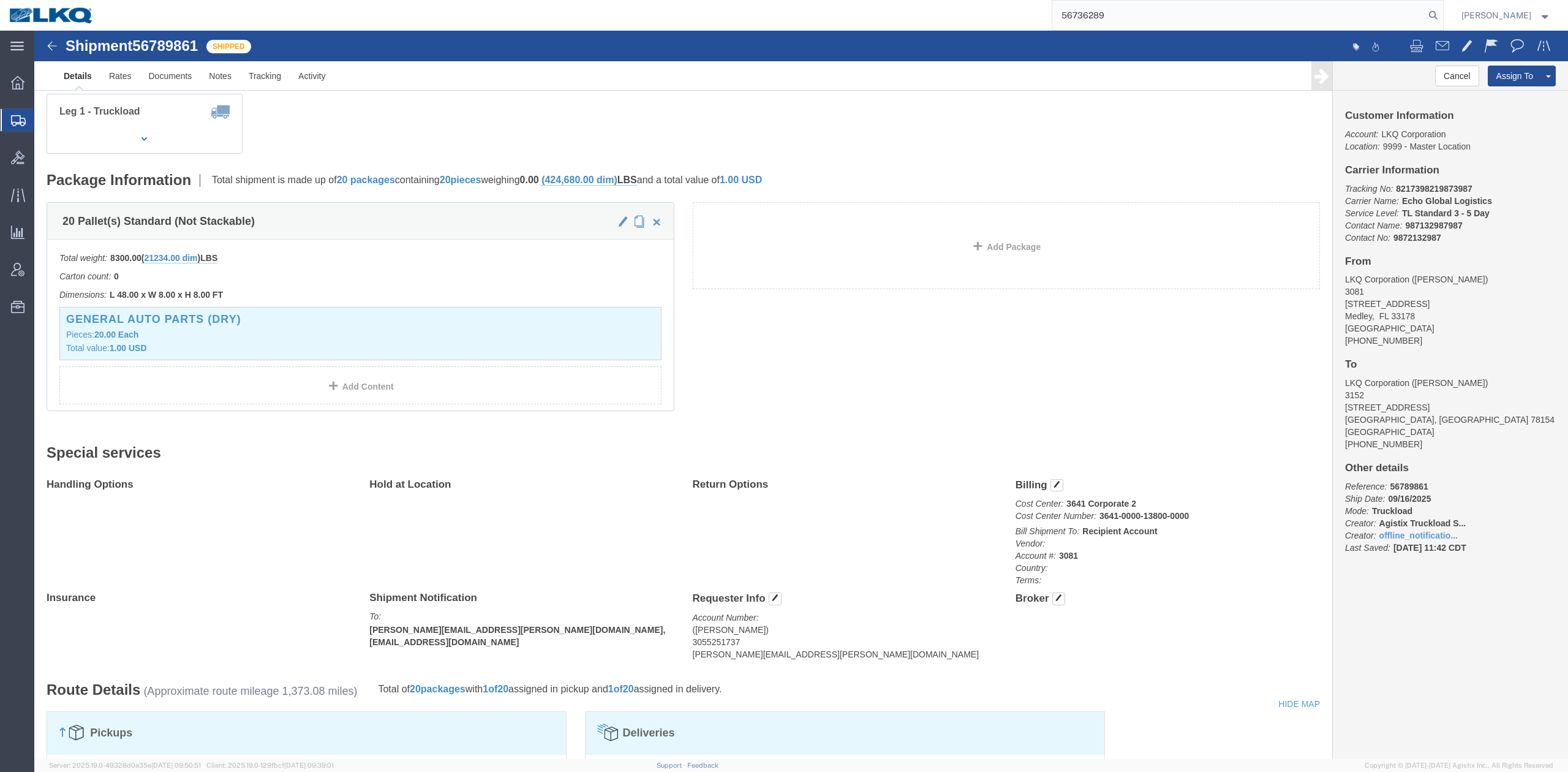
type input "56736289"
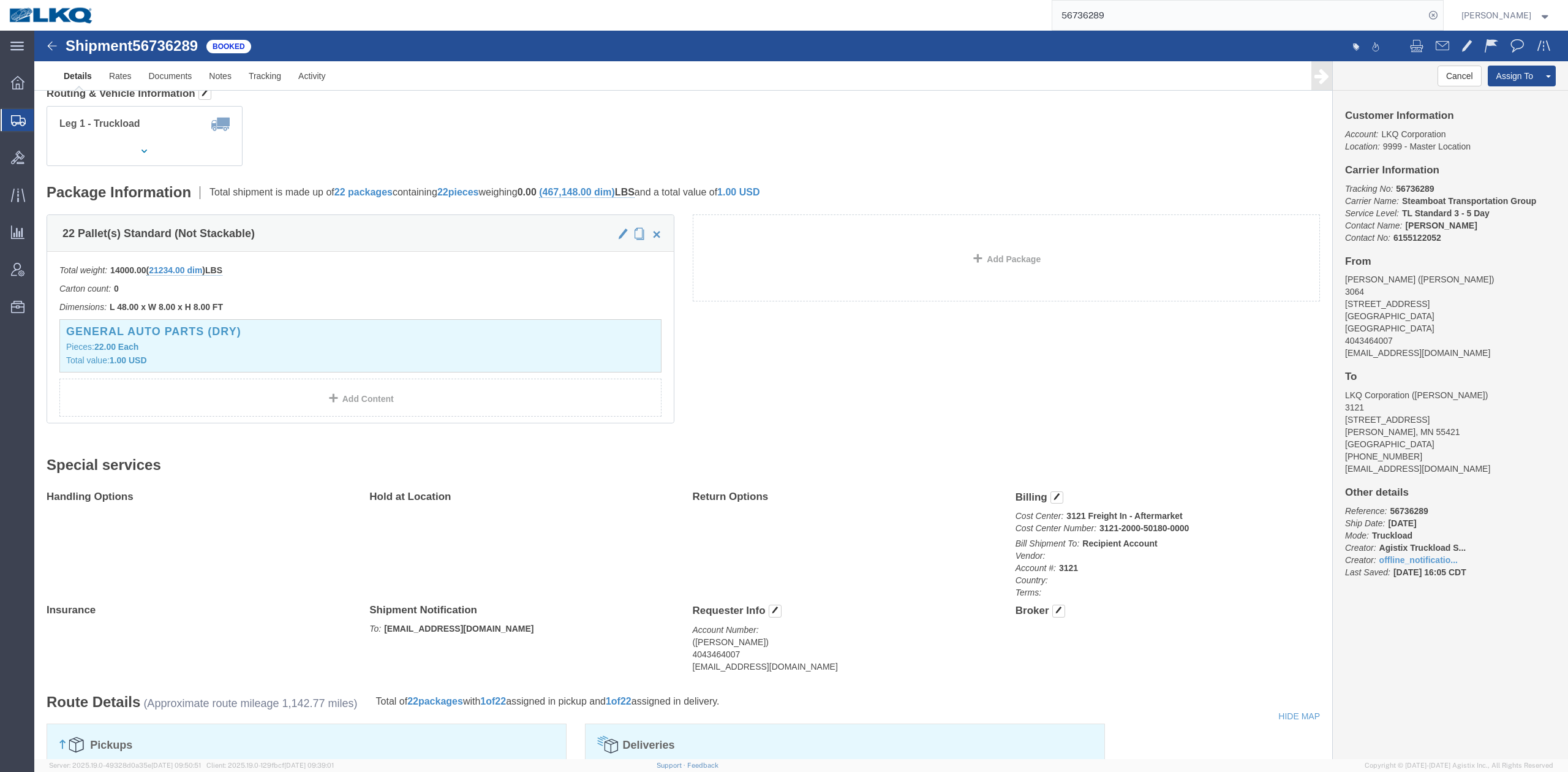
click div "Special services Handling Options Hold at Location Return Options Billing Cost …"
click span "button"
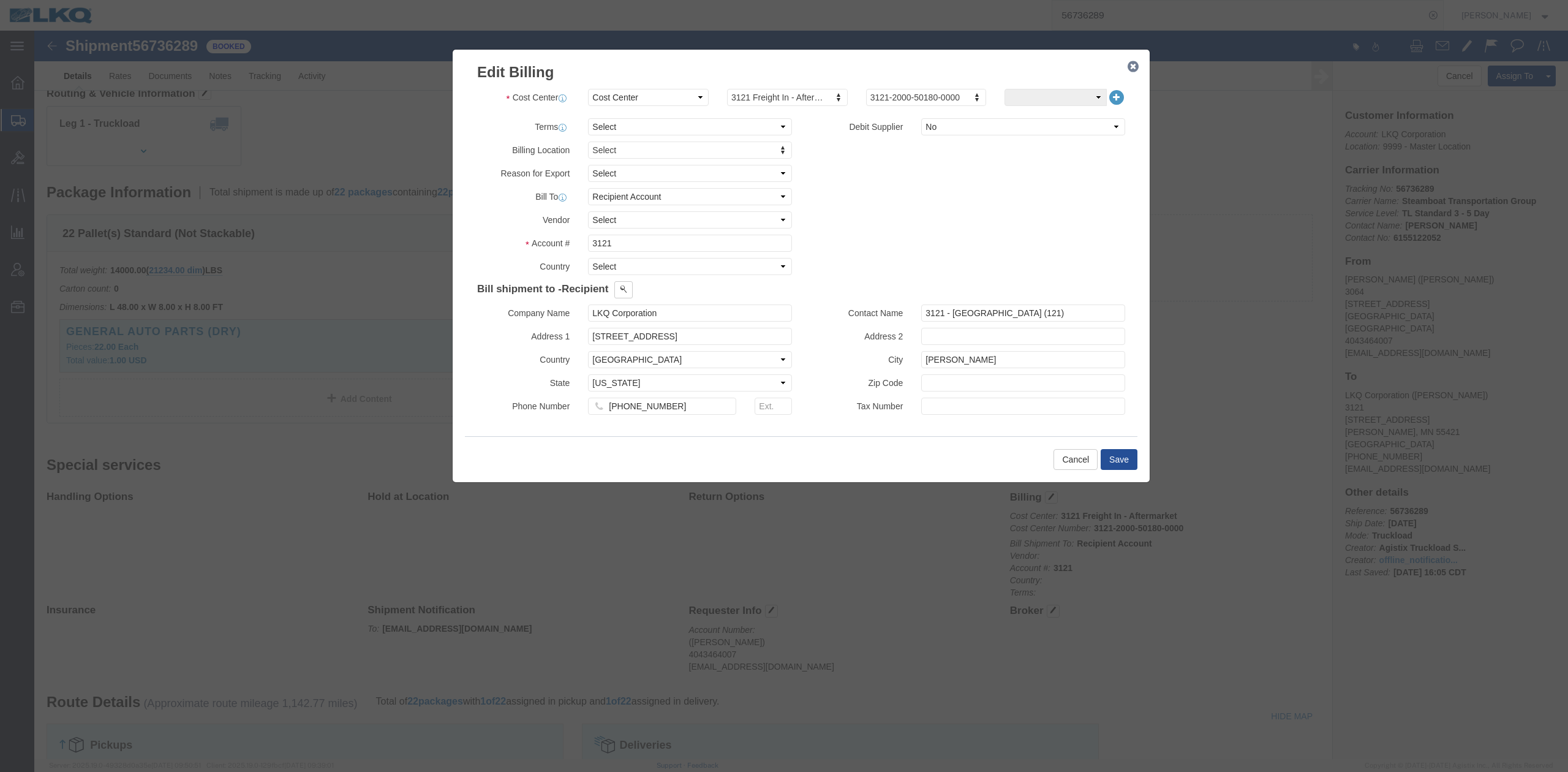
click div "Cost Center Select Buyer Cost Center Department Operations Number Order Number …"
type input "3641"
click div "Billing Location Select Select My Profile Location 1100 - LKQ Crystal River 110…"
drag, startPoint x: 594, startPoint y: 213, endPoint x: 486, endPoint y: 207, distance: 108.2
click div "Account # 3121"
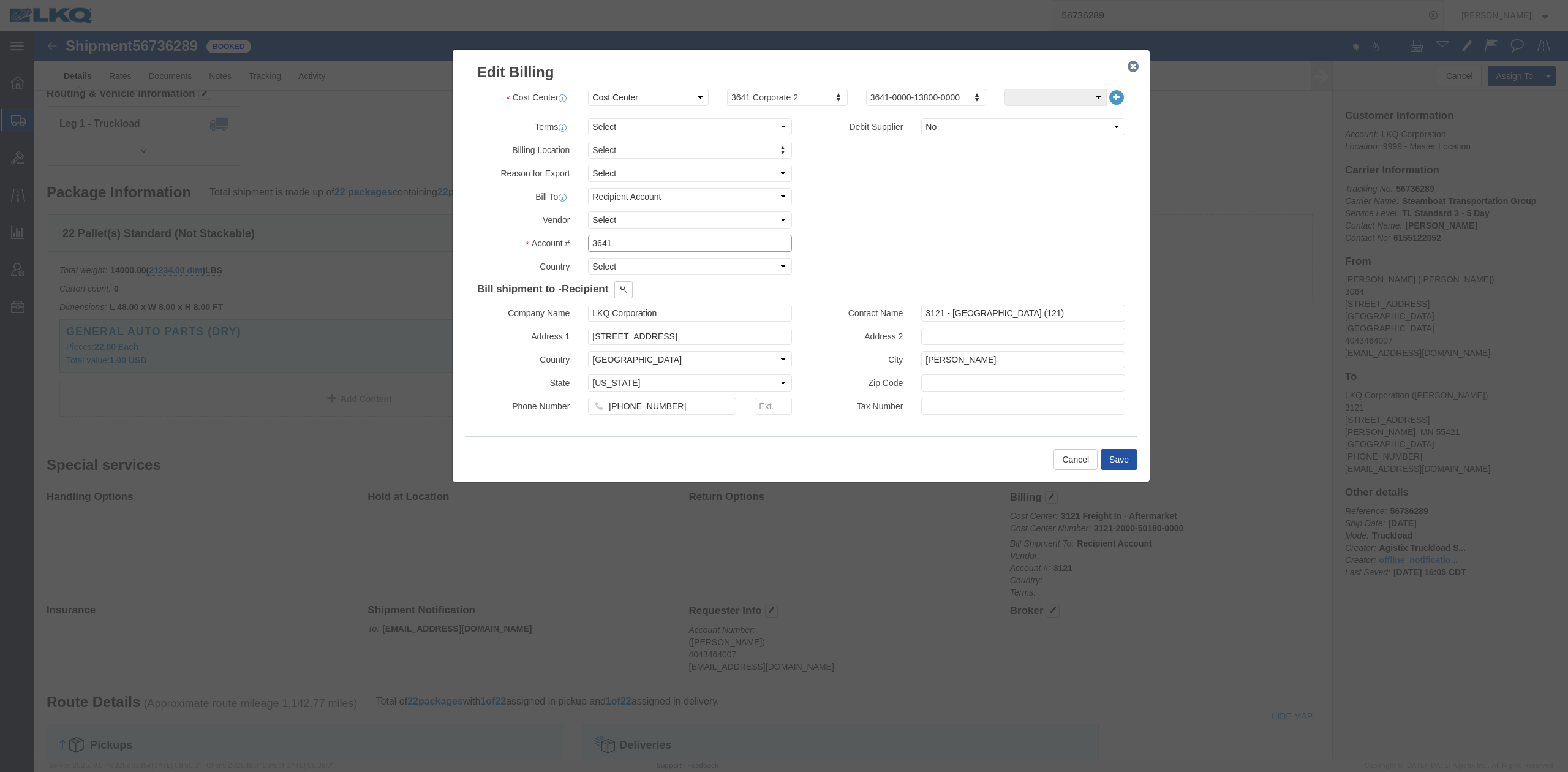
type input "3641"
click button "Save"
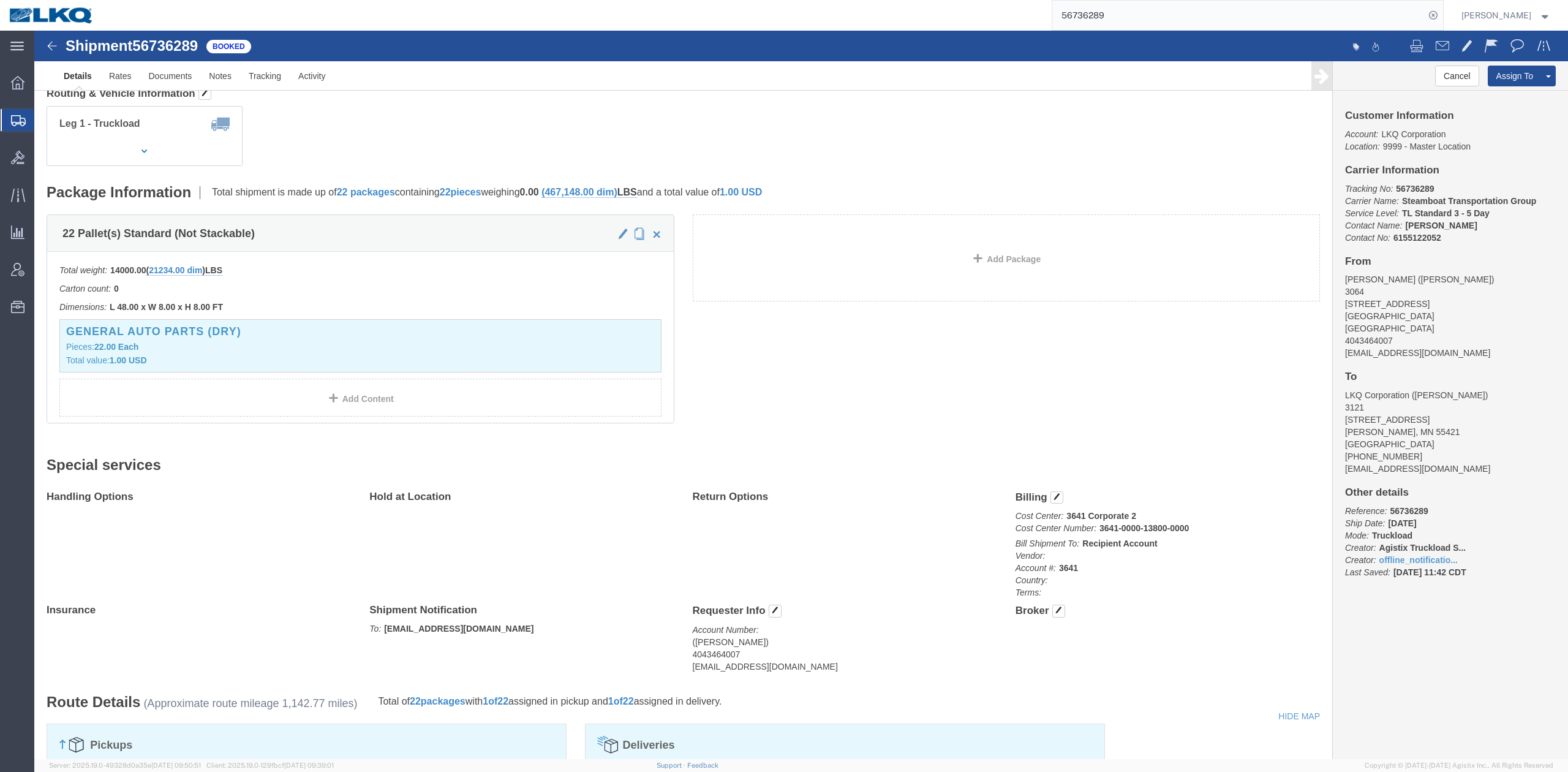
click at [1101, 15] on input "56736289" at bounding box center [1239, 15] width 373 height 29
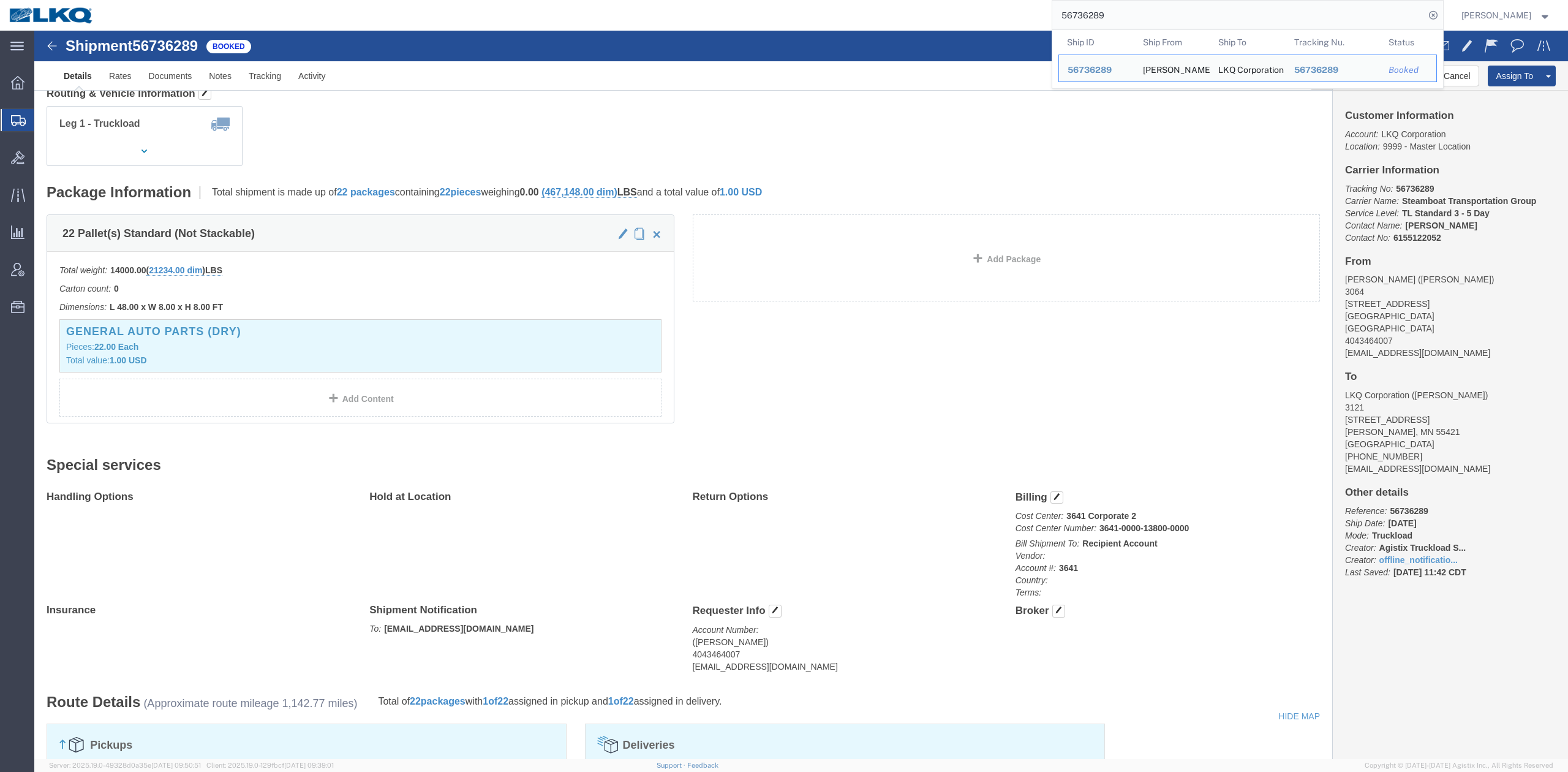
click at [1101, 15] on input "56736289" at bounding box center [1239, 15] width 373 height 29
paste input "89861"
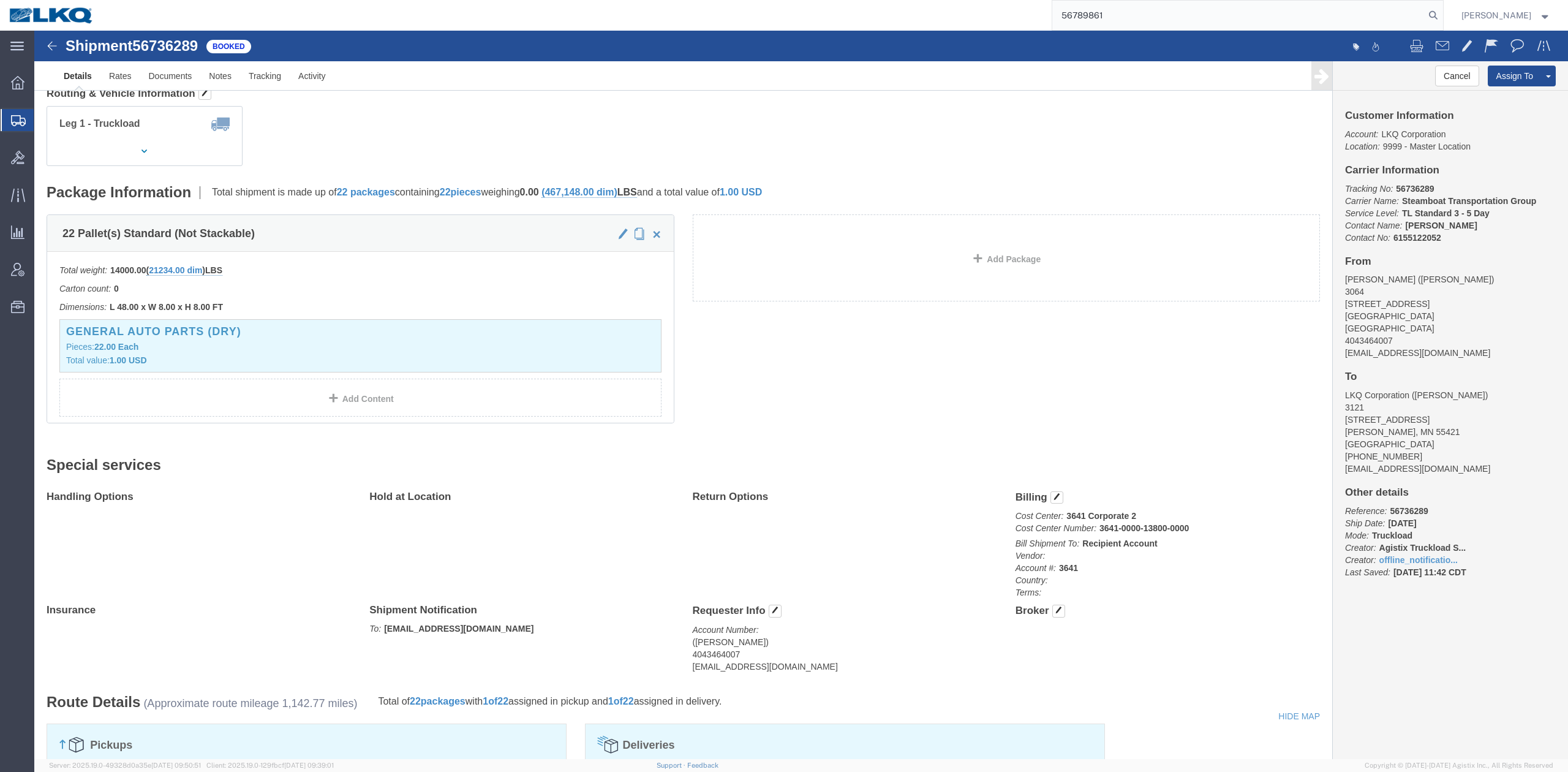
type input "56789861"
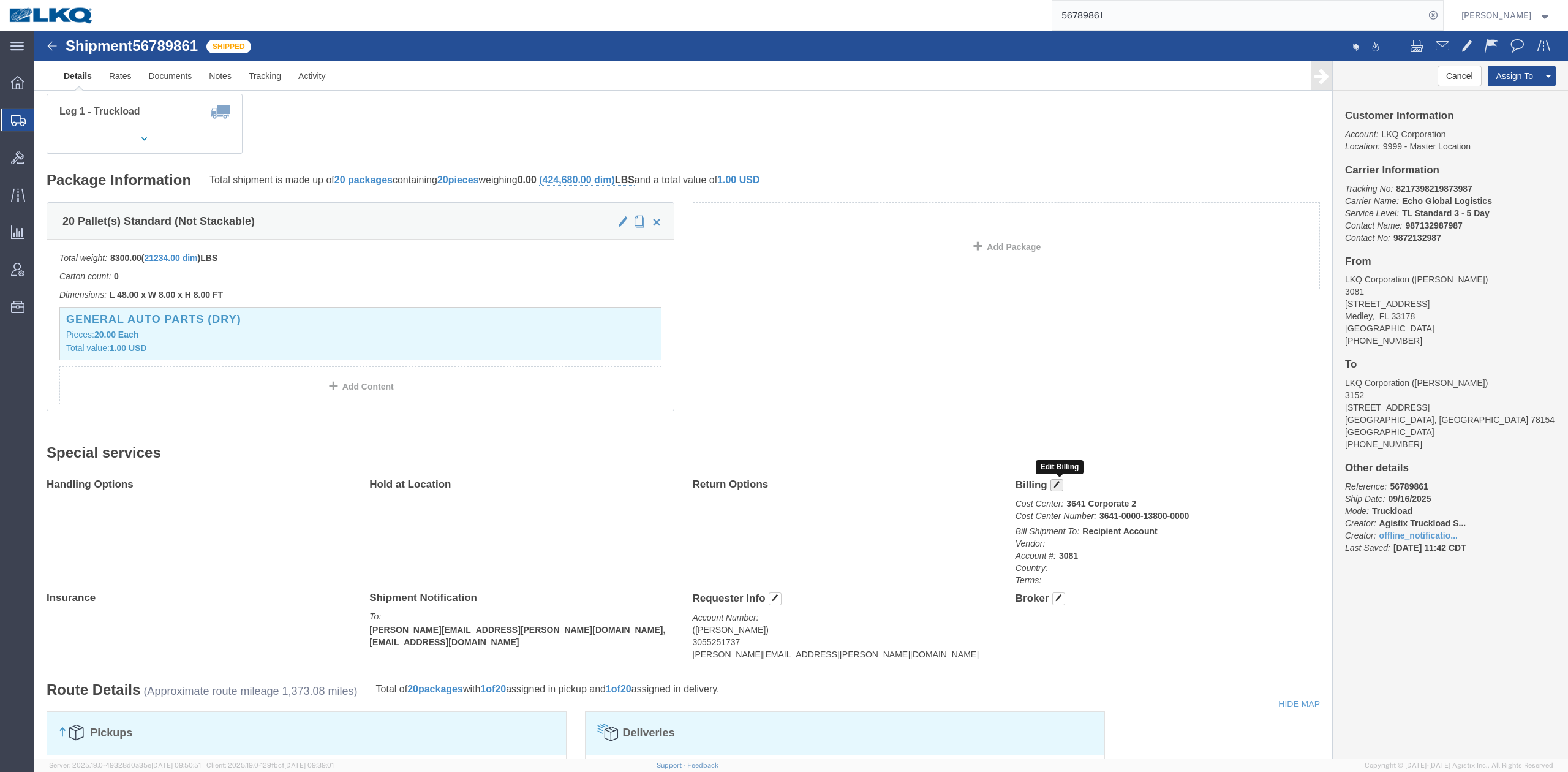
click span "button"
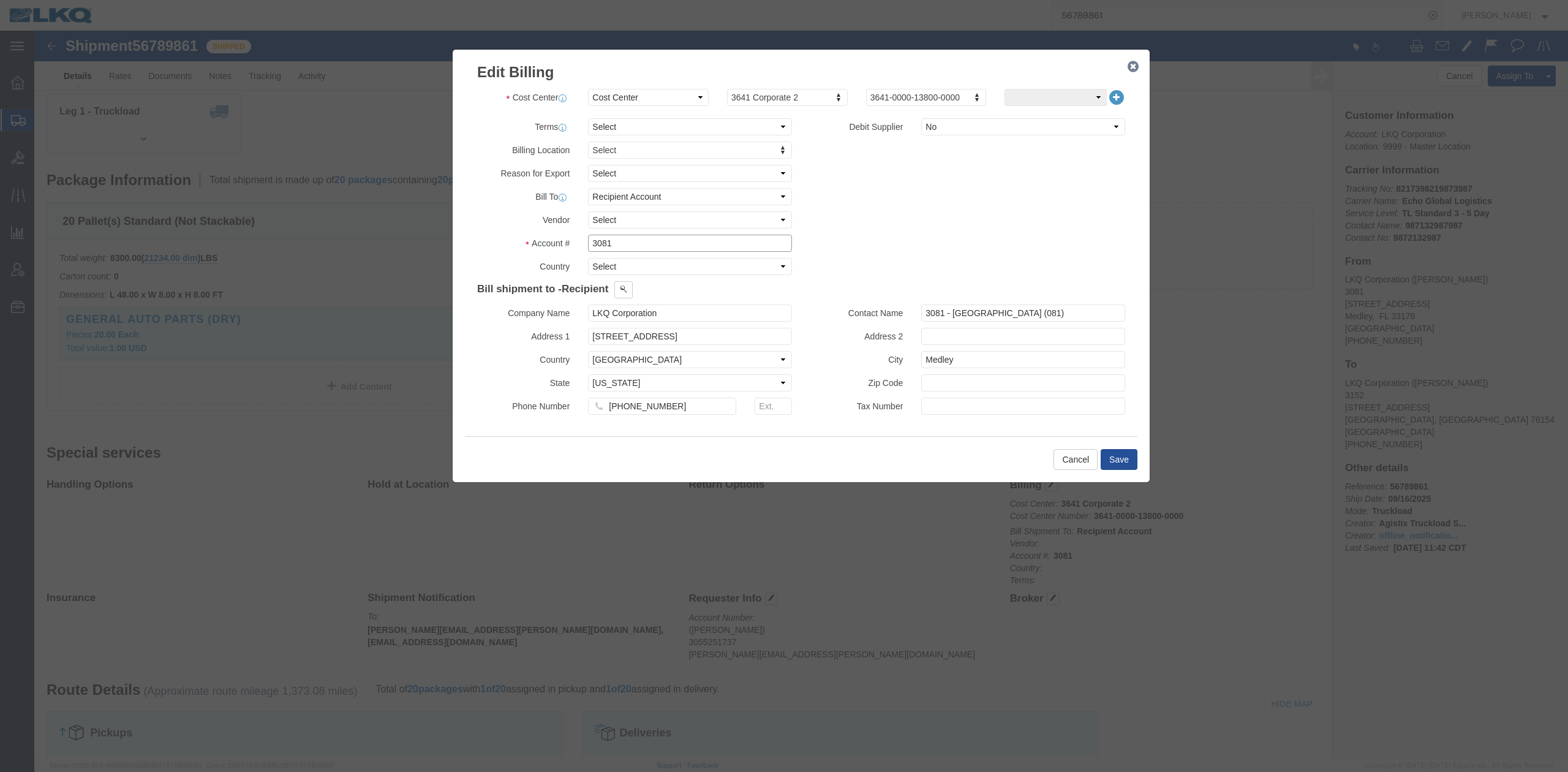
drag, startPoint x: 589, startPoint y: 216, endPoint x: 498, endPoint y: 207, distance: 91.4
click div "Account # 3081"
type input "3641"
click button "Save"
